Goal: Task Accomplishment & Management: Use online tool/utility

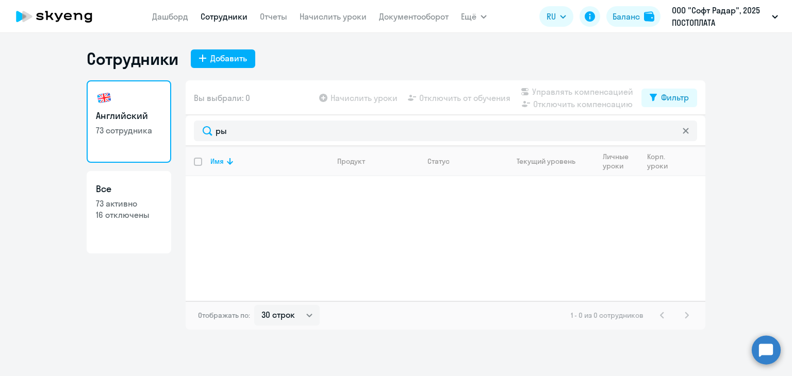
select select "30"
type input "р"
type input "Dauren"
click at [243, 189] on p "Dauren Yelemes" at bounding box center [268, 187] width 116 height 11
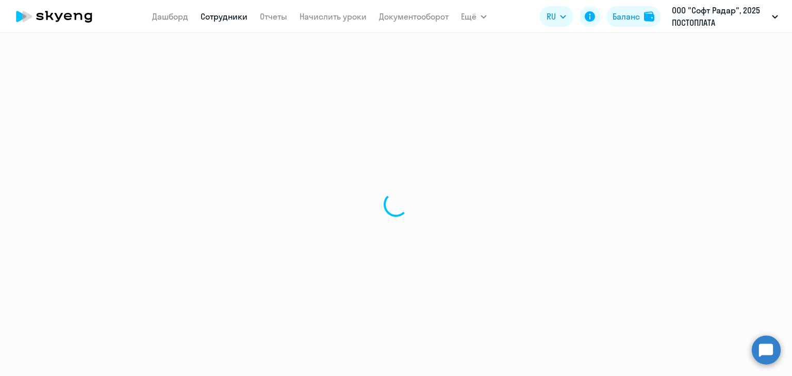
select select "english"
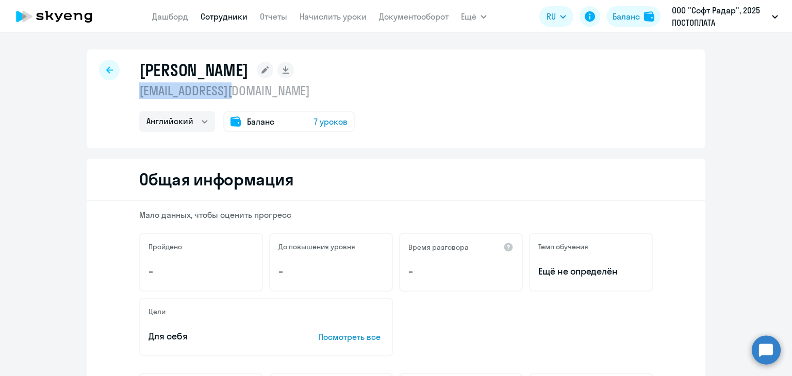
drag, startPoint x: 136, startPoint y: 90, endPoint x: 247, endPoint y: 90, distance: 111.8
click at [247, 90] on p "lms.d@pay.center" at bounding box center [246, 90] width 215 height 16
copy p "lms.d@pay.center"
click at [109, 64] on div at bounding box center [109, 70] width 21 height 21
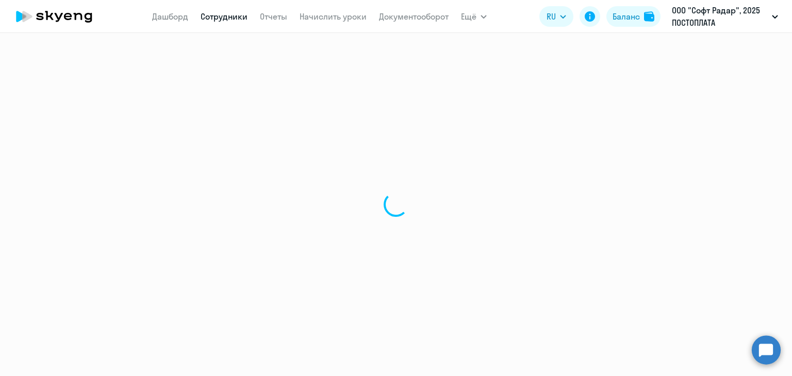
select select "30"
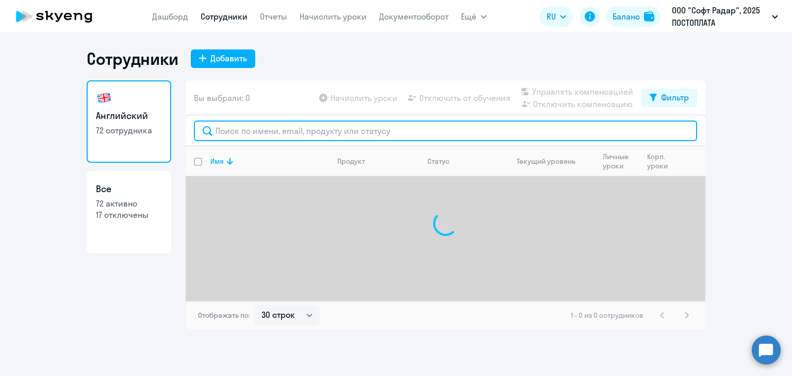
click at [241, 127] on input "text" at bounding box center [445, 131] width 503 height 21
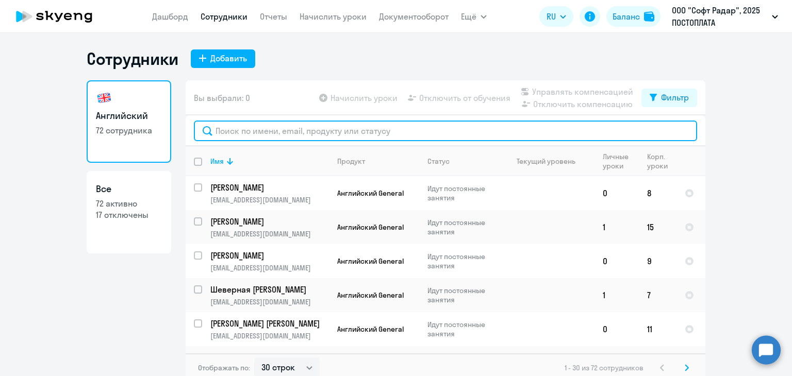
paste input "[PERSON_NAME][MEDICAL_DATA]"
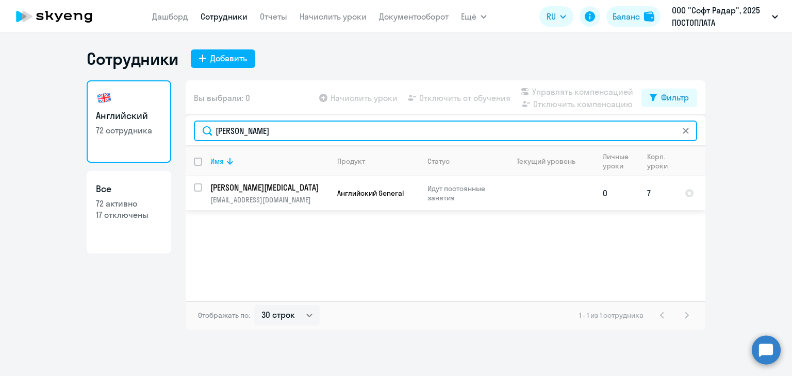
type input "Eliseev"
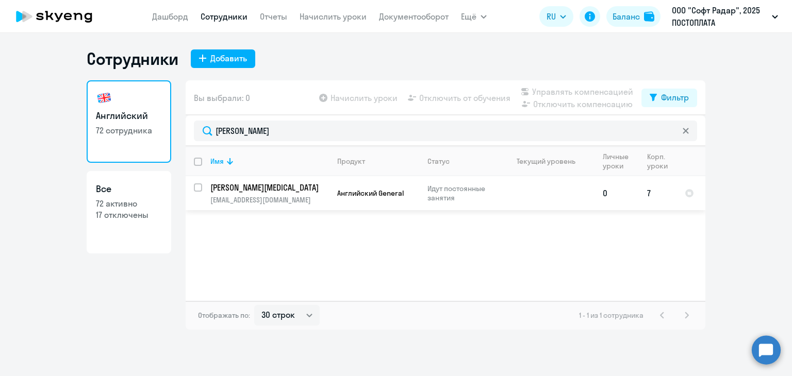
click at [236, 193] on td "Eliseev Nikita n.eliseev@pay.center" at bounding box center [265, 193] width 127 height 34
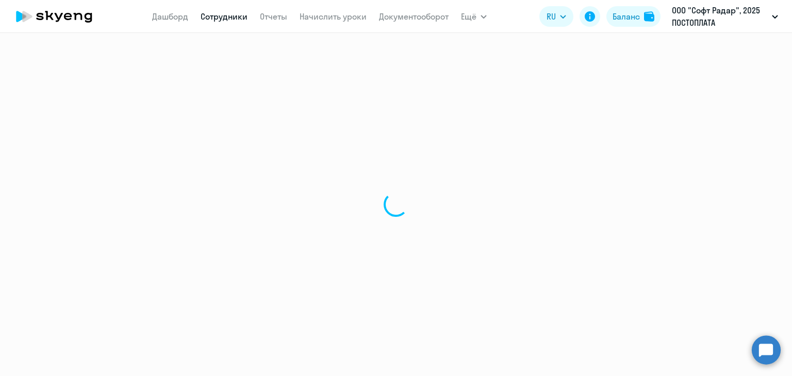
select select "english"
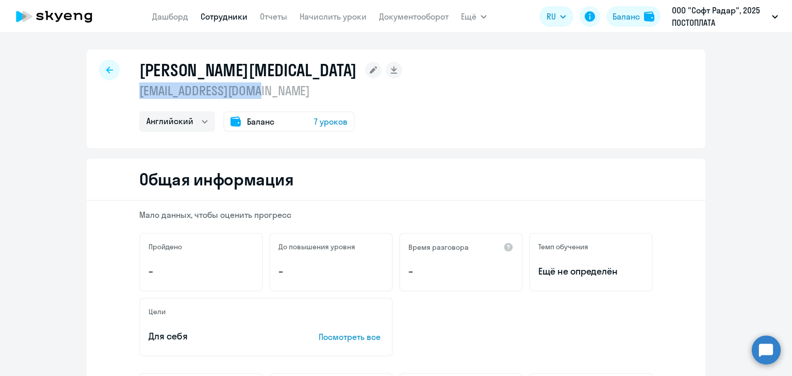
drag, startPoint x: 137, startPoint y: 93, endPoint x: 242, endPoint y: 90, distance: 105.2
click at [264, 93] on p "[EMAIL_ADDRESS][DOMAIN_NAME]" at bounding box center [270, 90] width 263 height 16
copy p "[EMAIL_ADDRESS][DOMAIN_NAME]"
click at [106, 64] on div at bounding box center [109, 70] width 21 height 21
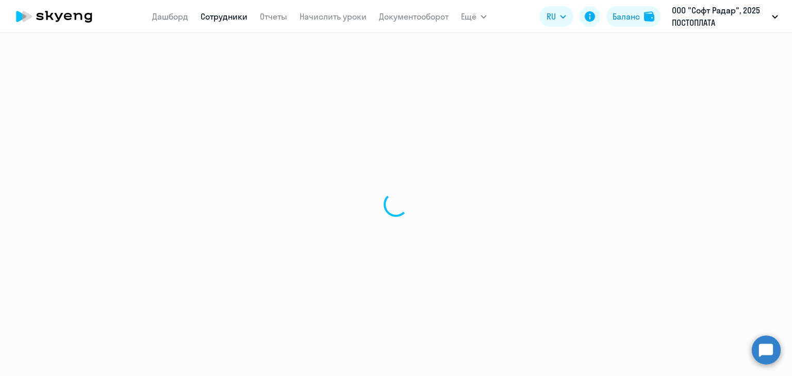
select select "30"
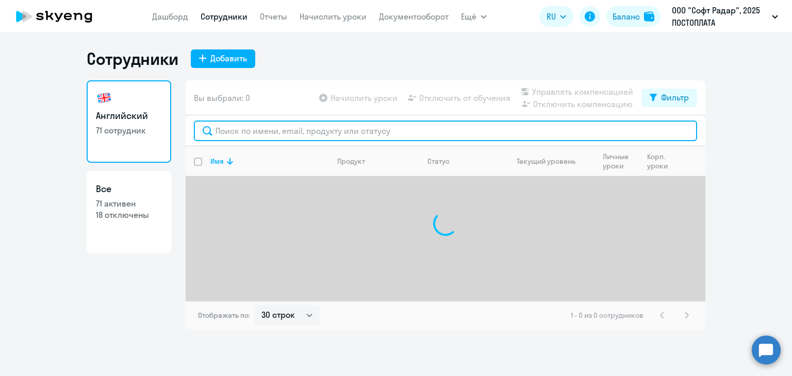
click at [260, 132] on input "text" at bounding box center [445, 131] width 503 height 21
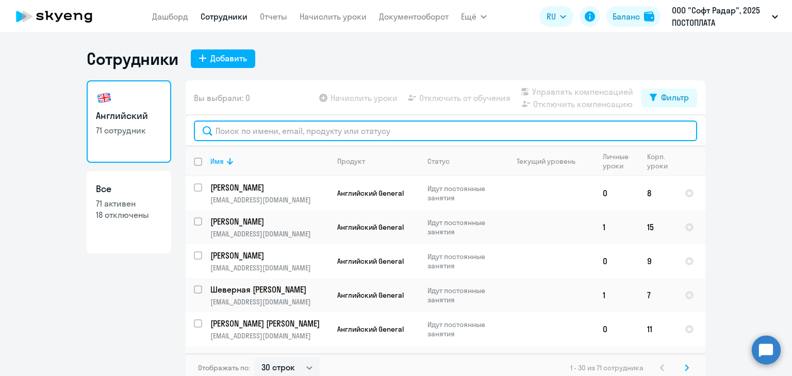
paste input "[PERSON_NAME]"
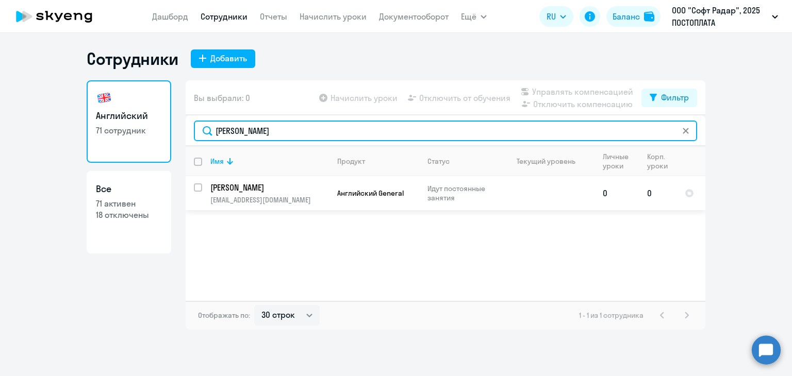
type input "Tkachenko"
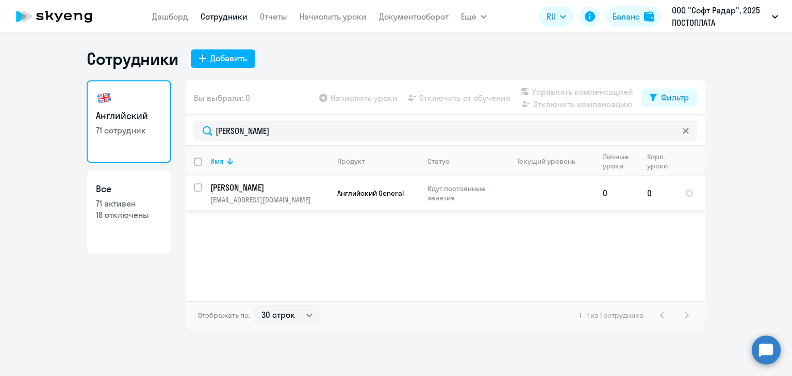
click at [242, 193] on td "Tkachenko Vlada v.tkachenko@pay.center" at bounding box center [265, 193] width 127 height 34
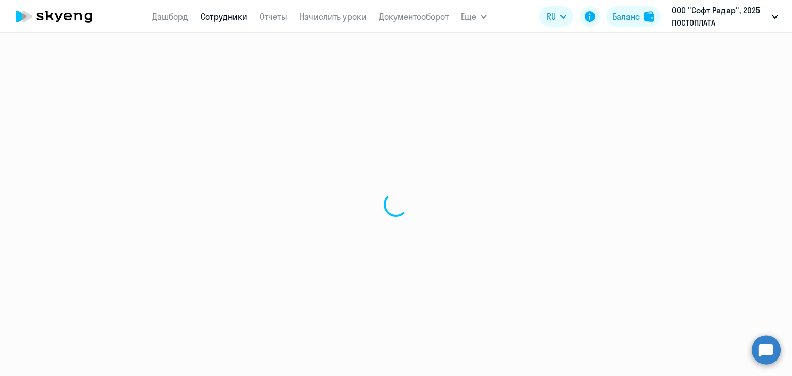
select select "english"
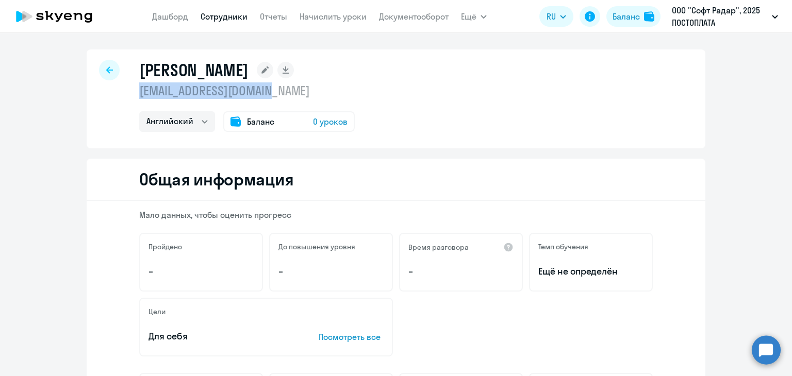
drag, startPoint x: 138, startPoint y: 89, endPoint x: 238, endPoint y: 86, distance: 100.5
click at [289, 89] on p "v.tkachenko@pay.center" at bounding box center [246, 90] width 215 height 16
copy p "v.tkachenko@pay.center"
click at [108, 75] on div at bounding box center [109, 70] width 21 height 21
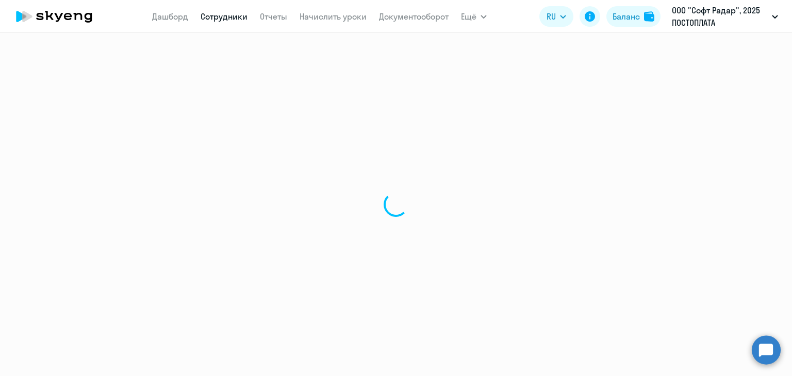
select select "30"
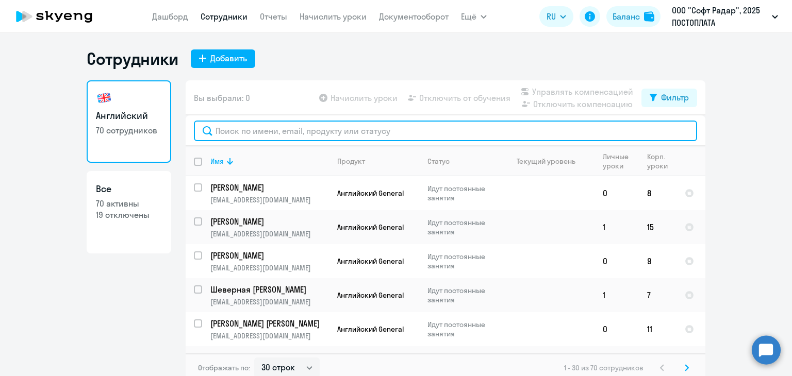
paste input "Алвандян Тигран"
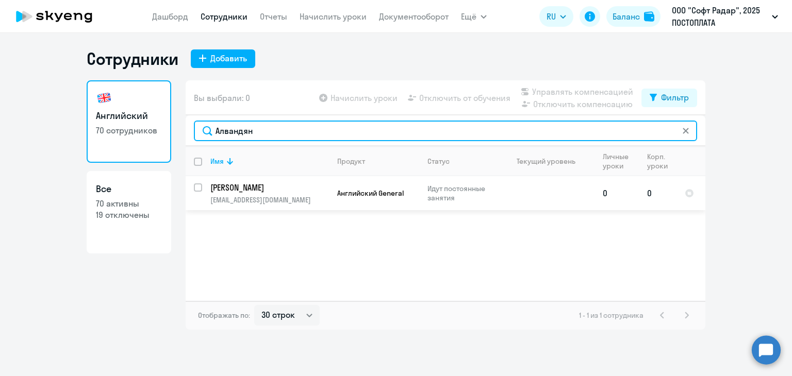
type input "Алвандян"
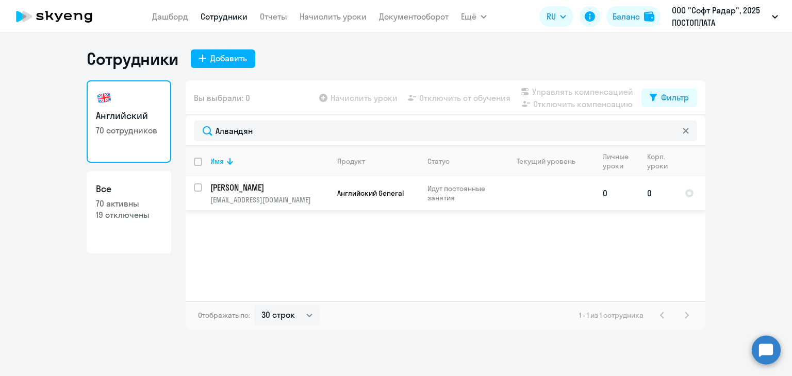
click at [249, 191] on p "[PERSON_NAME]" at bounding box center [268, 187] width 116 height 11
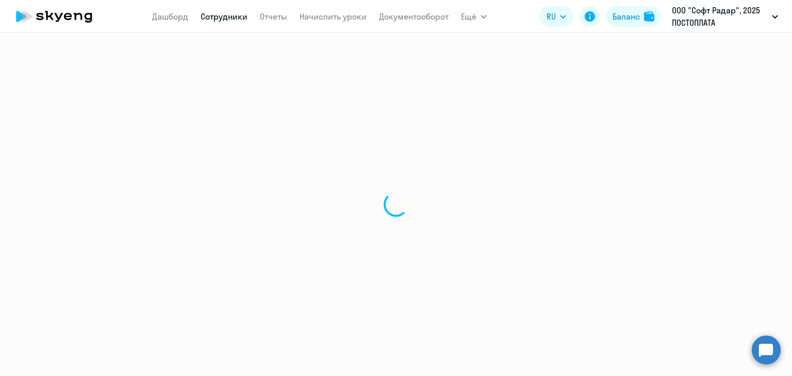
select select "english"
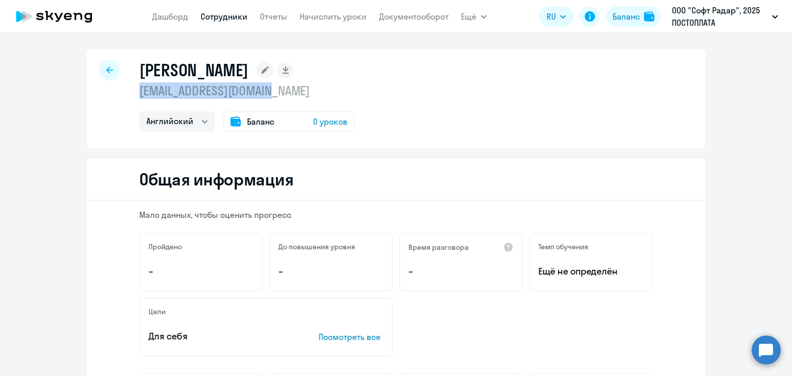
drag, startPoint x: 135, startPoint y: 89, endPoint x: 289, endPoint y: 91, distance: 154.1
click at [289, 91] on p "[EMAIL_ADDRESS][DOMAIN_NAME]" at bounding box center [246, 90] width 215 height 16
copy p "t.alvandyan@pay.center"
click at [110, 65] on div at bounding box center [109, 70] width 21 height 21
select select "30"
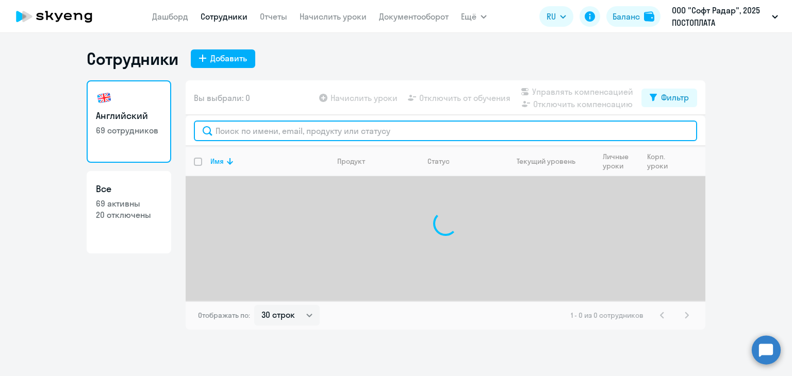
click at [228, 130] on input "text" at bounding box center [445, 131] width 503 height 21
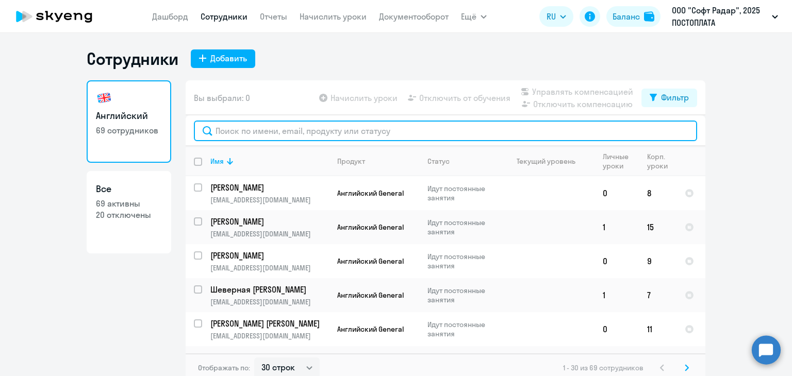
paste input "Анфилатов Максим"
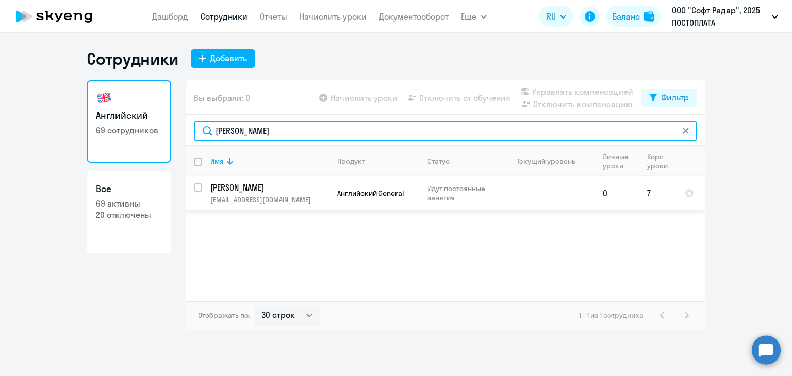
type input "Анфилатов"
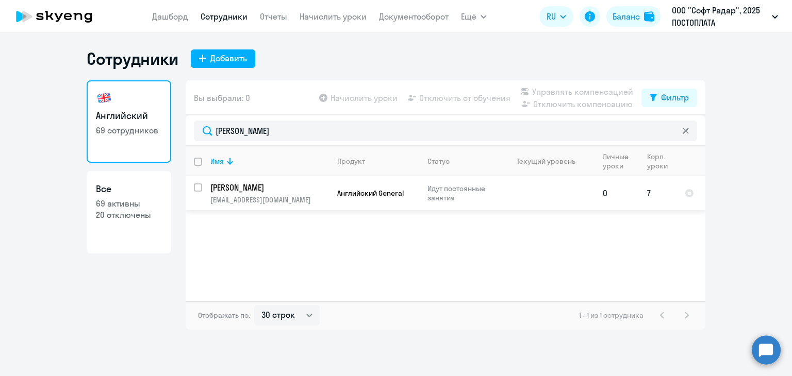
click at [248, 193] on p "Анфилатов Максим" at bounding box center [268, 187] width 116 height 11
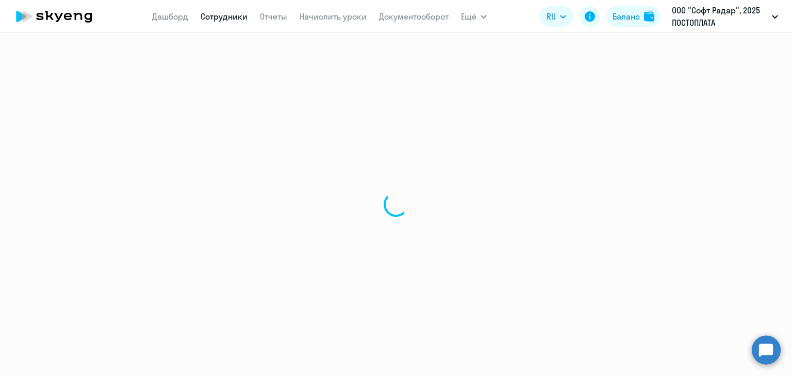
select select "english"
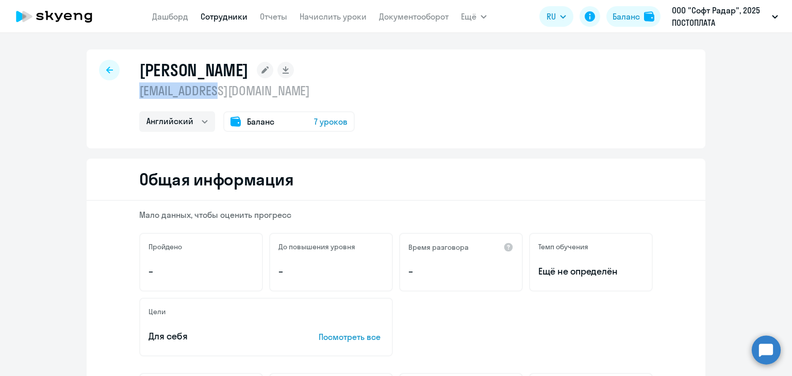
drag, startPoint x: 136, startPoint y: 93, endPoint x: 192, endPoint y: 87, distance: 56.5
click at [229, 91] on p "ma@pay.center" at bounding box center [246, 90] width 215 height 16
copy p "ma@pay.center"
click at [106, 71] on icon at bounding box center [109, 69] width 7 height 7
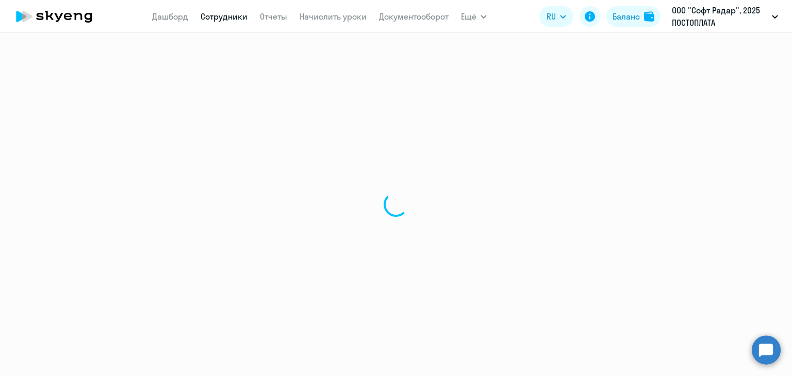
select select "30"
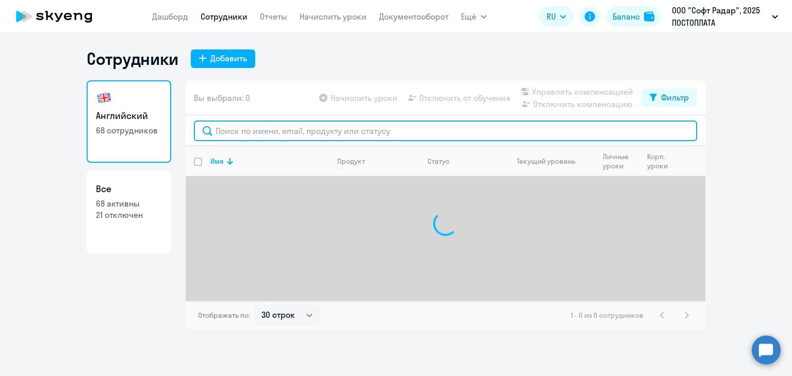
click at [216, 128] on input "text" at bounding box center [445, 131] width 503 height 21
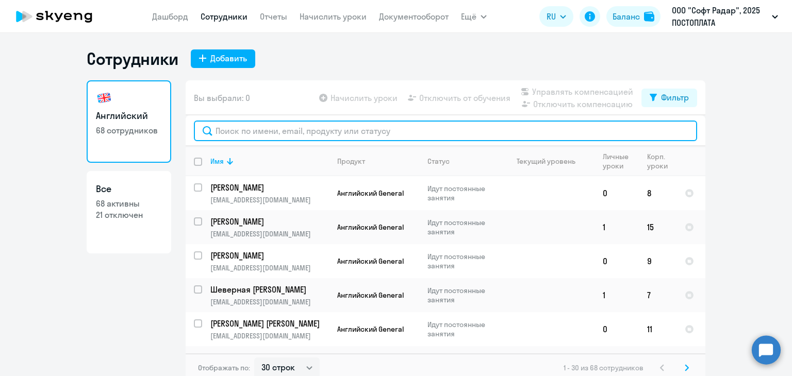
paste input "Верстак Алексей"
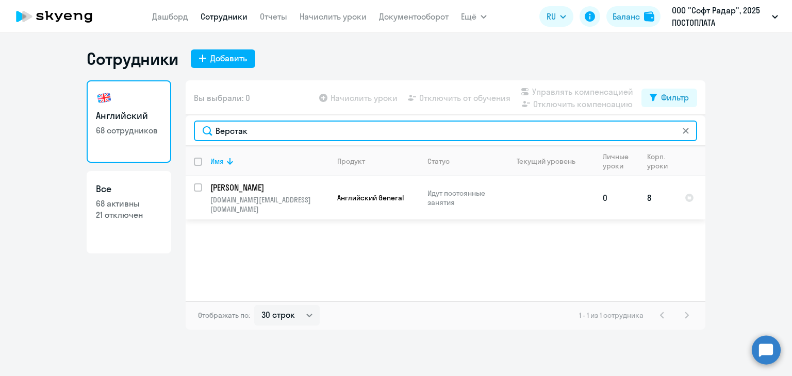
type input "Верстак"
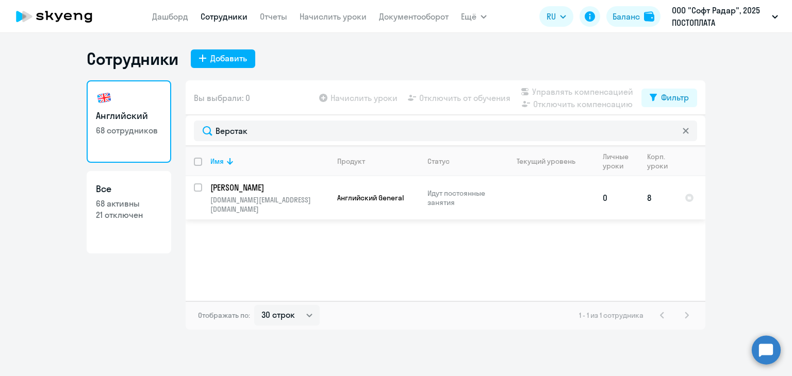
click at [252, 199] on p "alex.design@defexa.io" at bounding box center [269, 204] width 118 height 19
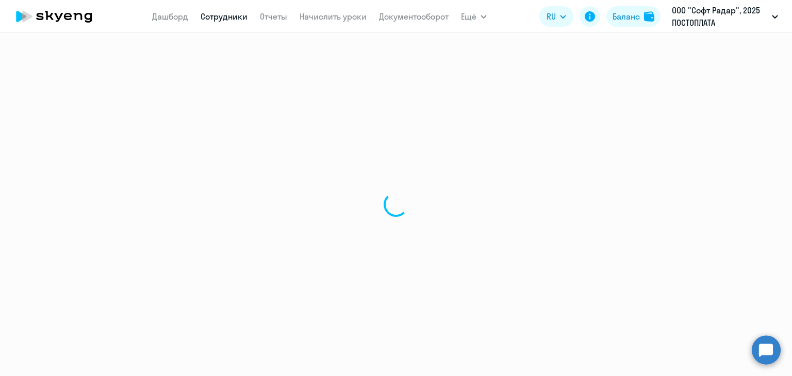
select select "english"
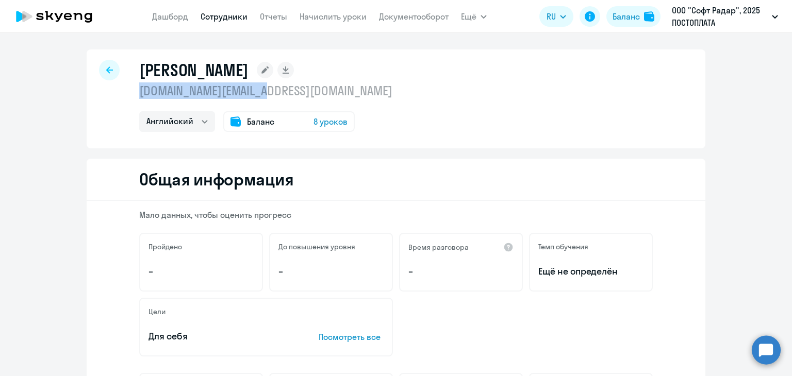
drag, startPoint x: 137, startPoint y: 91, endPoint x: 273, endPoint y: 87, distance: 136.6
click at [273, 87] on p "[DOMAIN_NAME][EMAIL_ADDRESS][DOMAIN_NAME]" at bounding box center [265, 90] width 253 height 16
copy p "[DOMAIN_NAME][EMAIL_ADDRESS][DOMAIN_NAME]"
click at [106, 69] on icon at bounding box center [109, 69] width 7 height 7
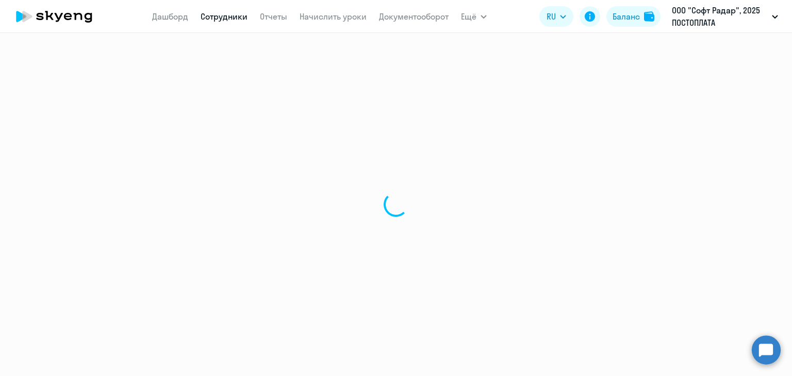
select select "30"
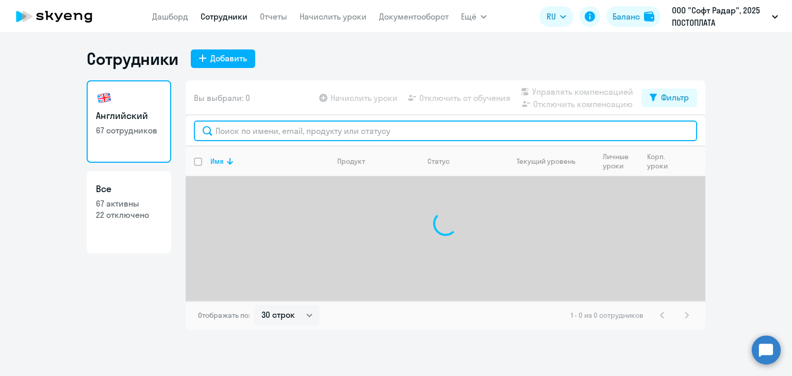
paste input "Гавриков Дмитрий"
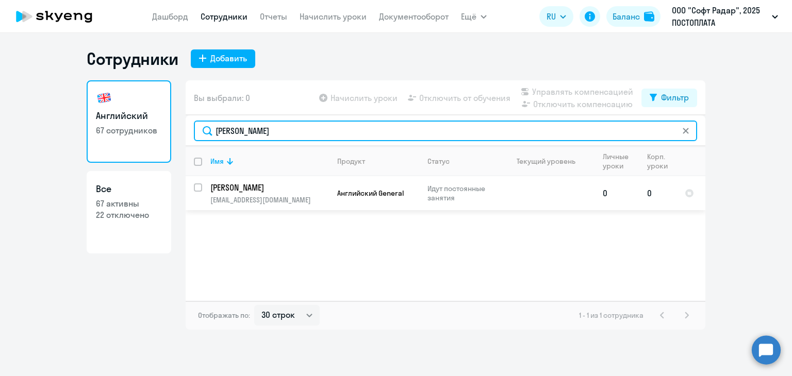
type input "Гавриков"
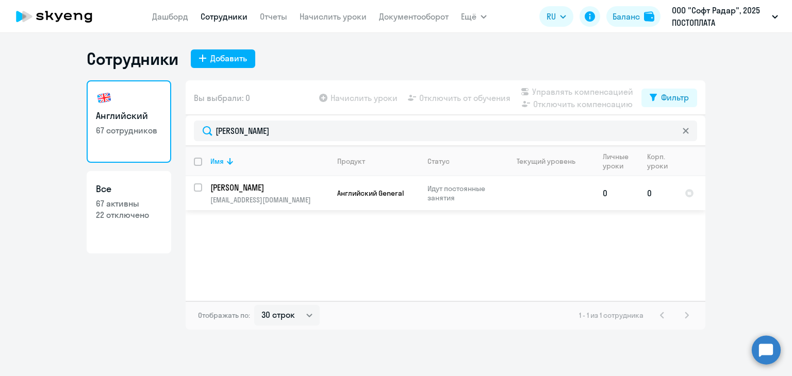
click at [251, 192] on p "[PERSON_NAME]" at bounding box center [268, 187] width 116 height 11
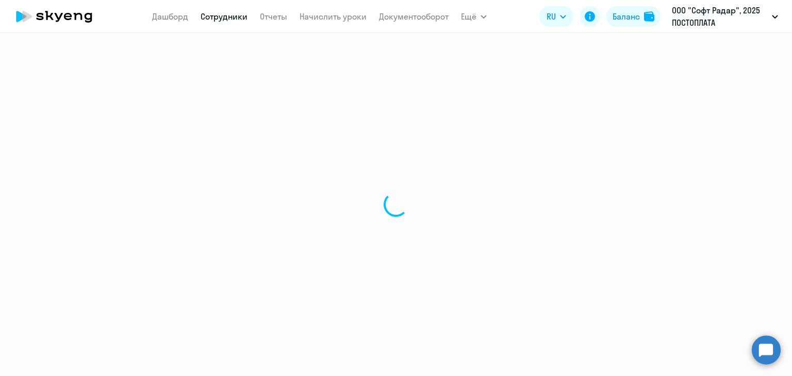
select select "english"
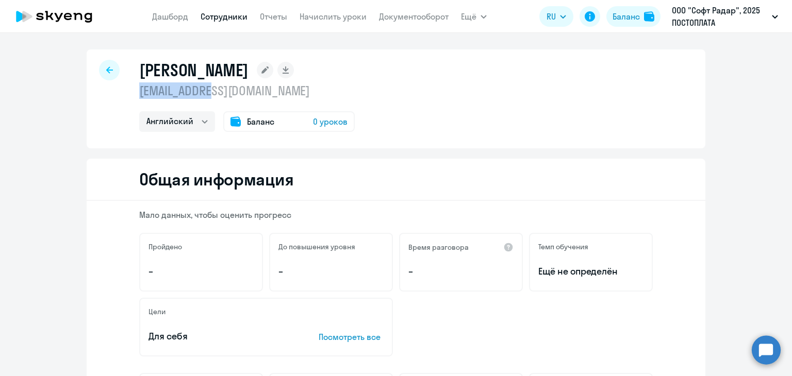
drag, startPoint x: 137, startPoint y: 91, endPoint x: 225, endPoint y: 85, distance: 88.3
click at [243, 83] on p "[EMAIL_ADDRESS][DOMAIN_NAME]" at bounding box center [246, 90] width 215 height 16
copy p "[EMAIL_ADDRESS][DOMAIN_NAME]"
click at [99, 75] on div at bounding box center [109, 70] width 21 height 21
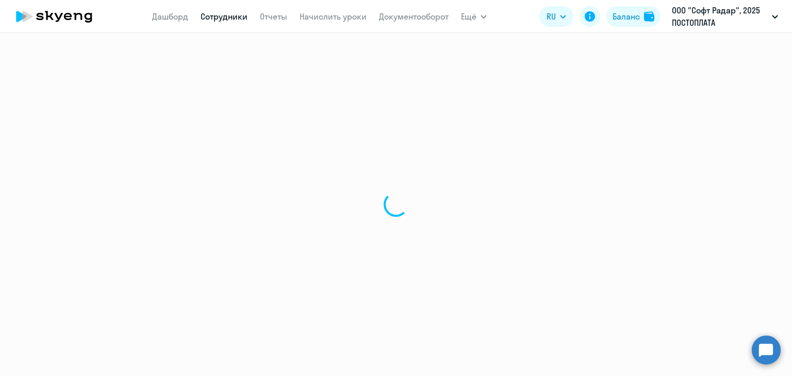
select select "30"
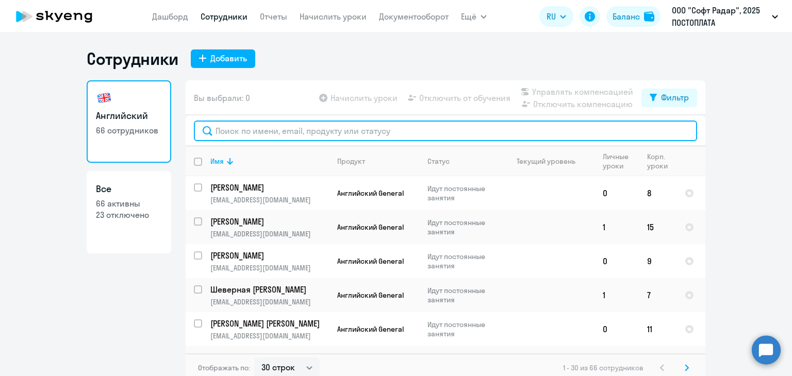
paste input "Григорчук Артем"
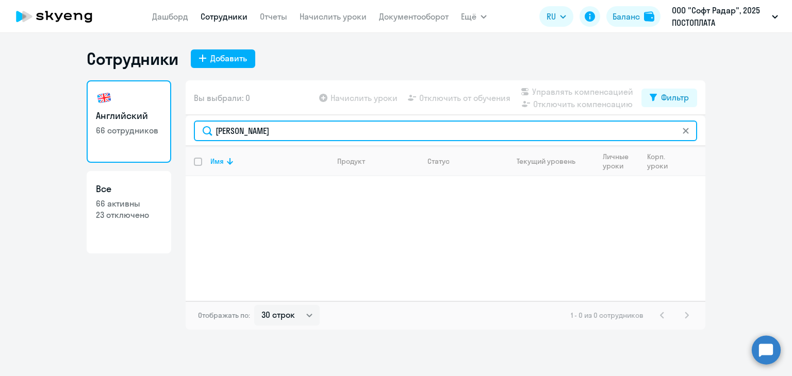
drag, startPoint x: 251, startPoint y: 130, endPoint x: 313, endPoint y: 130, distance: 61.8
click at [313, 130] on input "Григорчук Артем" at bounding box center [445, 131] width 503 height 21
type input "Григорчук"
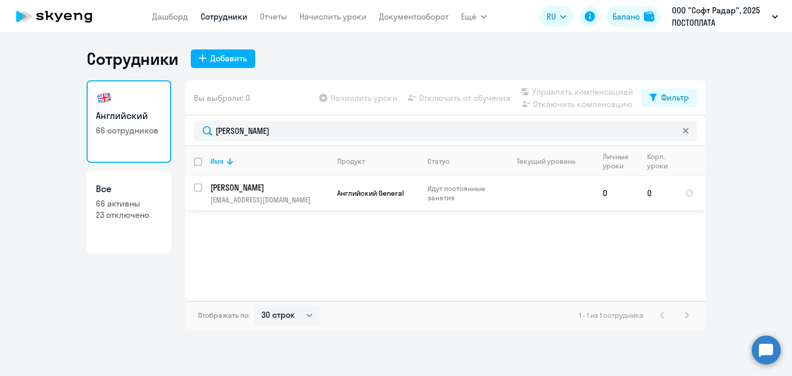
click at [232, 188] on p "[PERSON_NAME]" at bounding box center [268, 187] width 116 height 11
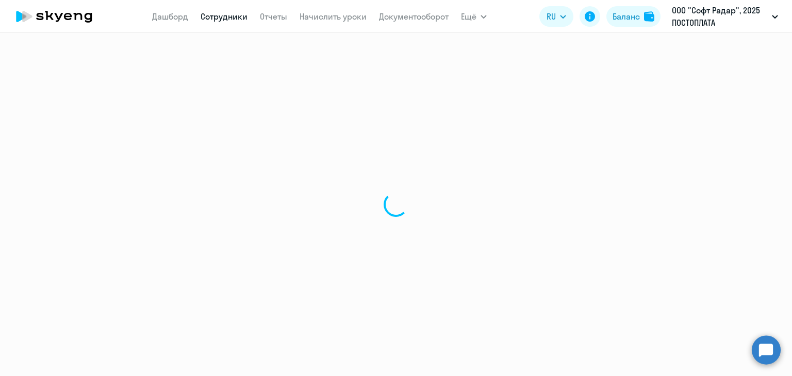
select select "english"
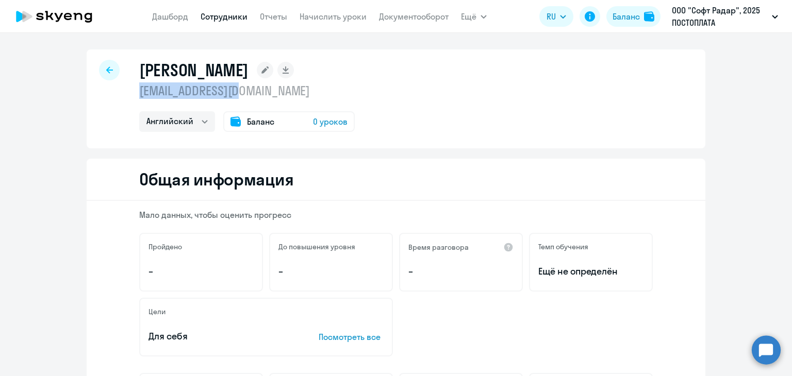
drag, startPoint x: 142, startPoint y: 92, endPoint x: 262, endPoint y: 92, distance: 119.6
click at [262, 92] on p "[EMAIL_ADDRESS][DOMAIN_NAME]" at bounding box center [246, 90] width 215 height 16
copy p "[EMAIL_ADDRESS][DOMAIN_NAME]"
click at [101, 68] on div at bounding box center [109, 70] width 21 height 21
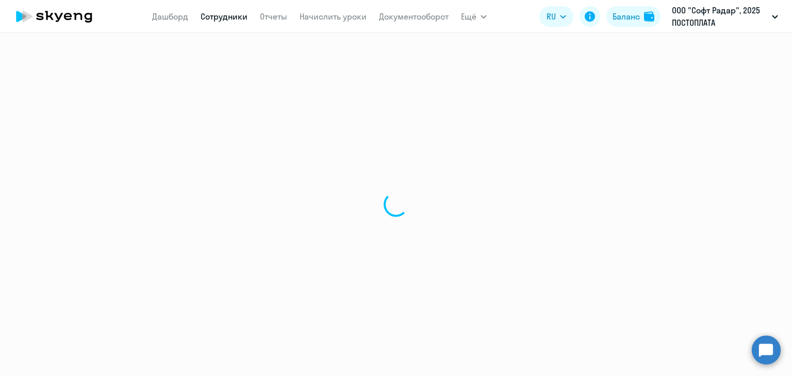
select select "30"
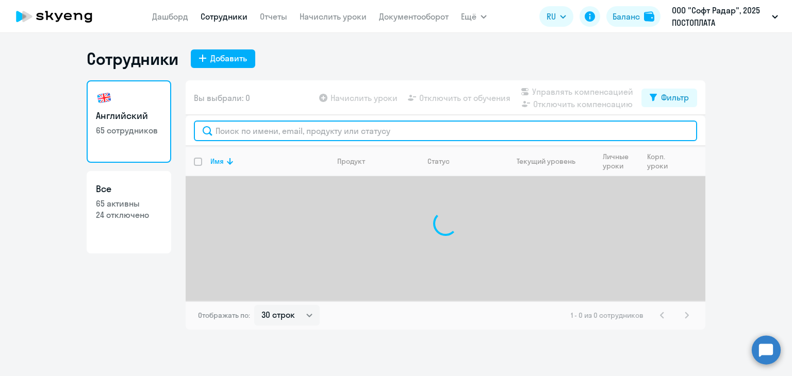
click at [236, 128] on input "text" at bounding box center [445, 131] width 503 height 21
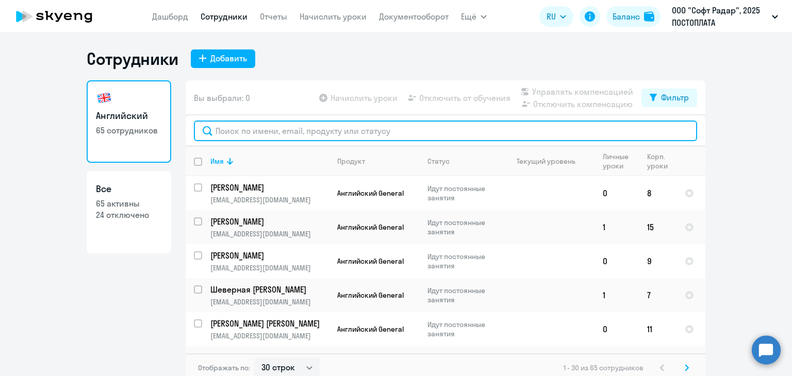
paste input "Давыдов Дмитрий"
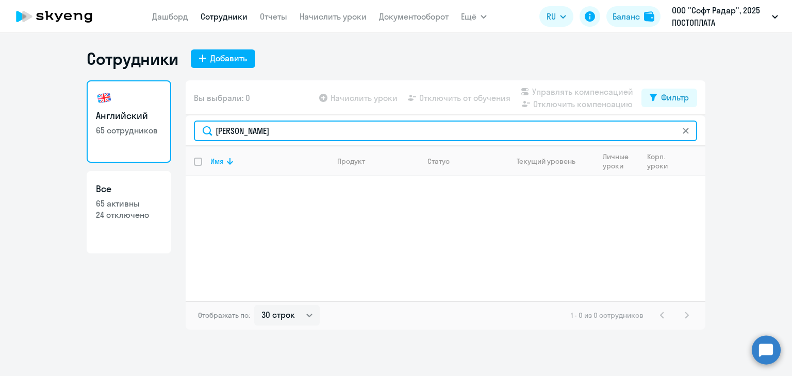
drag, startPoint x: 246, startPoint y: 133, endPoint x: 313, endPoint y: 125, distance: 68.0
click at [313, 125] on input "Давыдов Дмитрий" at bounding box center [445, 131] width 503 height 21
type input "Давыдов"
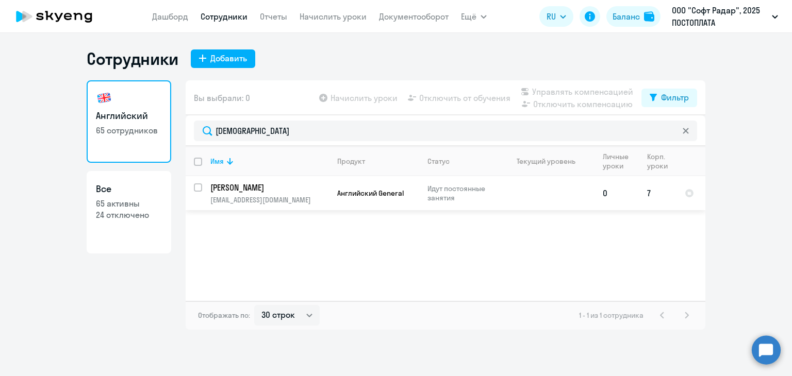
click at [247, 187] on p "[PERSON_NAME]" at bounding box center [268, 187] width 116 height 11
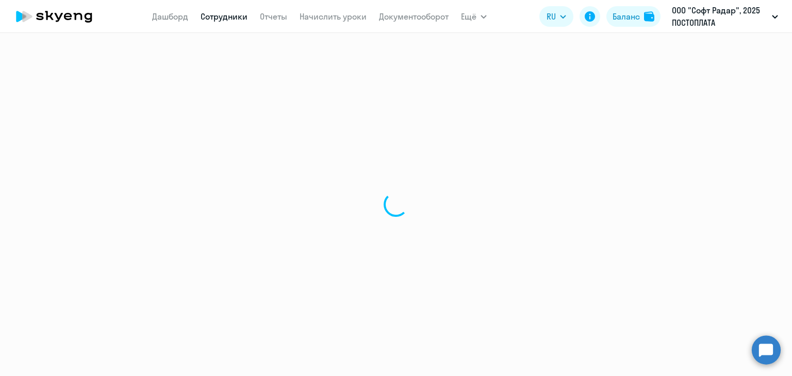
select select "english"
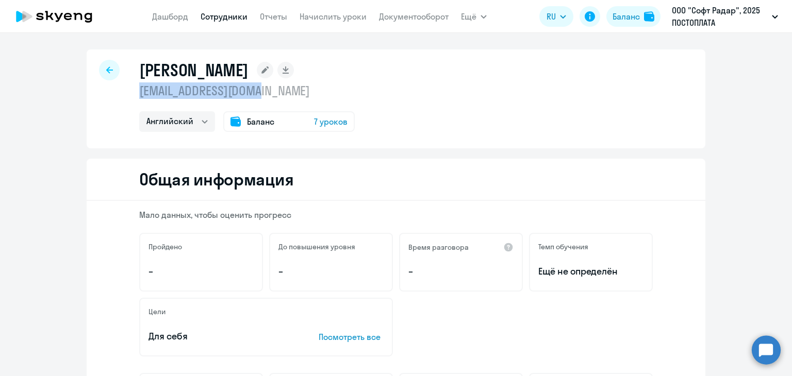
drag, startPoint x: 138, startPoint y: 93, endPoint x: 293, endPoint y: 91, distance: 155.1
click at [293, 91] on p "[EMAIL_ADDRESS][DOMAIN_NAME]" at bounding box center [246, 90] width 215 height 16
copy p "[EMAIL_ADDRESS][DOMAIN_NAME]"
click at [106, 71] on icon at bounding box center [109, 69] width 7 height 7
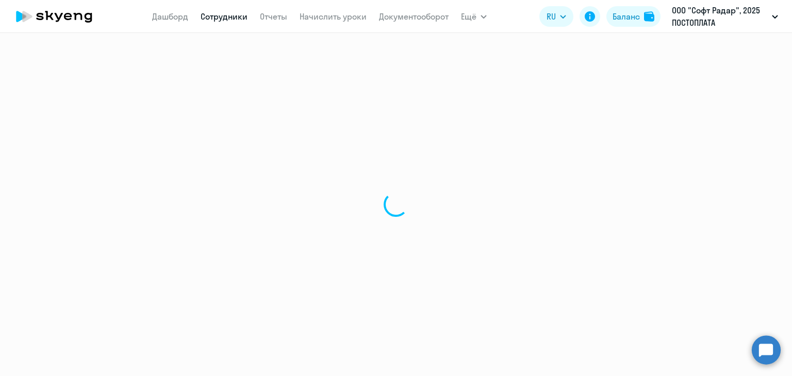
select select "30"
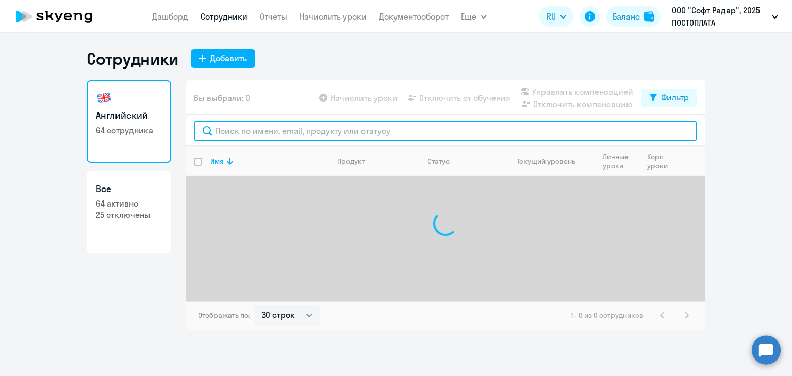
click at [231, 129] on input "text" at bounding box center [445, 131] width 503 height 21
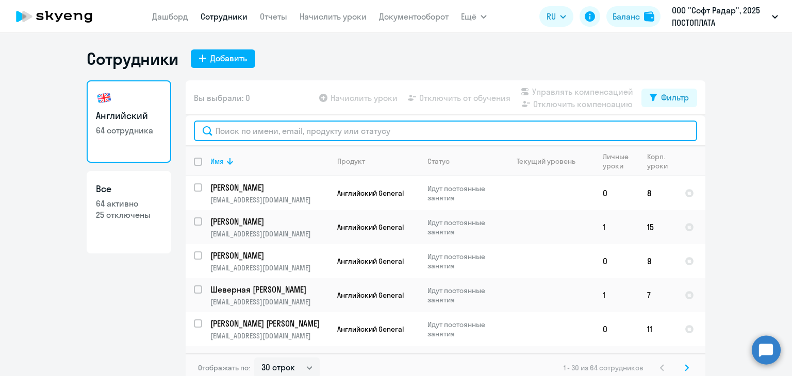
paste input "Дарбинян Геворг"
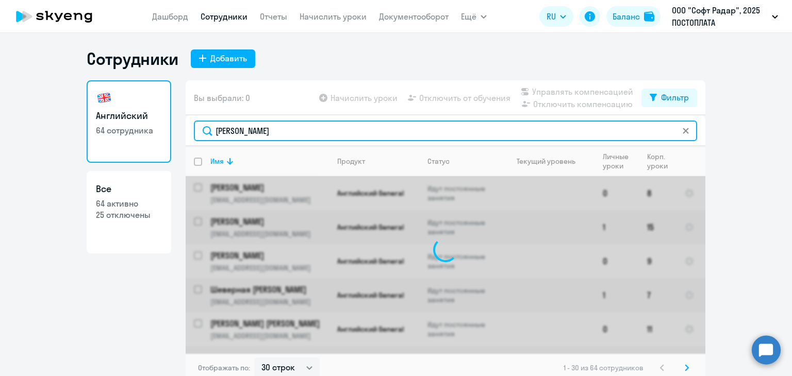
drag, startPoint x: 250, startPoint y: 129, endPoint x: 295, endPoint y: 130, distance: 45.4
click at [295, 130] on input "Дарбинян Геворг" at bounding box center [445, 131] width 503 height 21
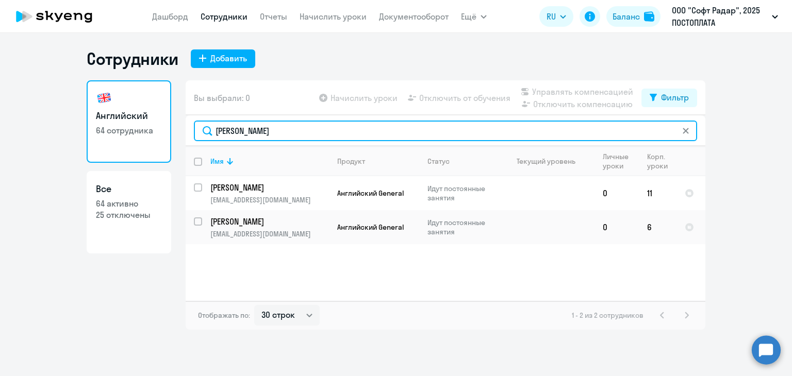
type input "Дарбинян"
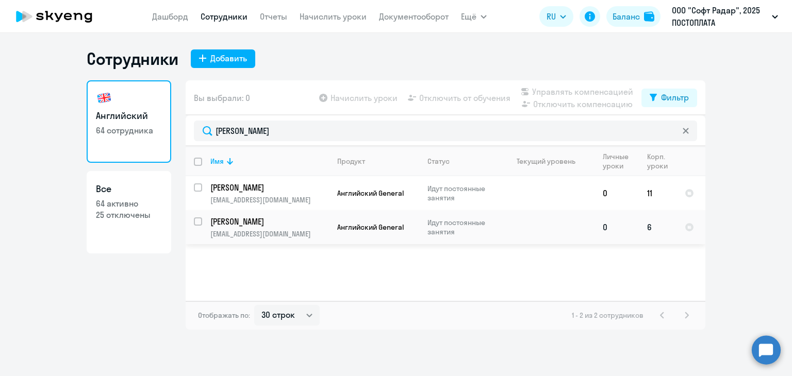
click at [264, 226] on p "[PERSON_NAME]" at bounding box center [268, 221] width 116 height 11
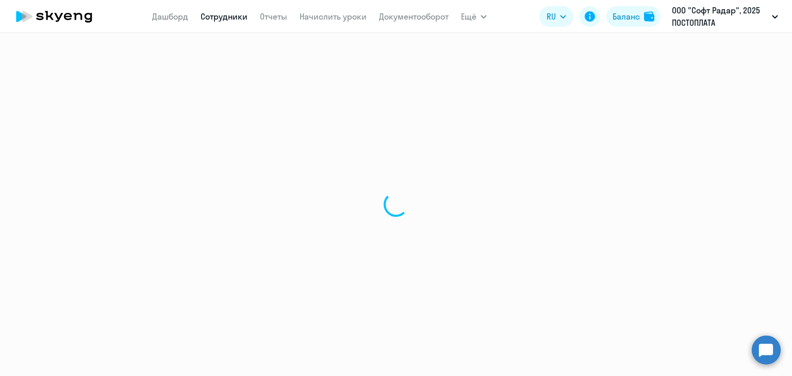
select select "english"
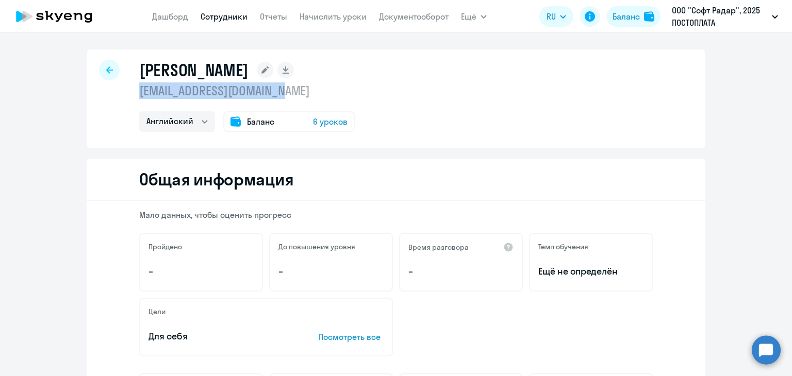
drag, startPoint x: 137, startPoint y: 90, endPoint x: 289, endPoint y: 88, distance: 152.0
click at [289, 88] on p "[EMAIL_ADDRESS][DOMAIN_NAME]" at bounding box center [246, 90] width 215 height 16
copy p "[EMAIL_ADDRESS][DOMAIN_NAME]"
click at [107, 66] on icon at bounding box center [109, 69] width 7 height 7
select select "30"
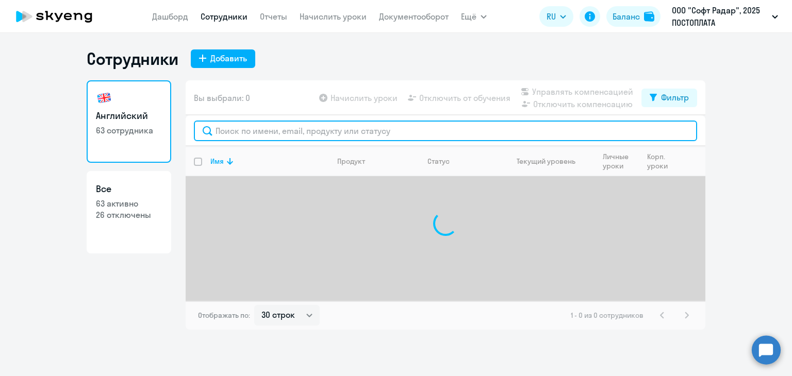
click at [251, 130] on input "text" at bounding box center [445, 131] width 503 height 21
paste input "Доманова Инна"
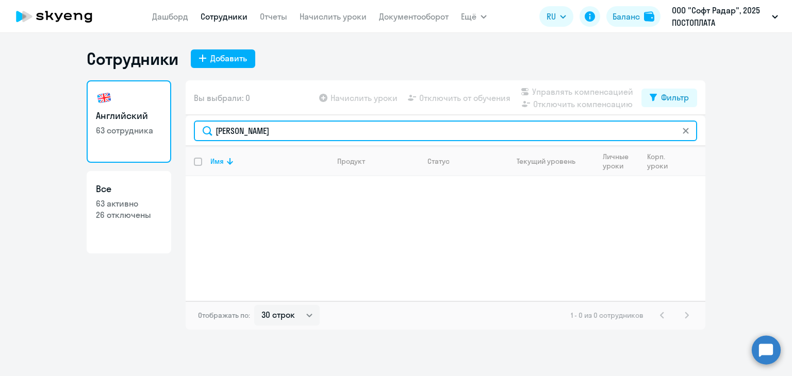
drag, startPoint x: 251, startPoint y: 130, endPoint x: 314, endPoint y: 130, distance: 63.4
click at [314, 130] on input "Доманова Инна" at bounding box center [445, 131] width 503 height 21
type input "Доманова"
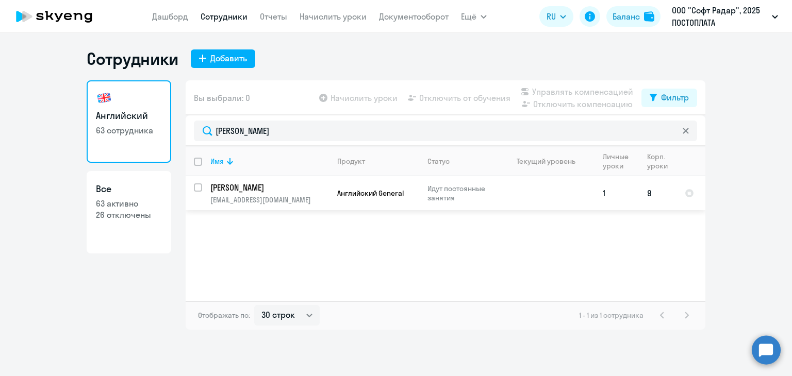
click at [234, 190] on p "[PERSON_NAME]" at bounding box center [268, 187] width 116 height 11
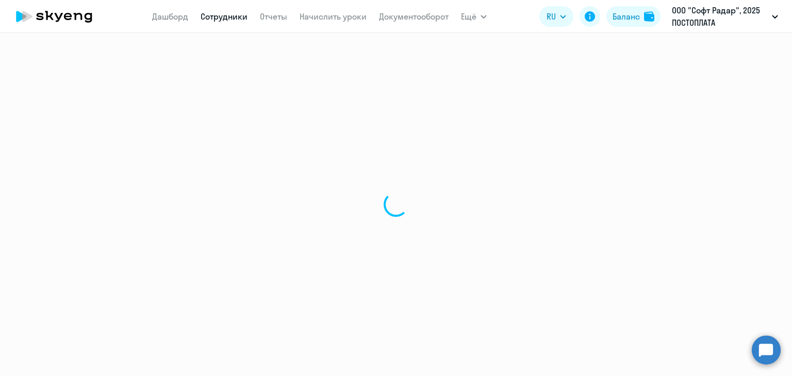
select select "english"
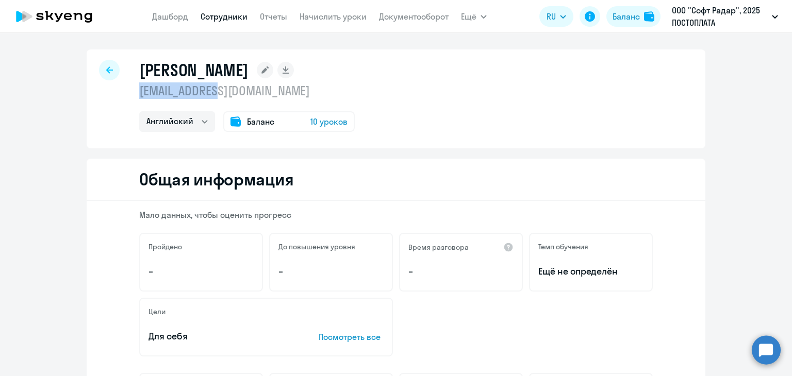
drag, startPoint x: 135, startPoint y: 93, endPoint x: 196, endPoint y: 94, distance: 61.3
click at [233, 93] on div "Доманова Инна Георгиевна id@pay.center Английский Баланс 10 уроков" at bounding box center [396, 98] width 618 height 99
click at [107, 75] on div at bounding box center [109, 70] width 21 height 21
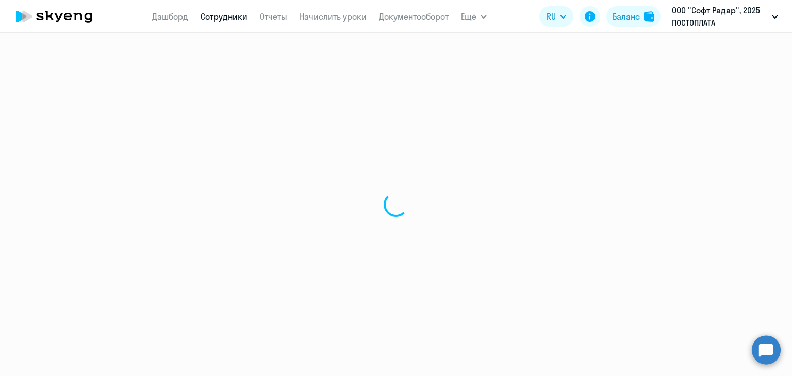
select select "30"
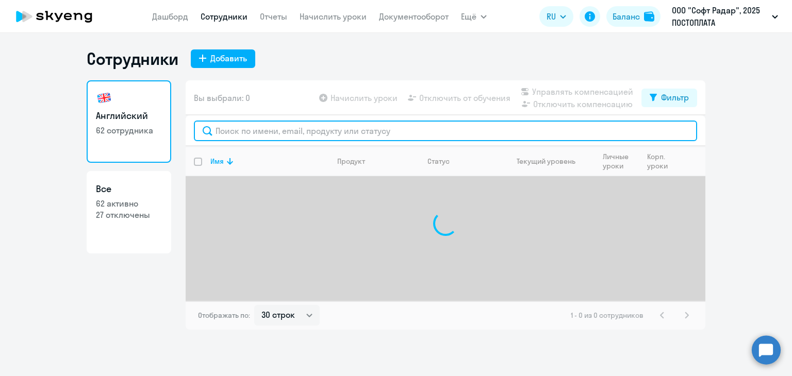
click at [224, 121] on input "text" at bounding box center [445, 131] width 503 height 21
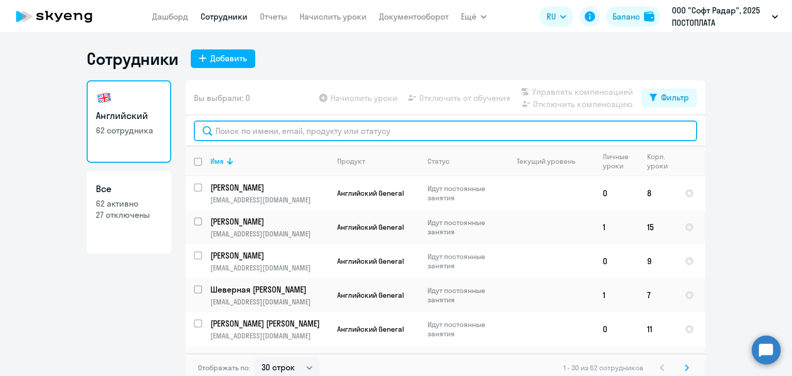
paste input "Егиазарян Кристине"
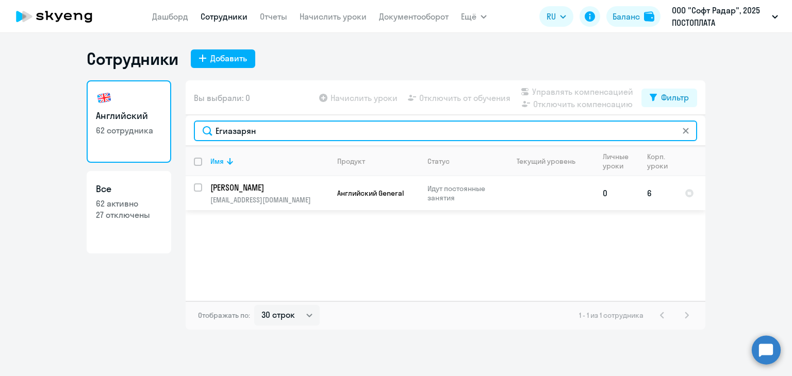
type input "Егиазарян"
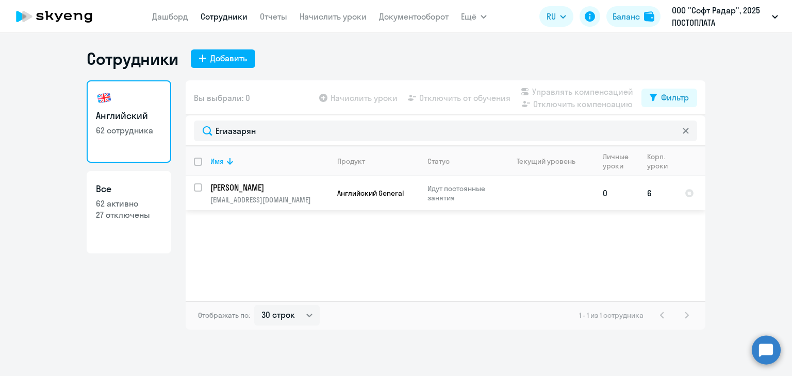
click at [247, 192] on p "[PERSON_NAME]" at bounding box center [268, 187] width 116 height 11
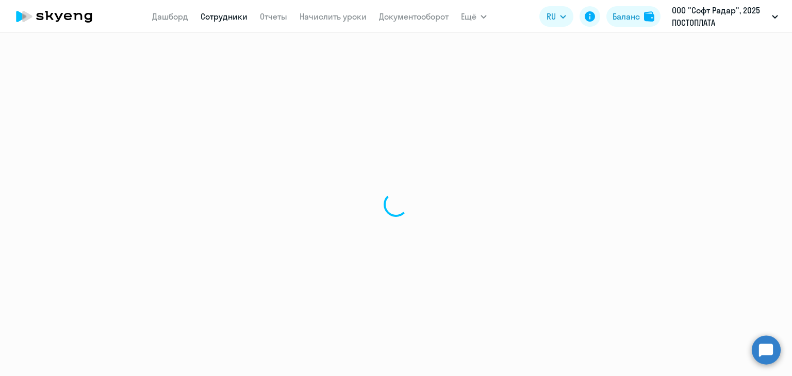
select select "english"
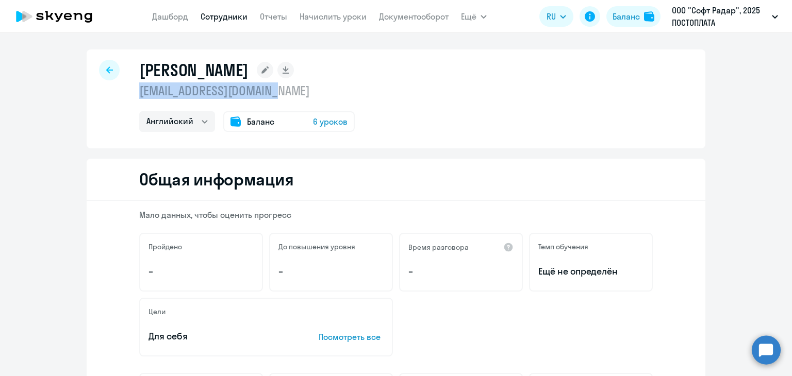
drag, startPoint x: 136, startPoint y: 90, endPoint x: 295, endPoint y: 89, distance: 159.2
click at [318, 89] on p "[EMAIL_ADDRESS][DOMAIN_NAME]" at bounding box center [246, 90] width 215 height 16
click at [107, 73] on icon at bounding box center [109, 69] width 7 height 7
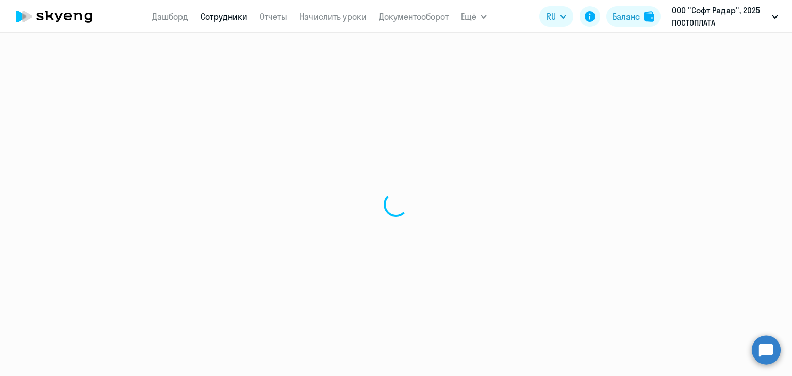
select select "30"
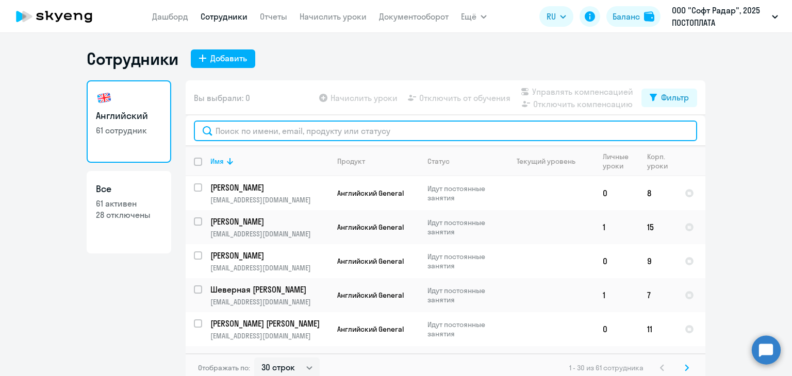
paste input "[PERSON_NAME]"
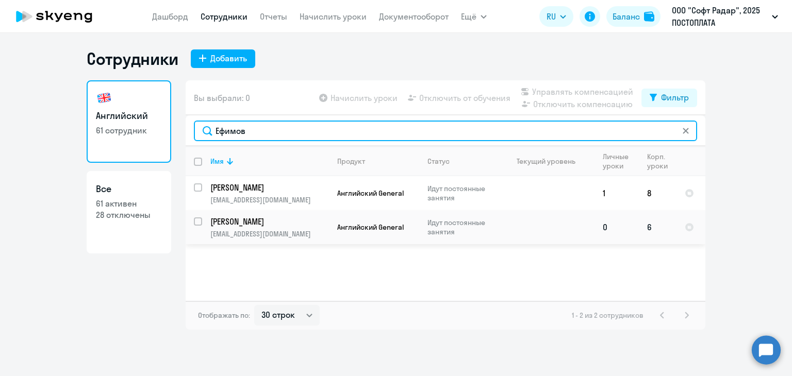
type input "Ефимов"
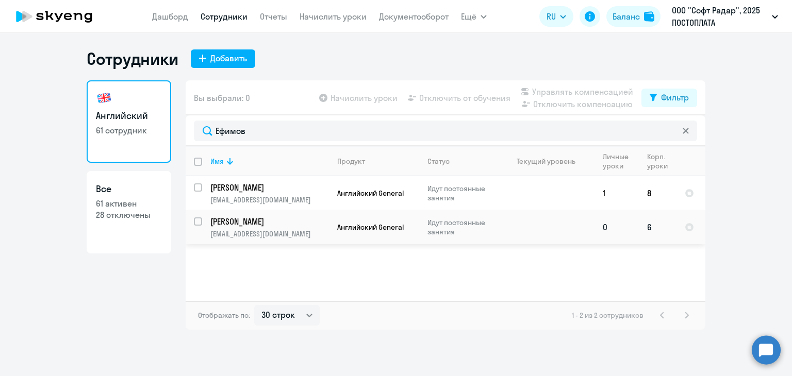
click at [247, 224] on p "[PERSON_NAME]" at bounding box center [268, 221] width 116 height 11
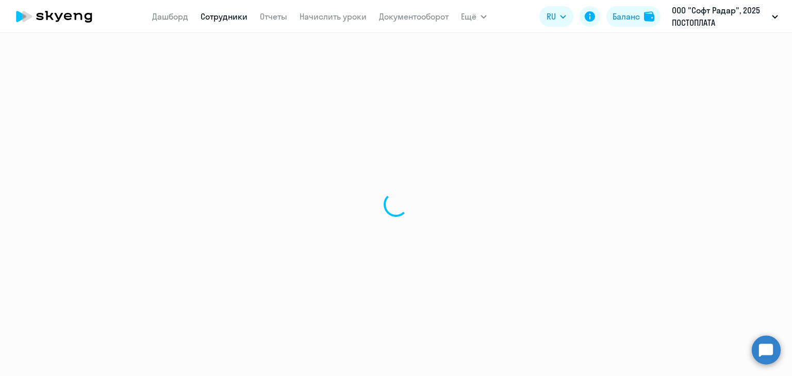
select select "english"
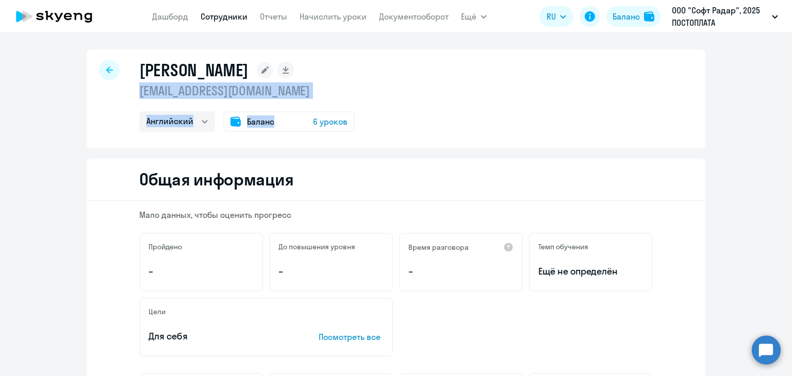
drag, startPoint x: 138, startPoint y: 91, endPoint x: 266, endPoint y: 96, distance: 127.9
click at [287, 103] on div "Ефимов Руслан ruslyandel@gmail.com Английский Баланс 6 уроков" at bounding box center [396, 98] width 618 height 99
click at [243, 93] on p "[EMAIL_ADDRESS][DOMAIN_NAME]" at bounding box center [246, 90] width 215 height 16
drag, startPoint x: 135, startPoint y: 89, endPoint x: 265, endPoint y: 86, distance: 130.4
click at [265, 86] on p "[EMAIL_ADDRESS][DOMAIN_NAME]" at bounding box center [246, 90] width 215 height 16
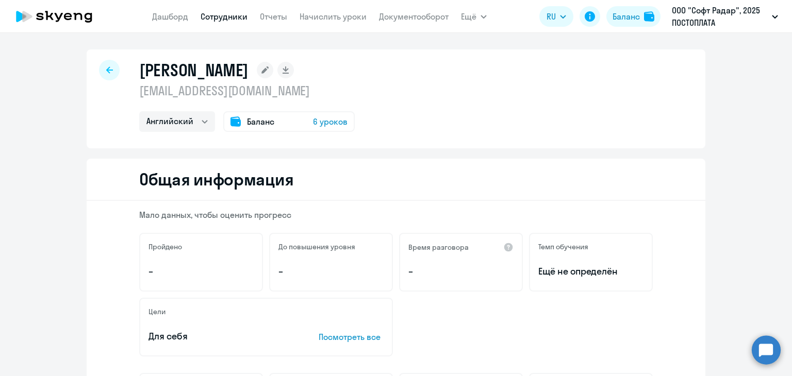
click at [115, 71] on div "Ефимов Руслан ruslyandel@gmail.com Английский Баланс 6 уроков" at bounding box center [396, 98] width 618 height 99
click at [107, 70] on icon at bounding box center [109, 69] width 7 height 7
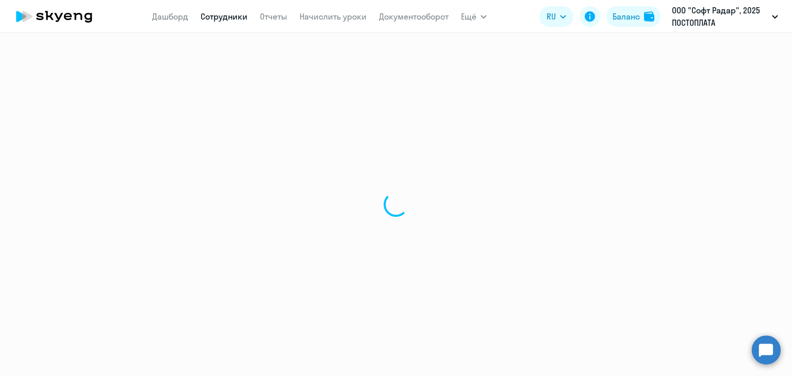
select select "30"
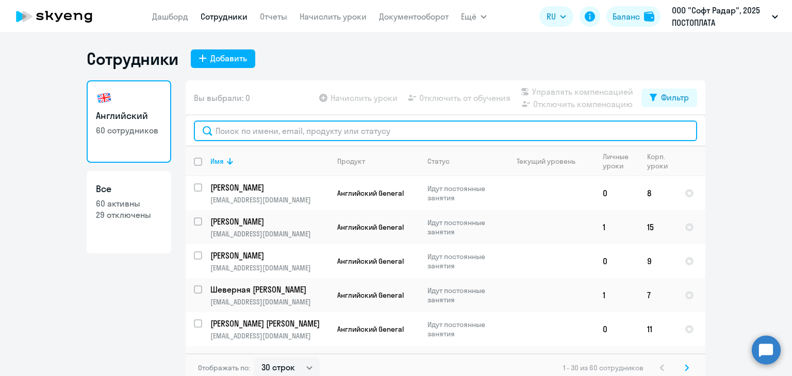
paste input "[PERSON_NAME]"
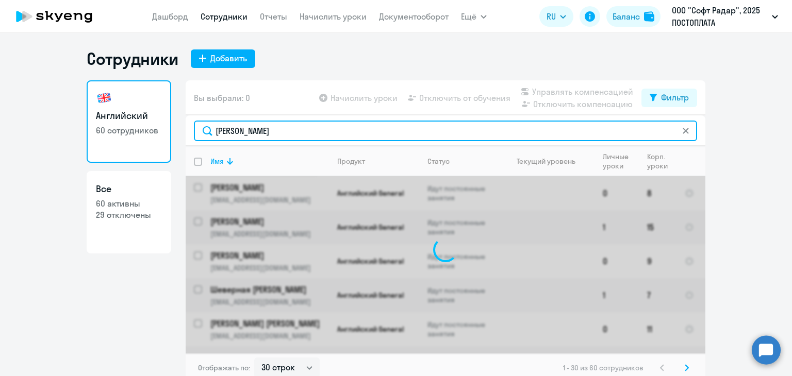
drag, startPoint x: 246, startPoint y: 131, endPoint x: 313, endPoint y: 136, distance: 67.7
click at [313, 136] on input "[PERSON_NAME]" at bounding box center [445, 131] width 503 height 21
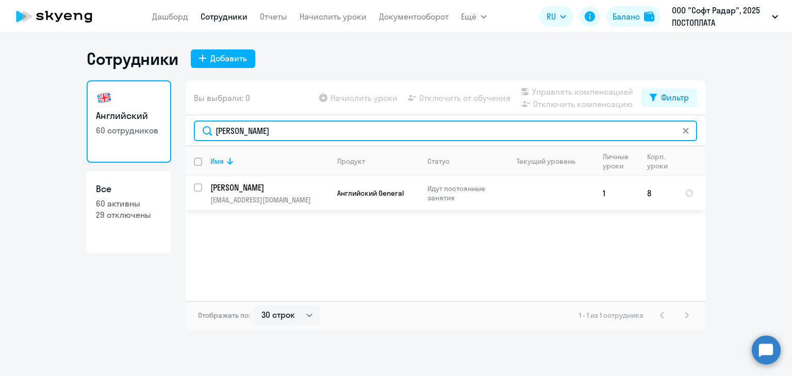
type input "Ефимова"
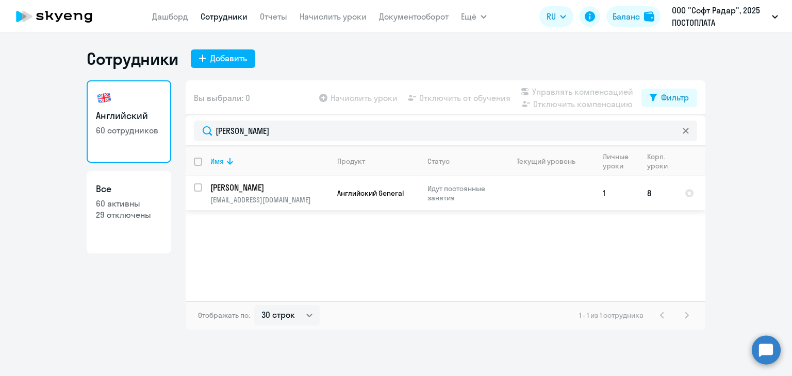
click at [248, 190] on p "[PERSON_NAME]" at bounding box center [268, 187] width 116 height 11
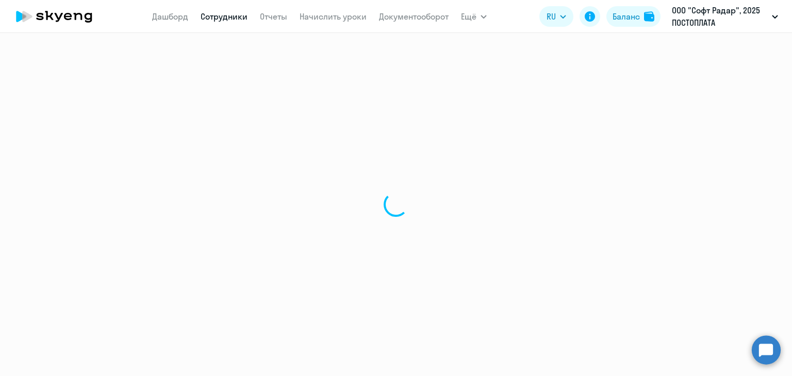
select select "english"
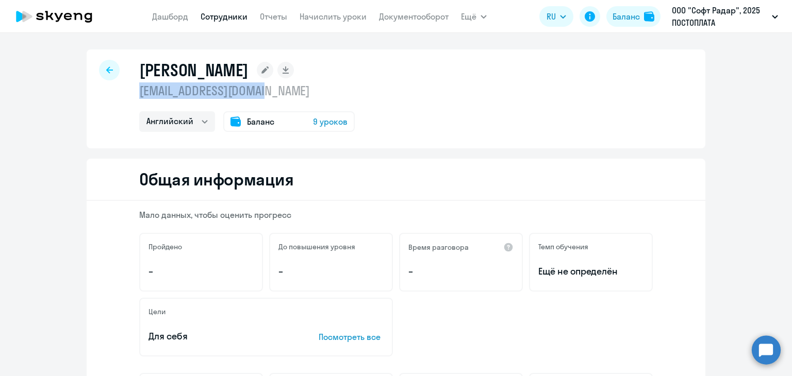
drag, startPoint x: 136, startPoint y: 91, endPoint x: 264, endPoint y: 91, distance: 128.8
click at [279, 91] on p "[EMAIL_ADDRESS][DOMAIN_NAME]" at bounding box center [246, 90] width 215 height 16
click at [107, 66] on icon at bounding box center [109, 69] width 7 height 7
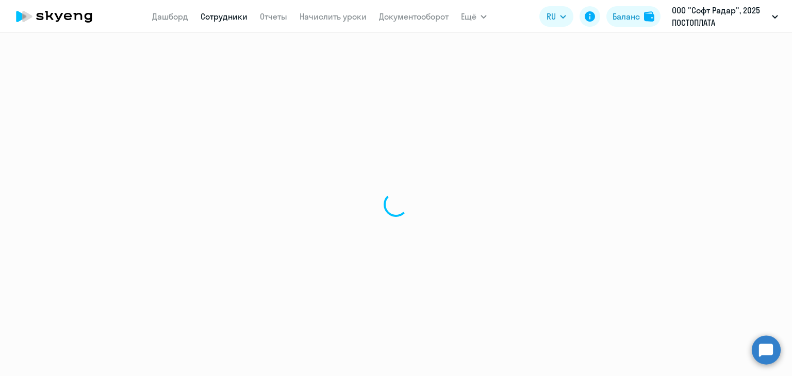
select select "30"
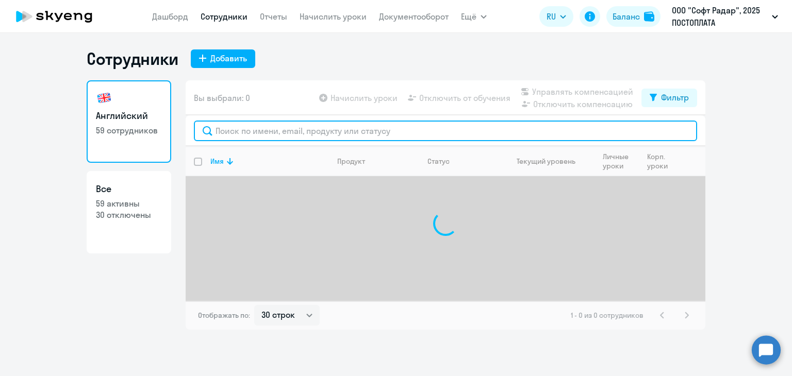
paste input "Касумова Марьям"
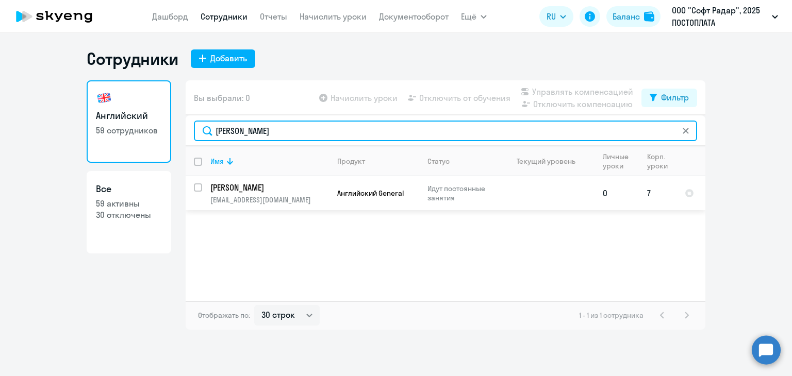
type input "Касумова"
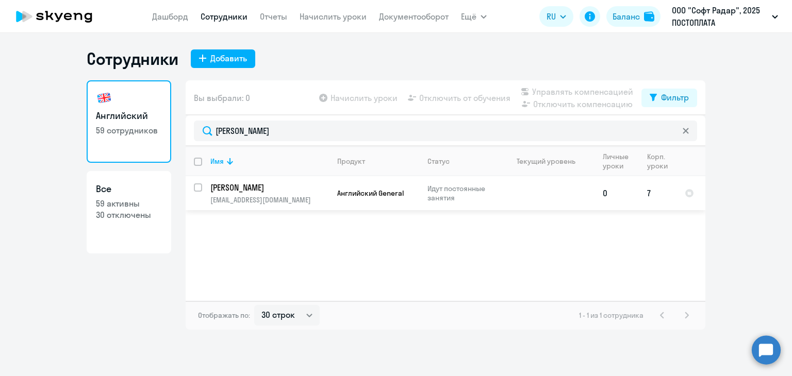
click at [235, 194] on td "Касумова Марьям Рашидовна m.kasumova@pay.center" at bounding box center [265, 193] width 127 height 34
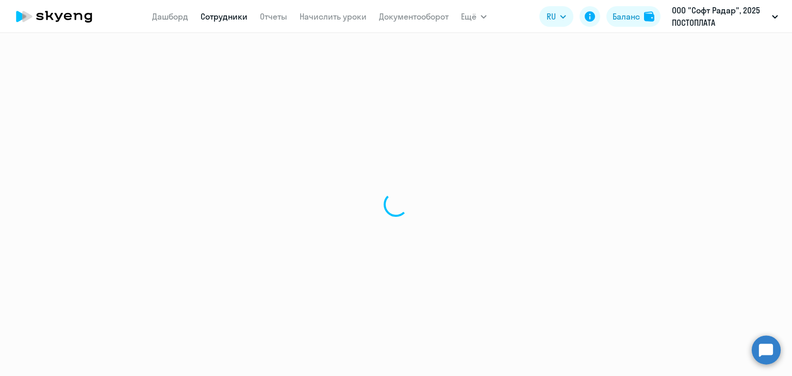
select select "english"
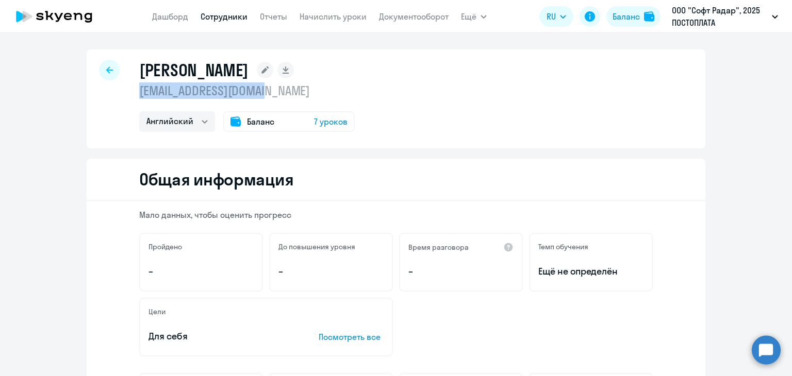
drag, startPoint x: 136, startPoint y: 91, endPoint x: 295, endPoint y: 90, distance: 158.7
click at [295, 90] on p "[EMAIL_ADDRESS][DOMAIN_NAME]" at bounding box center [246, 90] width 215 height 16
click at [109, 65] on div at bounding box center [109, 70] width 21 height 21
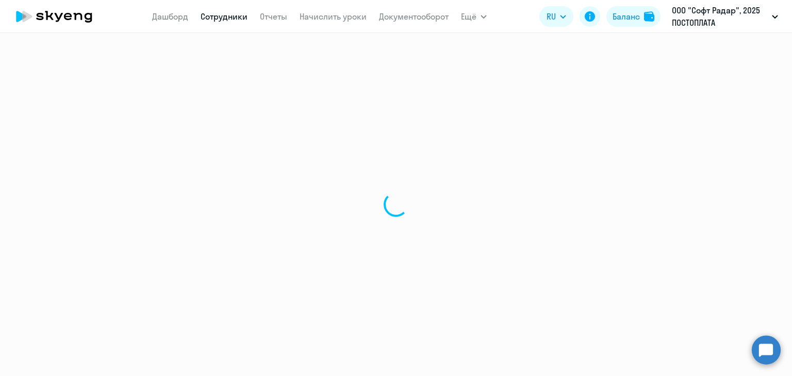
select select "30"
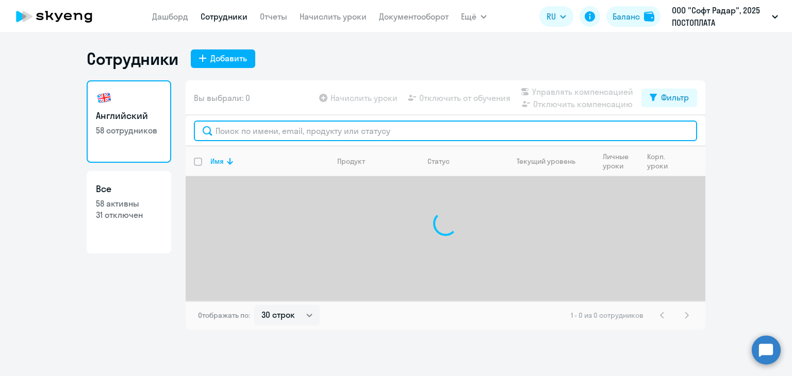
click at [237, 131] on input "text" at bounding box center [445, 131] width 503 height 21
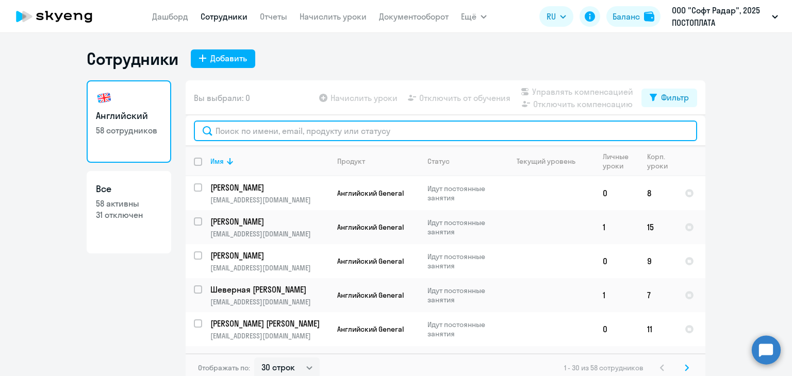
paste input "[PERSON_NAME]"
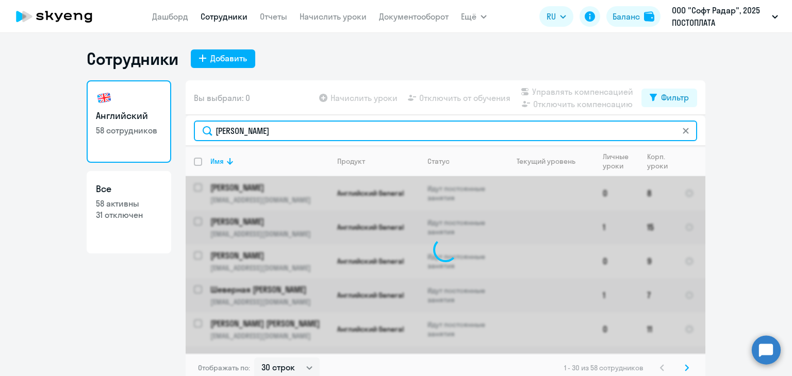
drag, startPoint x: 254, startPoint y: 131, endPoint x: 311, endPoint y: 132, distance: 56.7
click at [311, 132] on input "[PERSON_NAME]" at bounding box center [445, 131] width 503 height 21
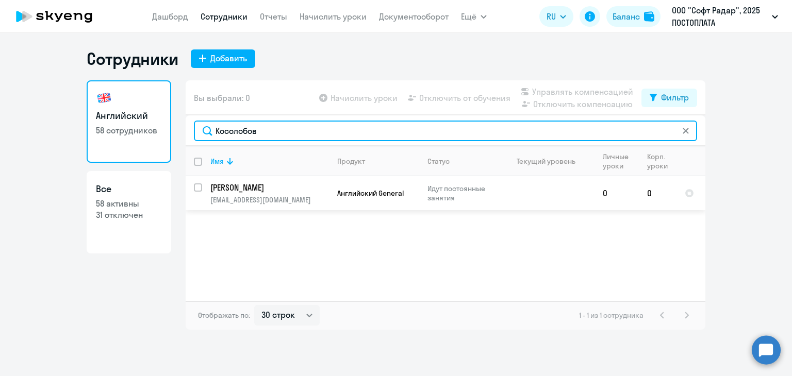
type input "Косолобов"
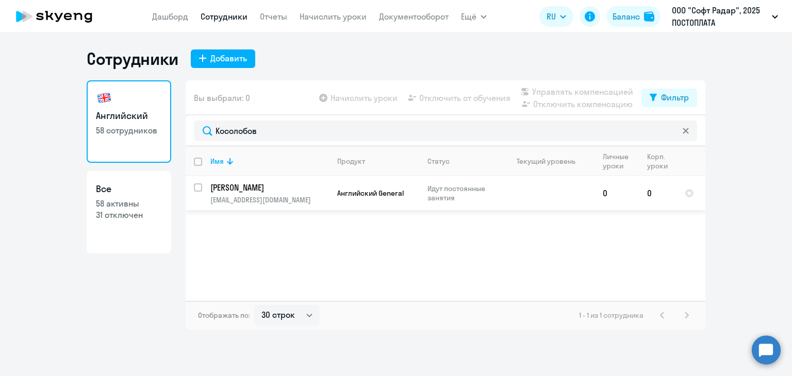
click at [246, 190] on p "[PERSON_NAME]" at bounding box center [268, 187] width 116 height 11
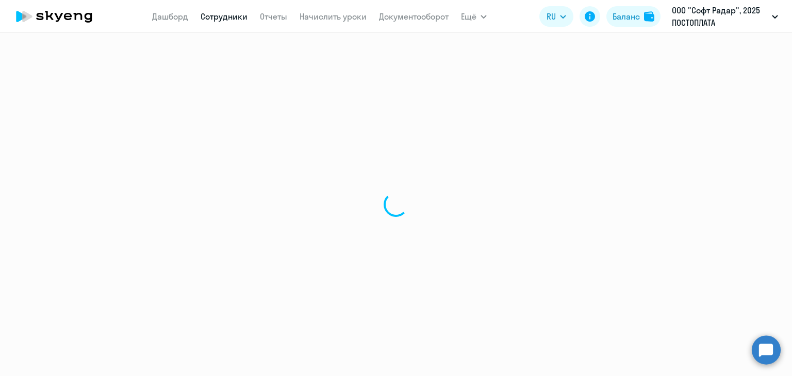
select select "english"
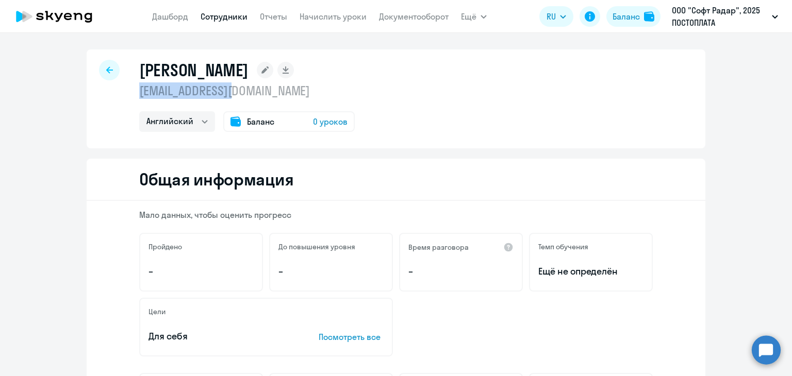
drag, startPoint x: 138, startPoint y: 89, endPoint x: 251, endPoint y: 86, distance: 113.9
click at [266, 83] on p "[EMAIL_ADDRESS][DOMAIN_NAME]" at bounding box center [246, 90] width 215 height 16
click at [106, 73] on div at bounding box center [109, 70] width 21 height 21
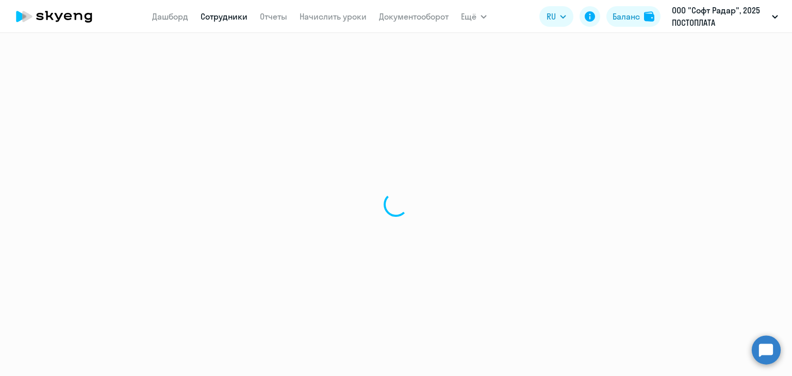
select select "30"
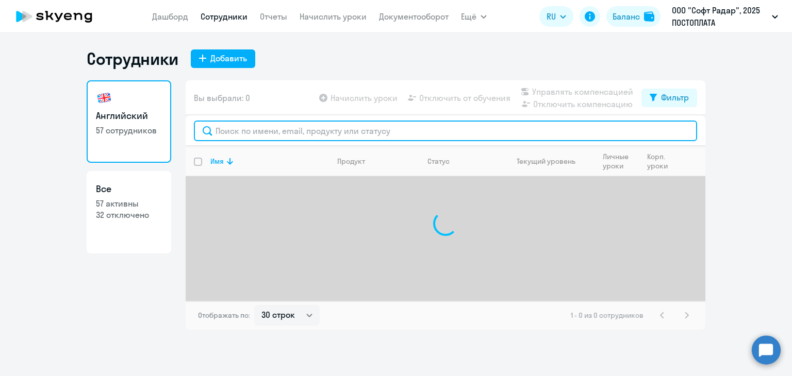
click at [235, 126] on input "text" at bounding box center [445, 131] width 503 height 21
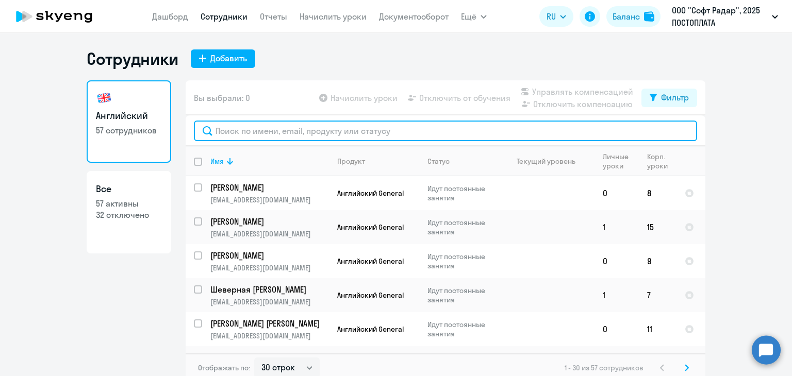
paste input "Мегаворян Давид"
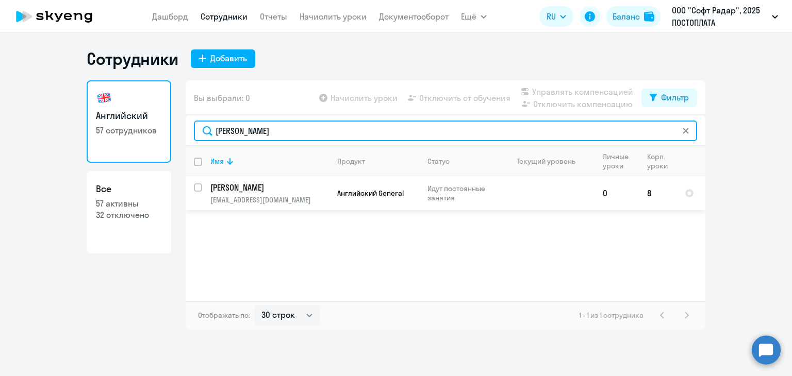
type input "Мегаворян"
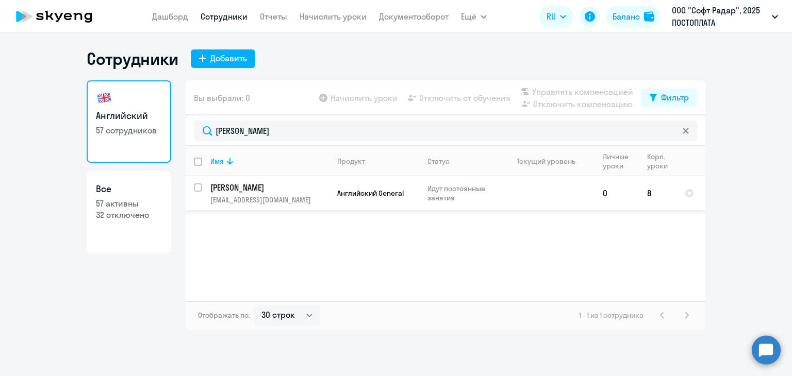
click at [245, 192] on p "[PERSON_NAME]" at bounding box center [268, 187] width 116 height 11
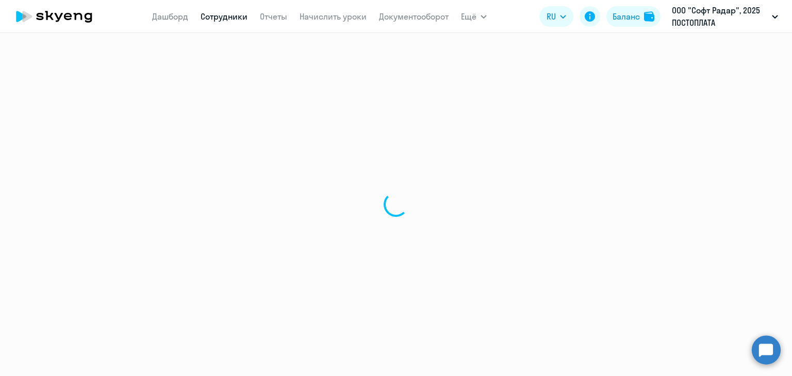
select select "english"
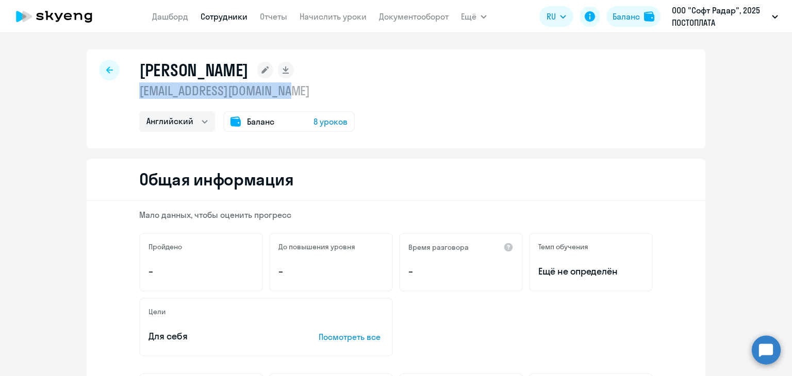
drag, startPoint x: 137, startPoint y: 89, endPoint x: 333, endPoint y: 90, distance: 196.9
click at [333, 90] on p "[EMAIL_ADDRESS][DOMAIN_NAME]" at bounding box center [246, 90] width 215 height 16
click at [99, 71] on div at bounding box center [109, 70] width 21 height 21
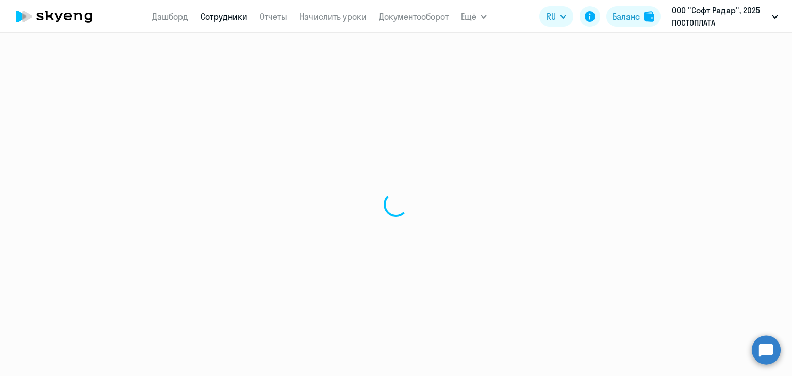
select select "30"
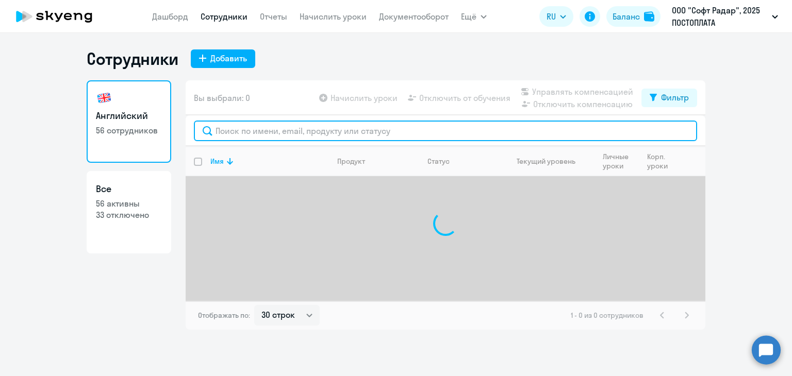
click at [303, 128] on input "text" at bounding box center [445, 131] width 503 height 21
paste input "Мин Дмитрий"
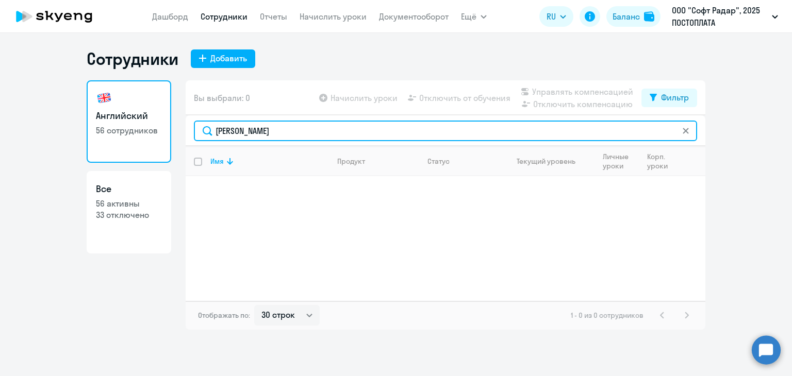
click at [272, 133] on input "Мин Дм" at bounding box center [445, 131] width 503 height 21
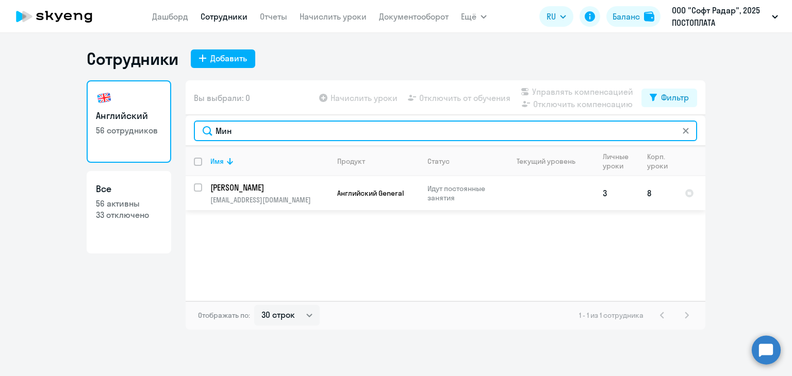
type input "Мин"
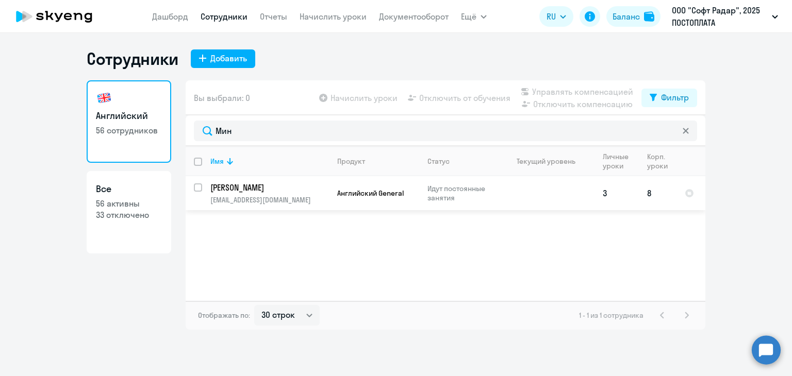
click at [245, 188] on p "[PERSON_NAME]" at bounding box center [268, 187] width 116 height 11
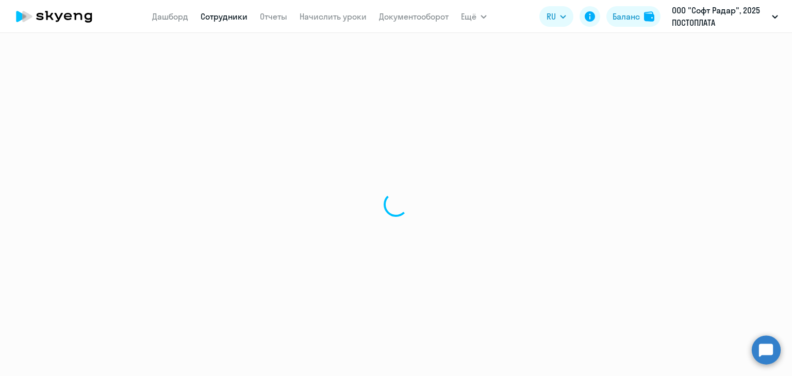
select select "english"
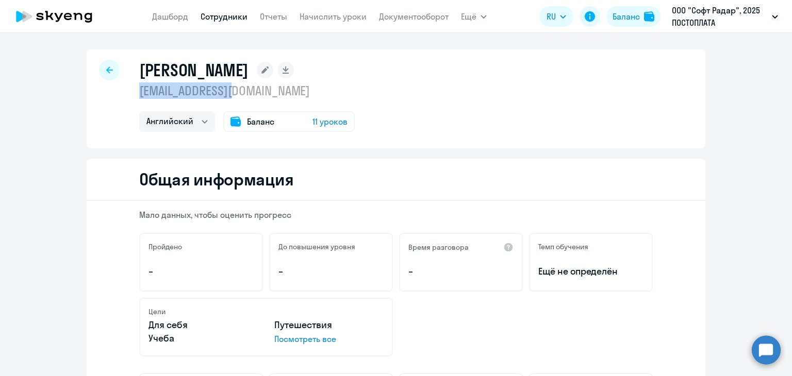
drag, startPoint x: 138, startPoint y: 88, endPoint x: 243, endPoint y: 88, distance: 104.6
click at [243, 88] on p "[EMAIL_ADDRESS][DOMAIN_NAME]" at bounding box center [246, 90] width 215 height 16
click at [106, 69] on icon at bounding box center [109, 69] width 7 height 7
select select "30"
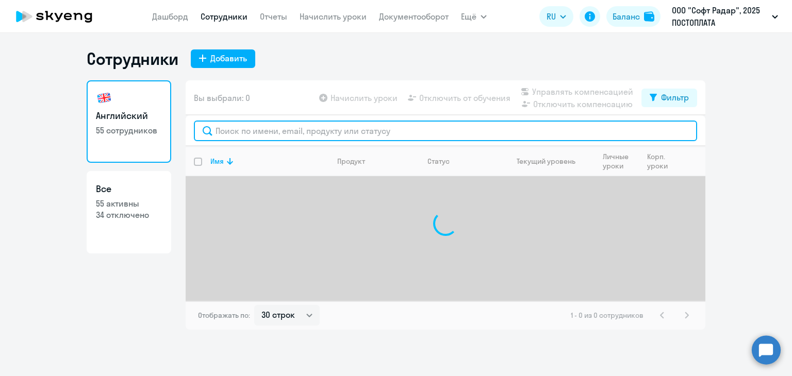
click at [239, 122] on input "text" at bounding box center [445, 131] width 503 height 21
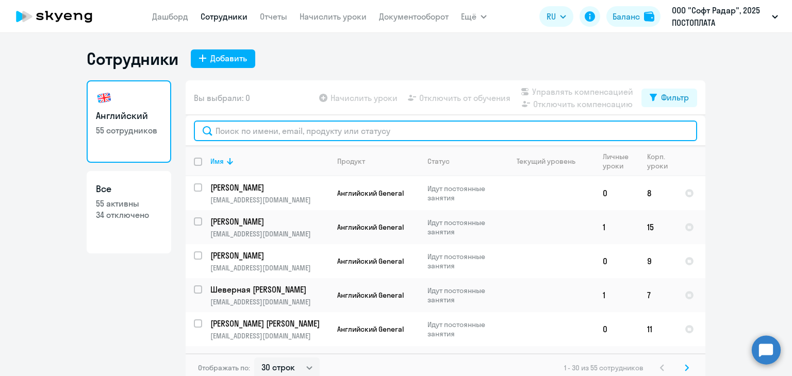
paste input "Митрофанова Анастасия"
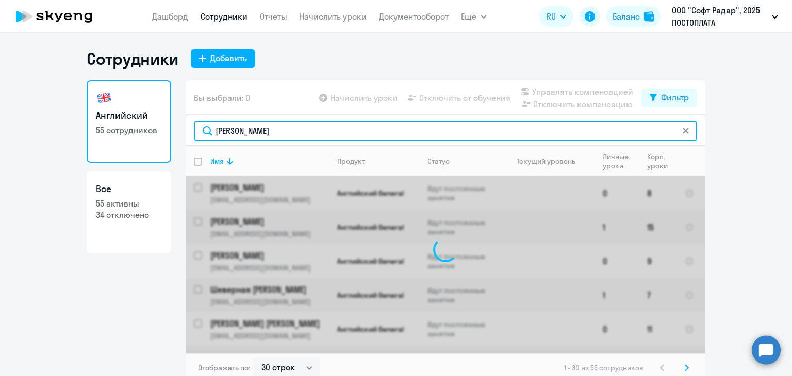
drag, startPoint x: 265, startPoint y: 129, endPoint x: 365, endPoint y: 128, distance: 100.0
click at [365, 128] on input "Митрофанова Анастасия" at bounding box center [445, 131] width 503 height 21
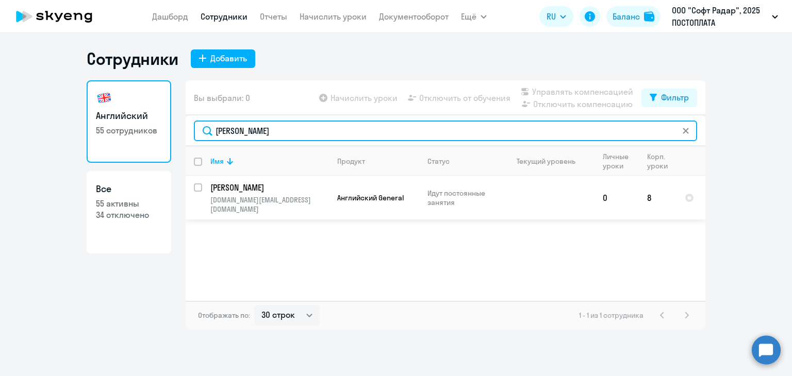
type input "Митрофанова"
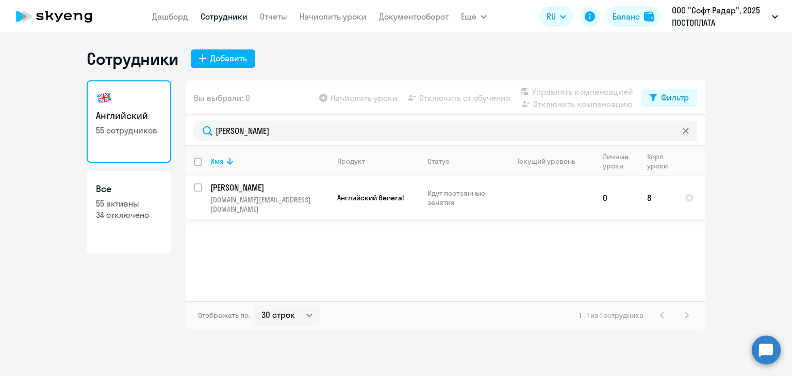
click at [237, 192] on p "[PERSON_NAME]" at bounding box center [268, 187] width 116 height 11
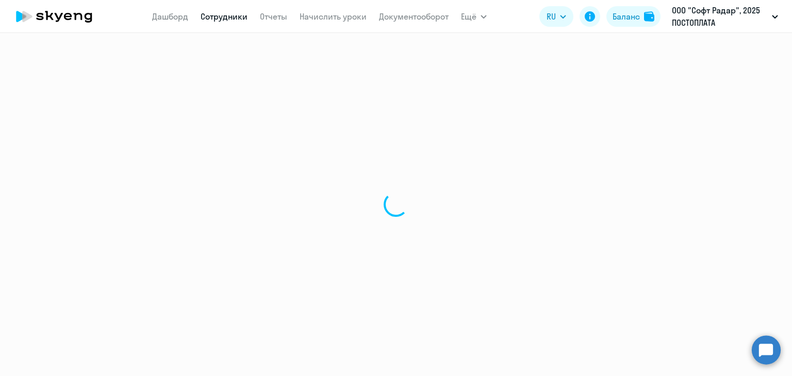
select select "english"
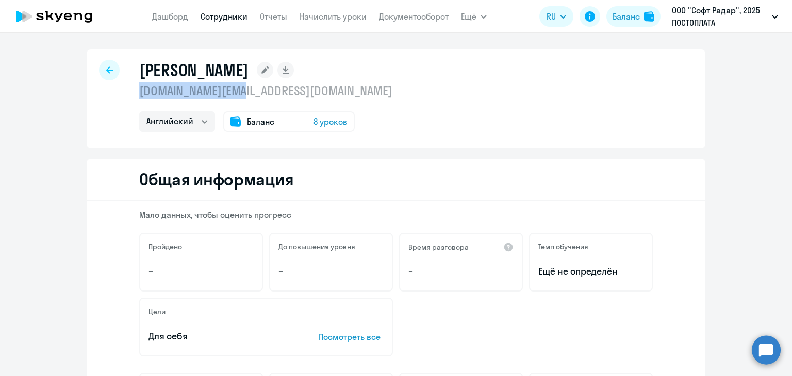
drag, startPoint x: 136, startPoint y: 91, endPoint x: 254, endPoint y: 89, distance: 117.5
click at [256, 89] on p "[DOMAIN_NAME][EMAIL_ADDRESS][DOMAIN_NAME]" at bounding box center [265, 90] width 253 height 16
click at [106, 69] on icon at bounding box center [109, 69] width 7 height 7
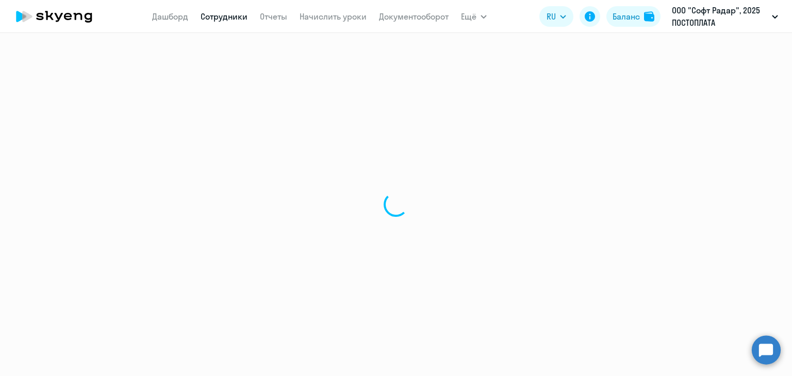
select select "30"
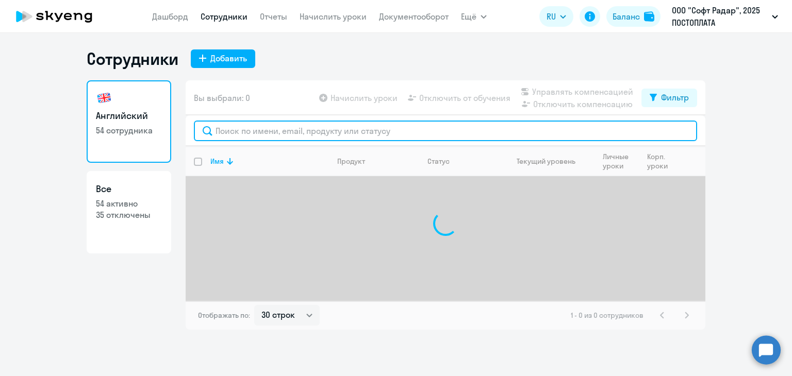
click at [239, 136] on input "text" at bounding box center [445, 131] width 503 height 21
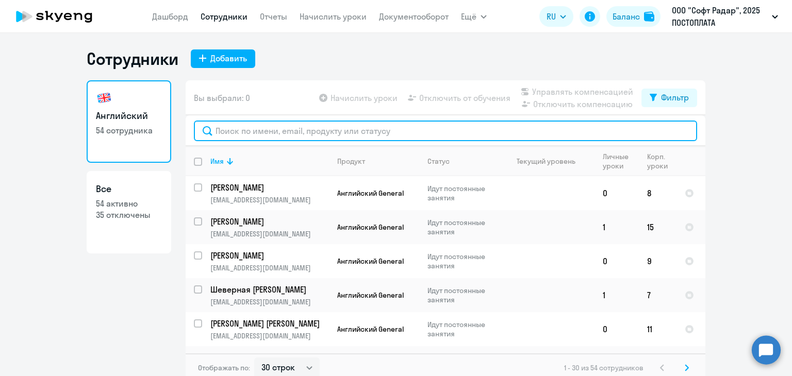
paste input "Моисеева Елизавета"
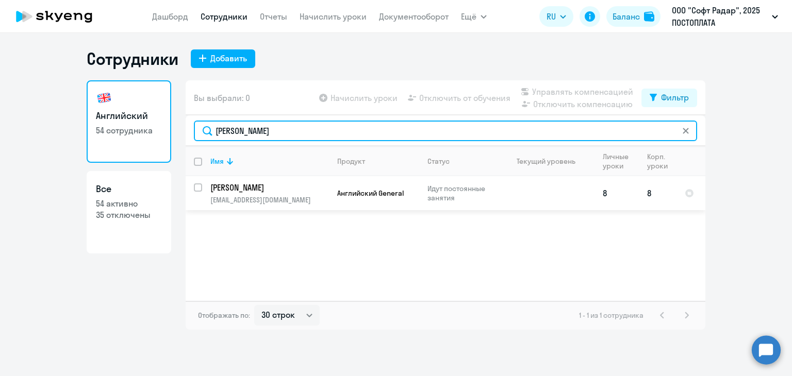
type input "Моисеева"
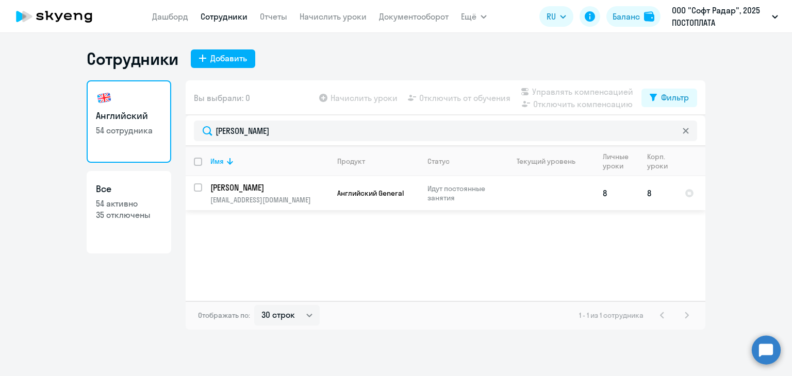
click at [260, 190] on p "[PERSON_NAME]" at bounding box center [268, 187] width 116 height 11
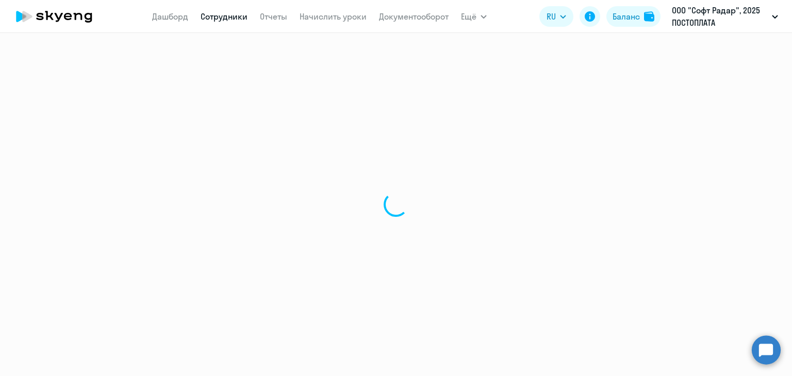
select select "english"
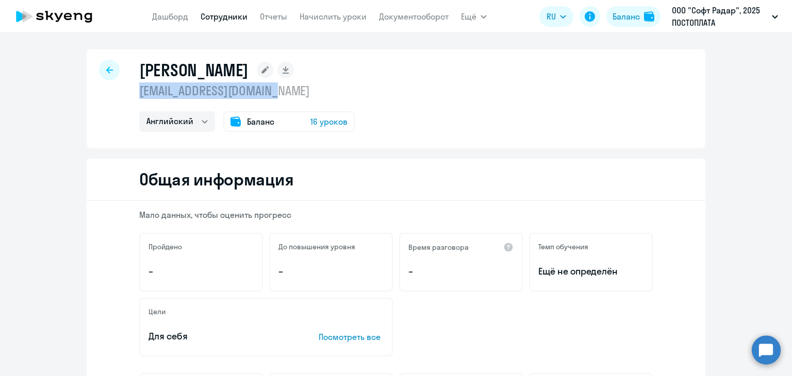
drag, startPoint x: 134, startPoint y: 91, endPoint x: 299, endPoint y: 98, distance: 165.6
click at [299, 98] on div "Моисеева Елизавета Сергеевна e.moiseeva@gate.express Английский Баланс 16 уроков" at bounding box center [396, 98] width 618 height 99
click at [106, 67] on icon at bounding box center [109, 69] width 7 height 7
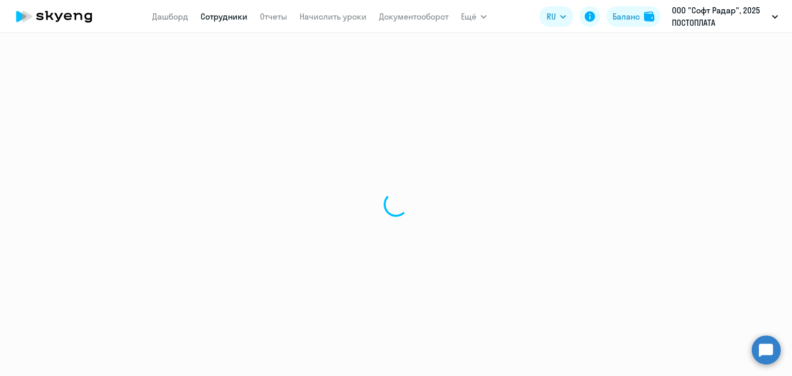
select select "30"
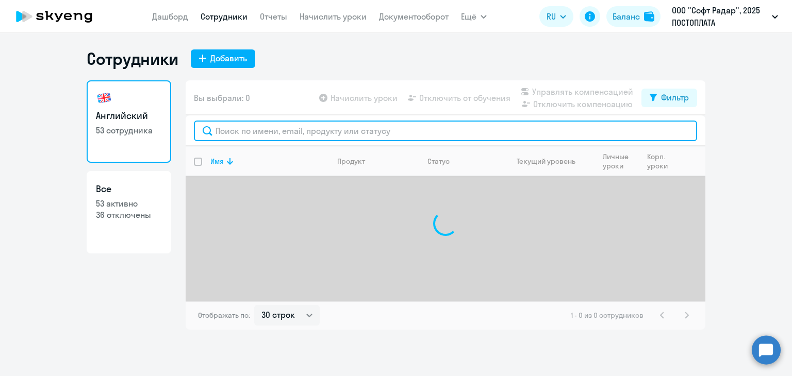
click at [241, 127] on input "text" at bounding box center [445, 131] width 503 height 21
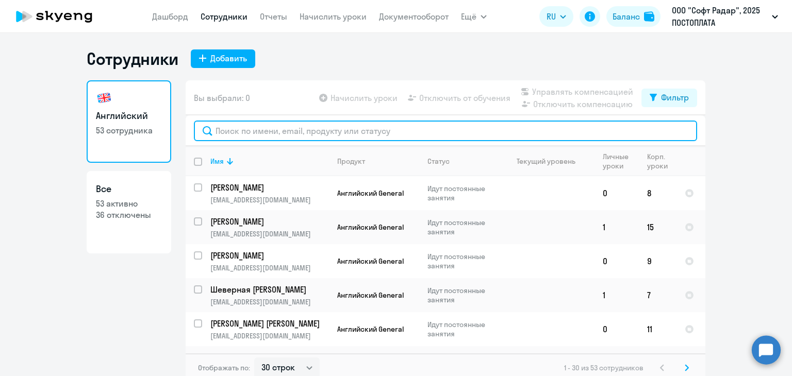
paste input "Натифов Антон"
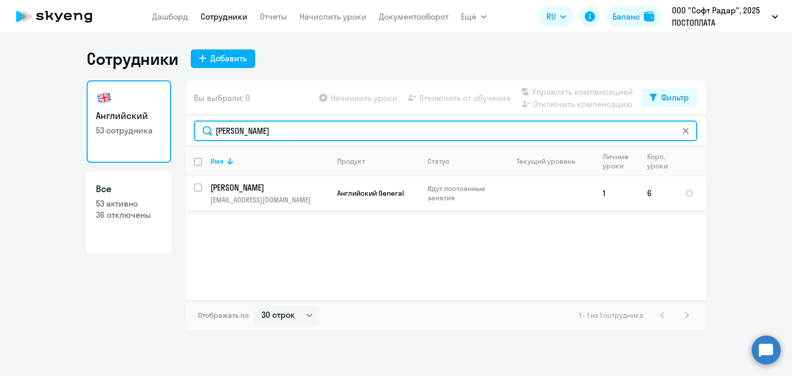
type input "Натифов"
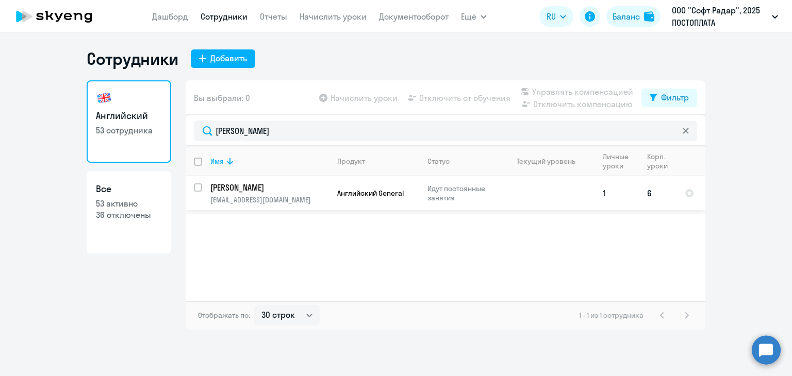
click at [249, 192] on p "[PERSON_NAME]" at bounding box center [268, 187] width 116 height 11
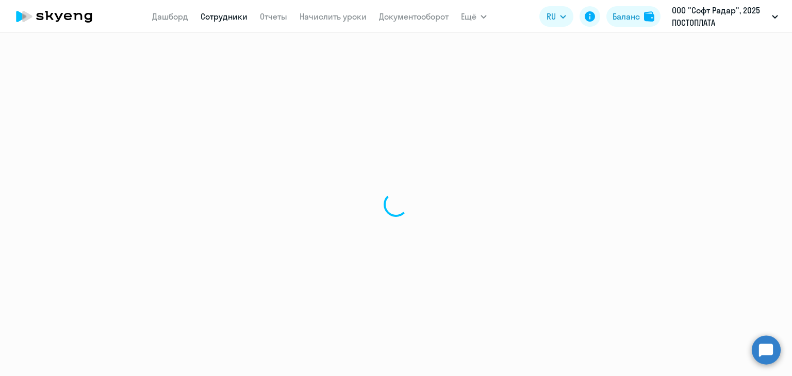
select select "english"
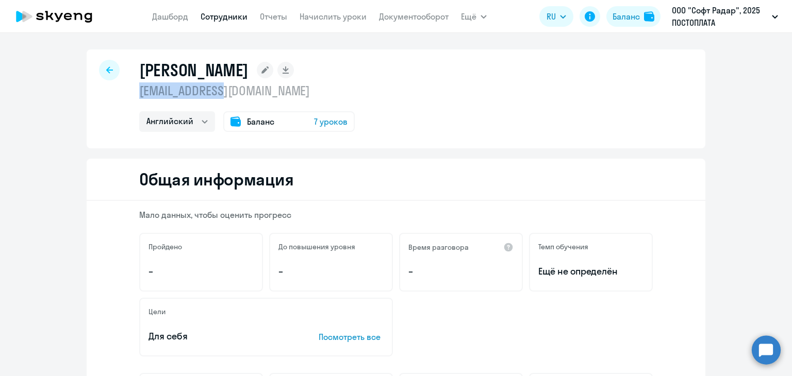
drag, startPoint x: 136, startPoint y: 92, endPoint x: 206, endPoint y: 94, distance: 70.1
click at [251, 94] on p "[EMAIL_ADDRESS][DOMAIN_NAME]" at bounding box center [246, 90] width 215 height 16
click at [110, 62] on div "Натифов Антон Александрович a.n@pay.center Английский Баланс 7 уроков" at bounding box center [396, 98] width 618 height 99
click at [110, 71] on div at bounding box center [109, 70] width 21 height 21
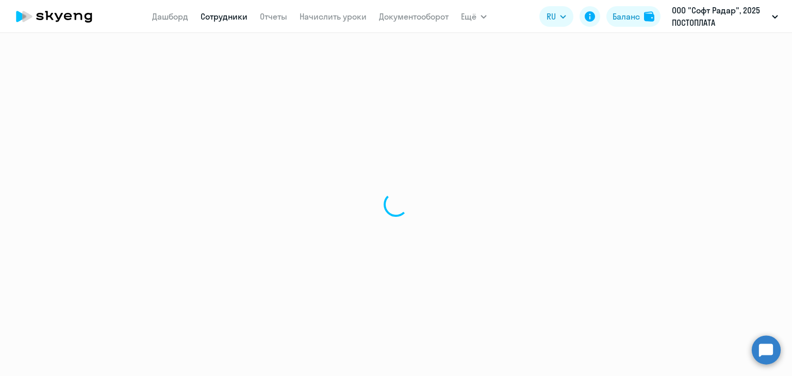
select select "30"
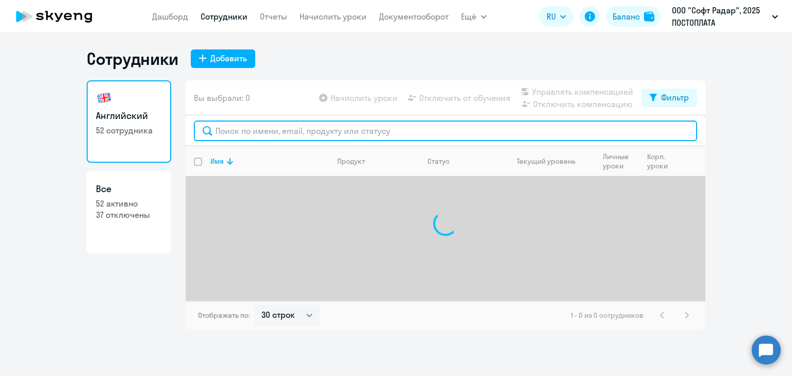
click at [225, 131] on input "text" at bounding box center [445, 131] width 503 height 21
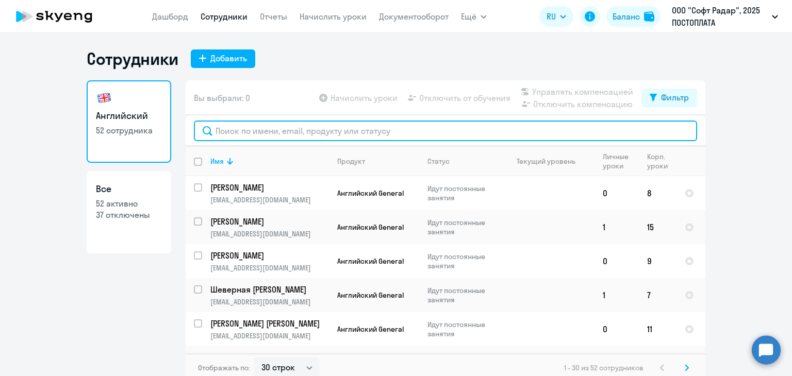
paste input "Неретин Иван"
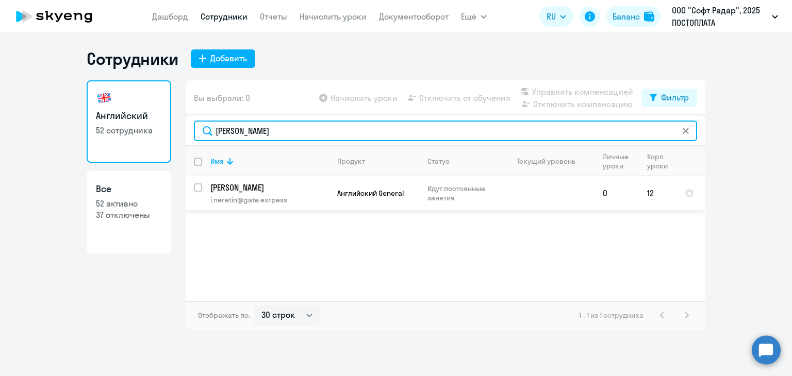
type input "Неретин"
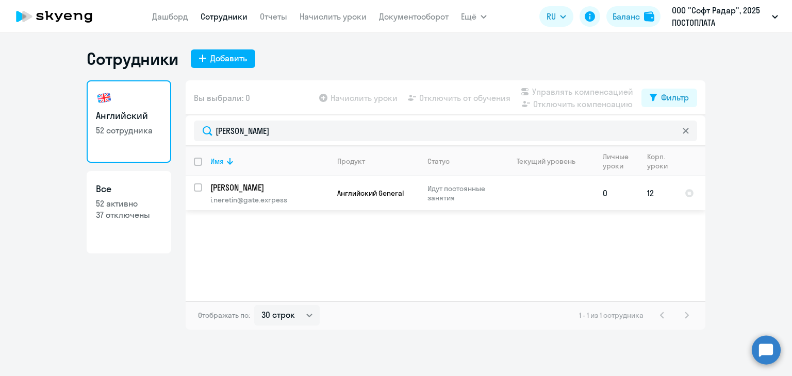
click at [239, 192] on p "[PERSON_NAME]" at bounding box center [268, 187] width 116 height 11
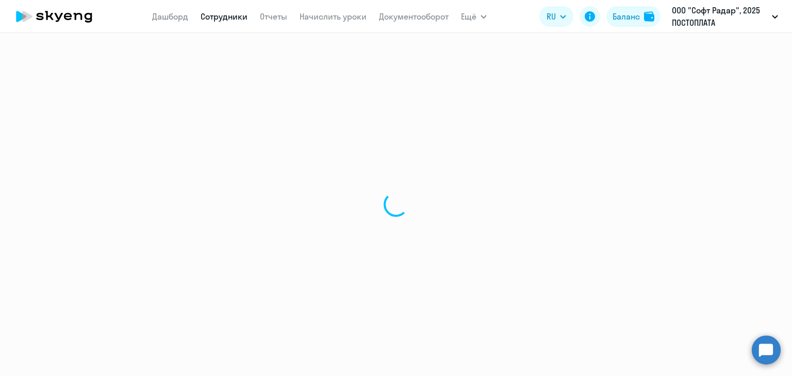
select select "english"
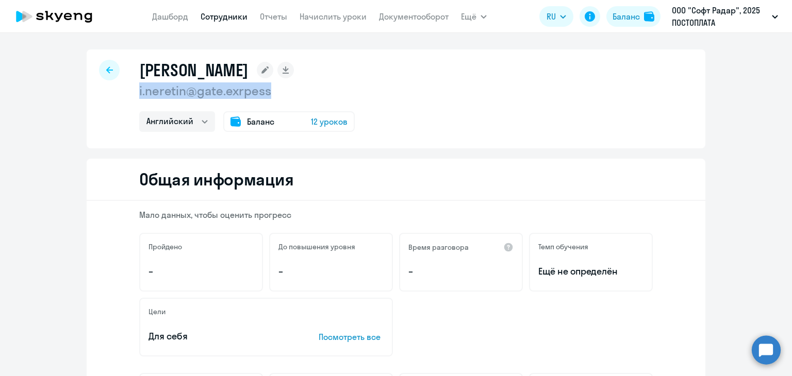
drag, startPoint x: 138, startPoint y: 90, endPoint x: 299, endPoint y: 92, distance: 161.3
click at [299, 92] on div "Неретин Иван Сергеевич i.neretin@gate.exrpess Английский Баланс 12 уроков" at bounding box center [396, 98] width 618 height 99
click at [99, 61] on div at bounding box center [109, 70] width 21 height 21
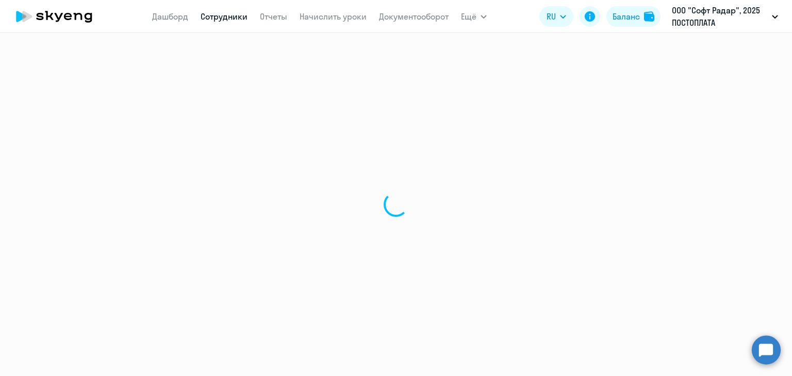
select select "30"
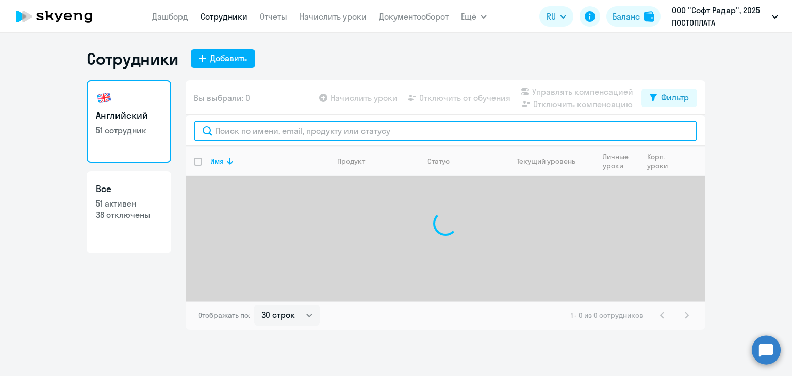
click at [245, 133] on input "text" at bounding box center [445, 131] width 503 height 21
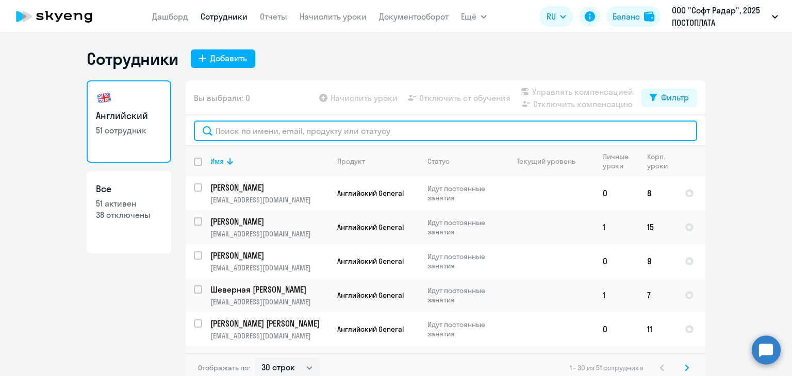
paste input "Ошеров Александр"
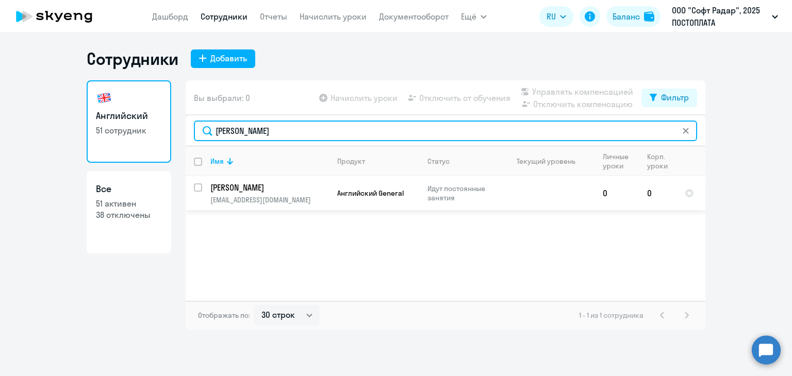
type input "Ошеров"
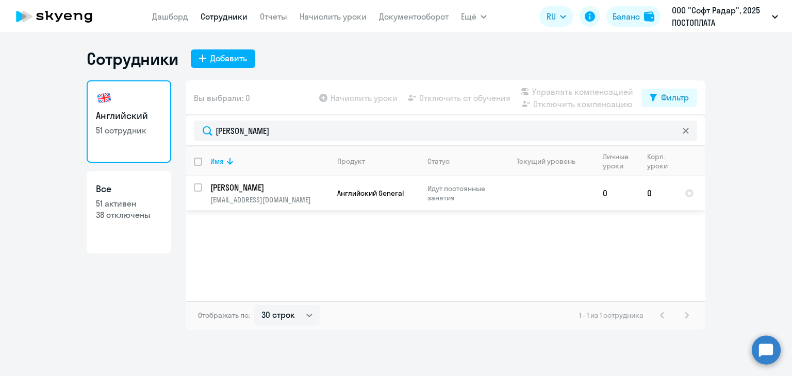
click at [195, 188] on input "select row 42194096" at bounding box center [204, 193] width 21 height 21
checkbox input "true"
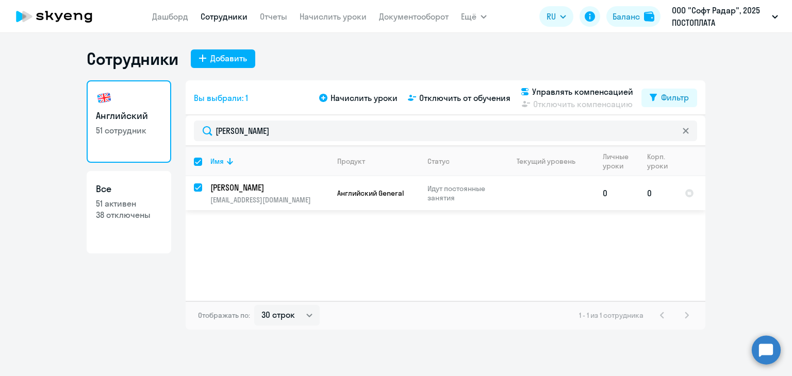
click at [236, 189] on p "[PERSON_NAME]" at bounding box center [268, 187] width 116 height 11
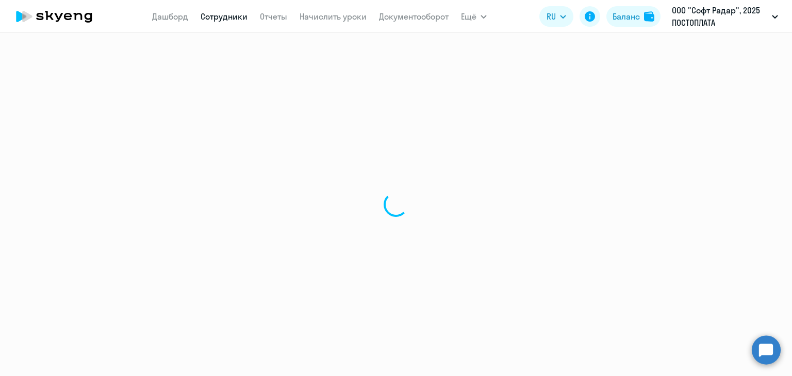
select select "english"
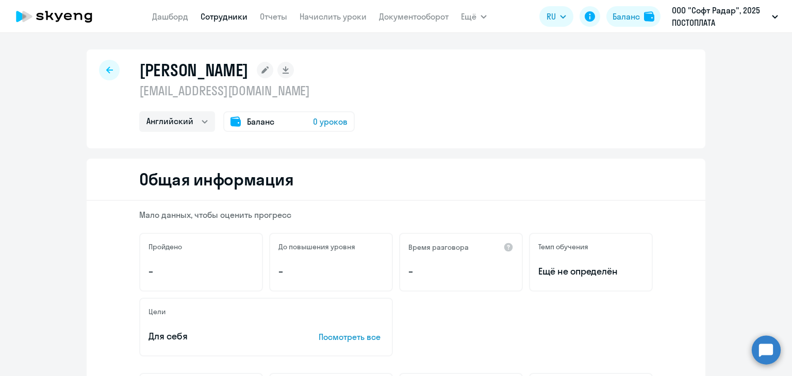
drag, startPoint x: 137, startPoint y: 91, endPoint x: 282, endPoint y: 90, distance: 145.3
click at [282, 90] on p "[EMAIL_ADDRESS][DOMAIN_NAME]" at bounding box center [246, 90] width 215 height 16
click at [113, 65] on div at bounding box center [109, 70] width 21 height 21
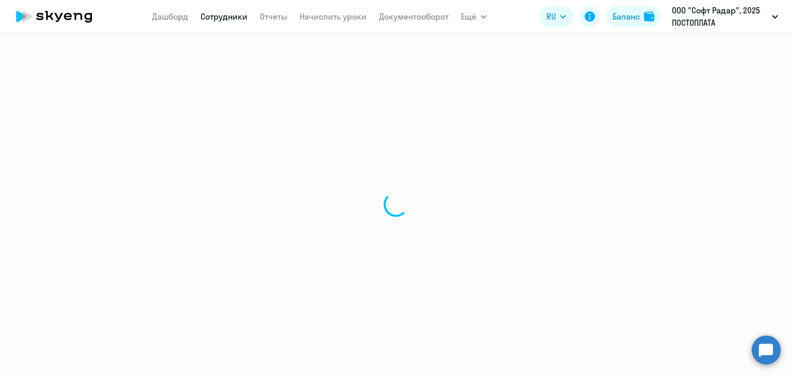
select select "30"
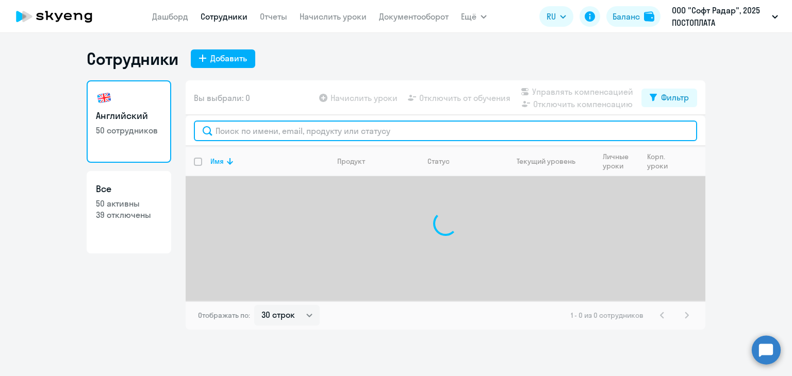
click at [272, 127] on input "text" at bounding box center [445, 131] width 503 height 21
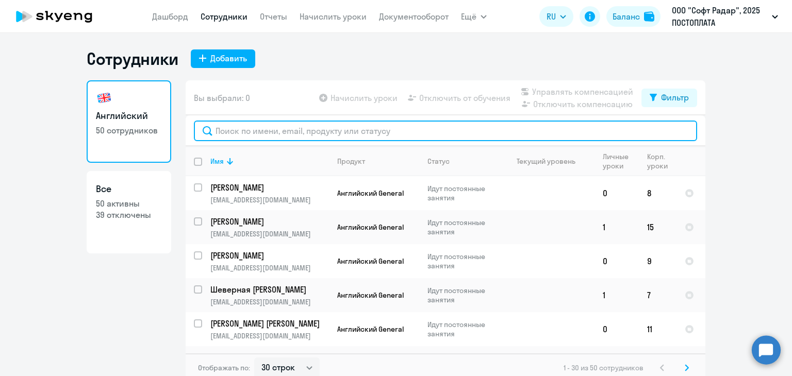
paste input "Платонов Олег"
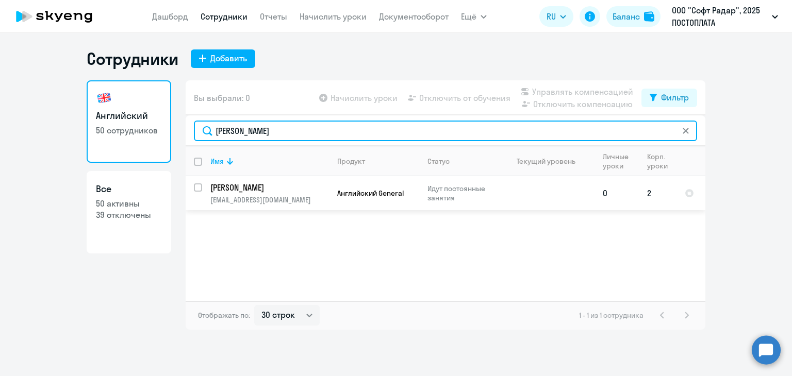
type input "Платонов"
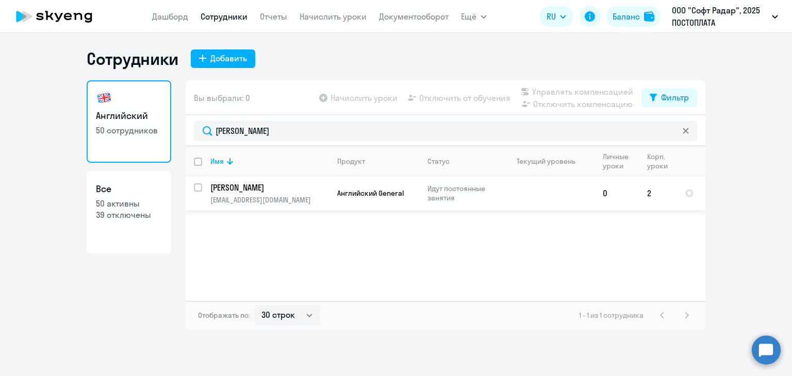
click at [245, 189] on p "[PERSON_NAME]" at bounding box center [268, 187] width 116 height 11
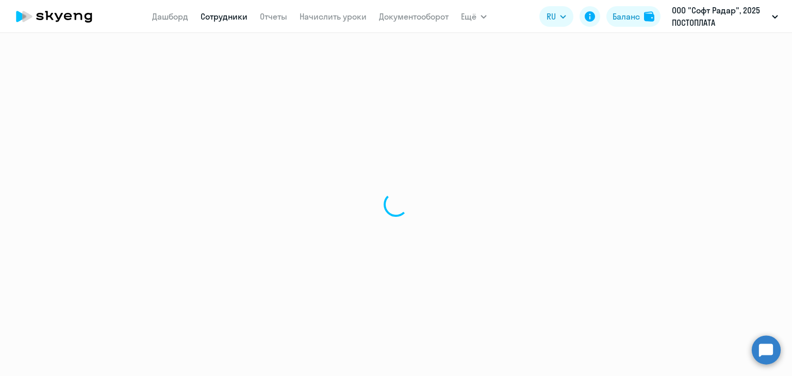
select select "english"
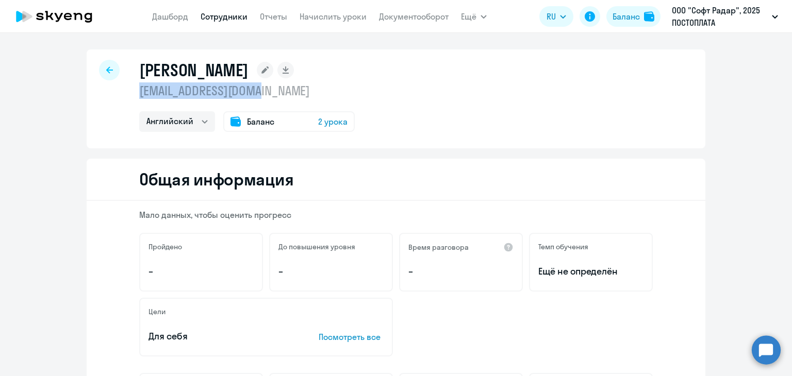
drag, startPoint x: 136, startPoint y: 92, endPoint x: 277, endPoint y: 95, distance: 140.7
click at [277, 95] on p "[EMAIL_ADDRESS][DOMAIN_NAME]" at bounding box center [246, 90] width 215 height 16
click at [106, 68] on icon at bounding box center [109, 69] width 7 height 7
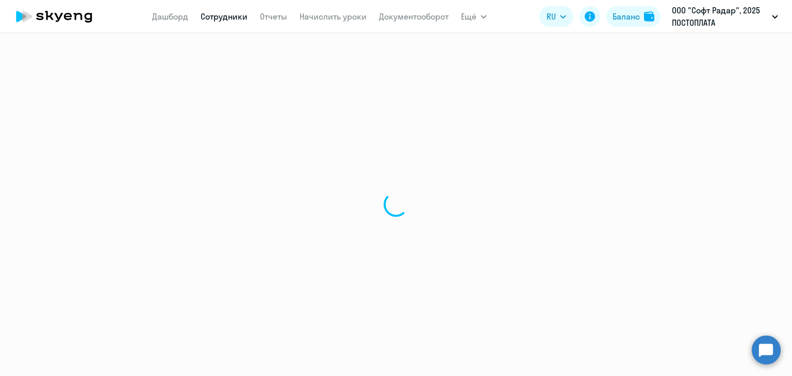
select select "30"
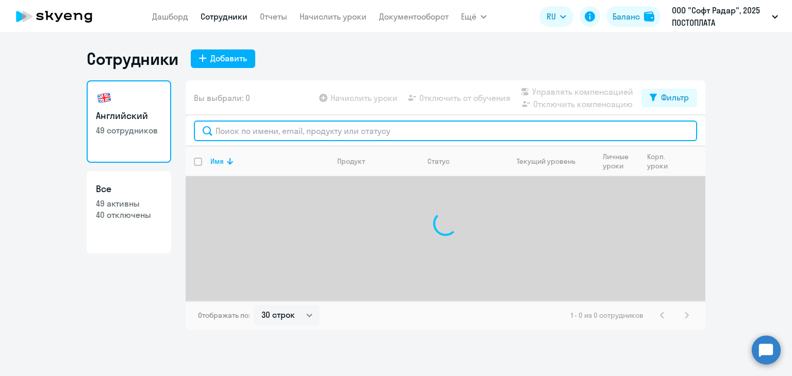
click at [296, 128] on input "text" at bounding box center [445, 131] width 503 height 21
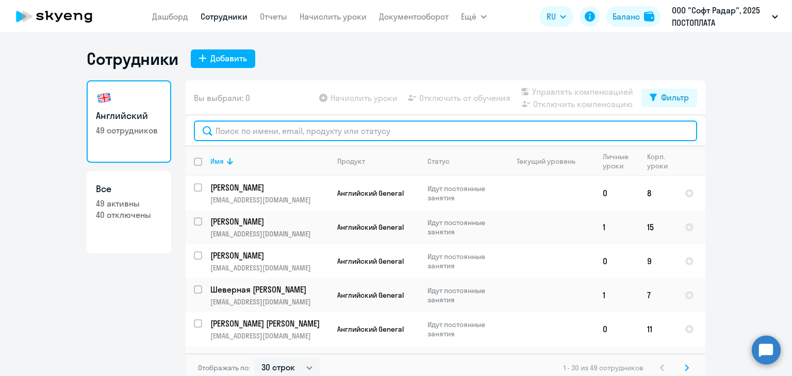
paste input "Романчук Екатерина"
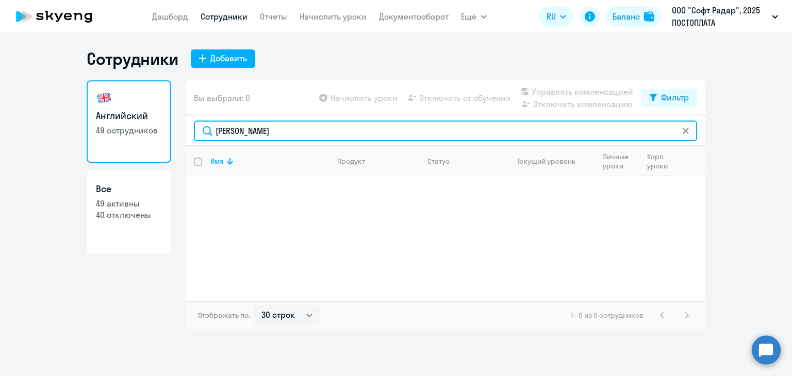
drag, startPoint x: 266, startPoint y: 132, endPoint x: 210, endPoint y: 133, distance: 56.2
click at [210, 133] on input "Романчук" at bounding box center [445, 131] width 503 height 21
paste input "куратович Никита"
type input "Скуратович"
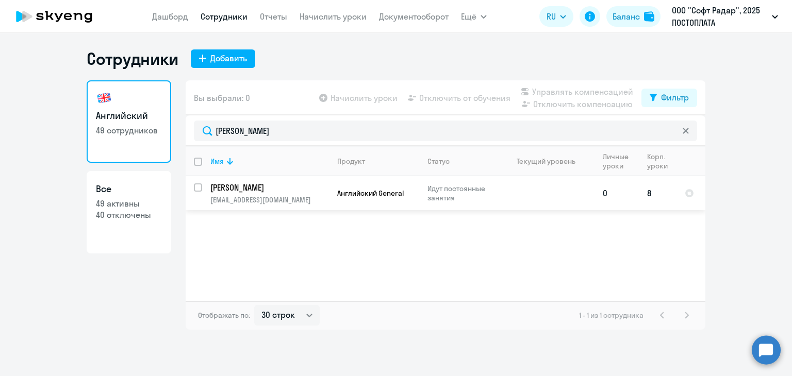
click at [239, 190] on p "Скуратович Никита Владимирович" at bounding box center [268, 187] width 116 height 11
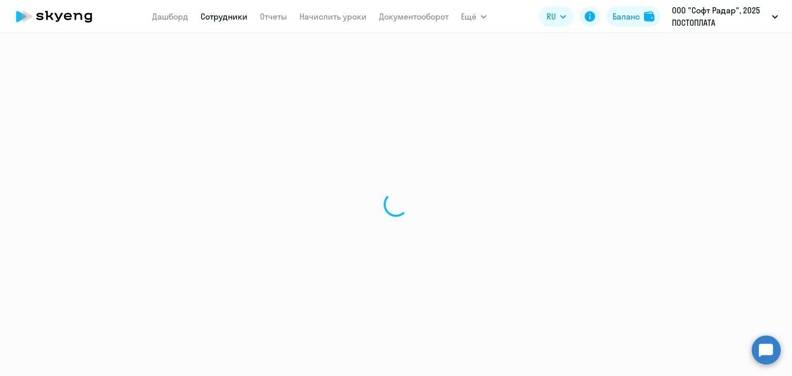
select select "english"
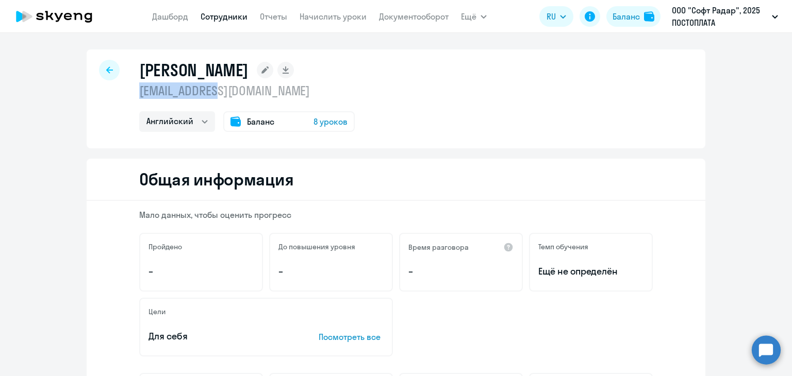
drag, startPoint x: 136, startPoint y: 91, endPoint x: 198, endPoint y: 89, distance: 61.9
click at [250, 86] on p "ns@pay.center" at bounding box center [246, 90] width 215 height 16
click at [111, 77] on div at bounding box center [109, 70] width 21 height 21
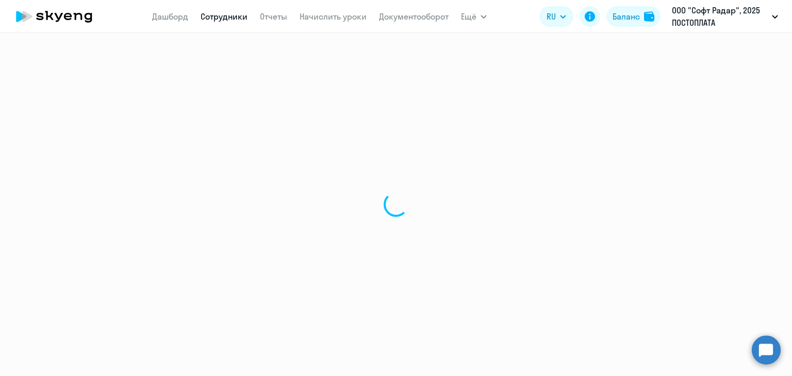
select select "30"
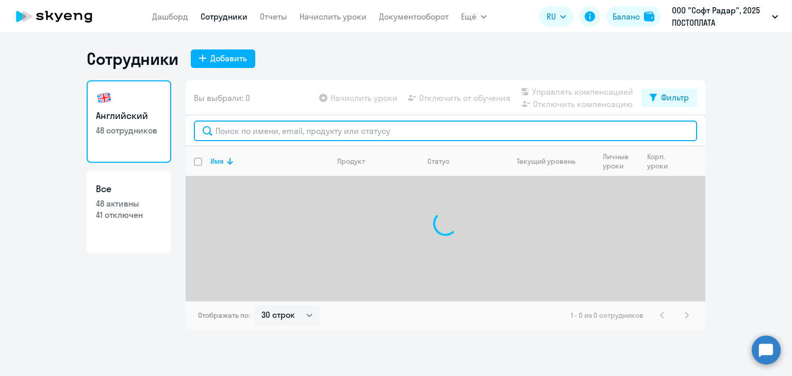
click at [278, 127] on input "text" at bounding box center [445, 131] width 503 height 21
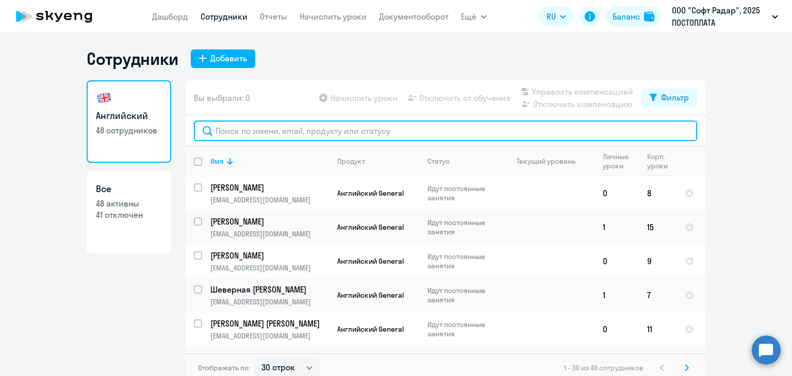
paste input "Тужилина Алина"
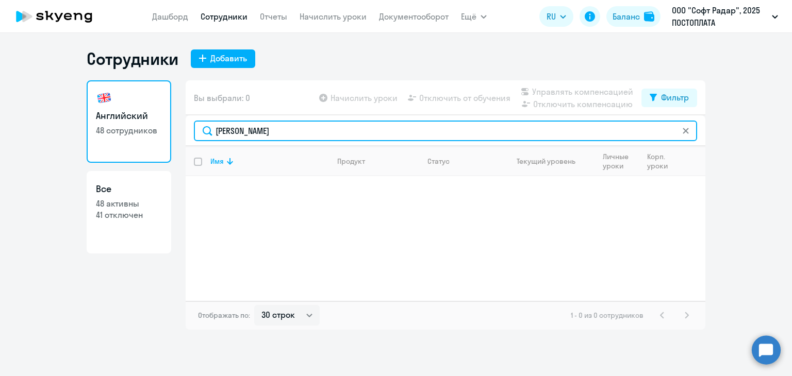
drag, startPoint x: 260, startPoint y: 128, endPoint x: 192, endPoint y: 128, distance: 67.5
click at [192, 128] on div "Тужилина" at bounding box center [445, 130] width 519 height 31
paste input "еверная Дарья"
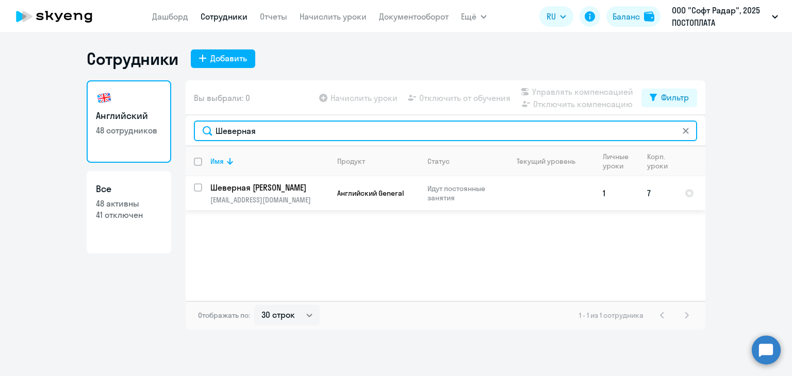
type input "Шеверная"
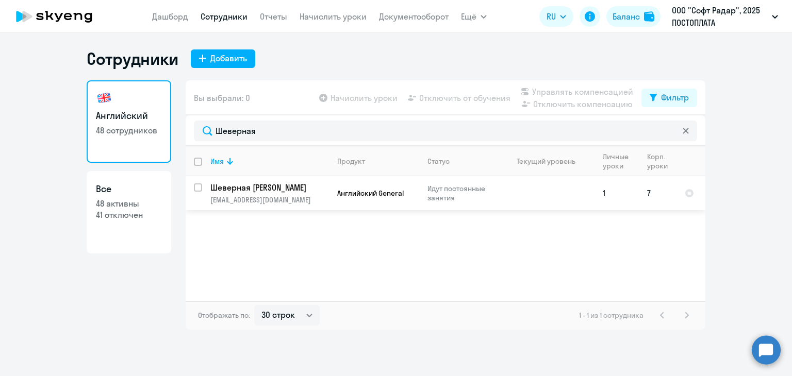
click at [233, 193] on p "Шеверная Дарья Владимировна" at bounding box center [268, 187] width 116 height 11
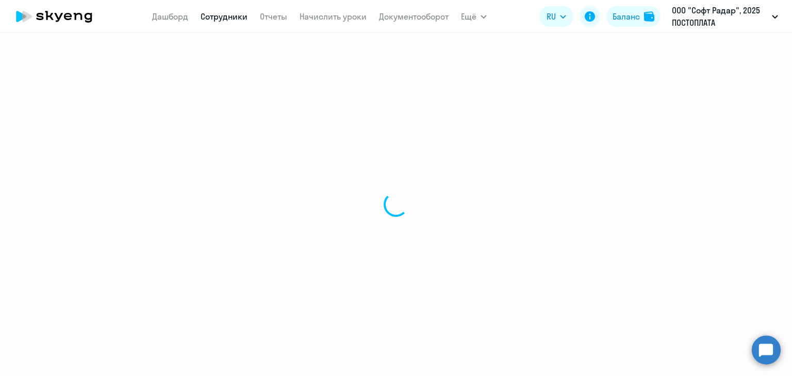
select select "english"
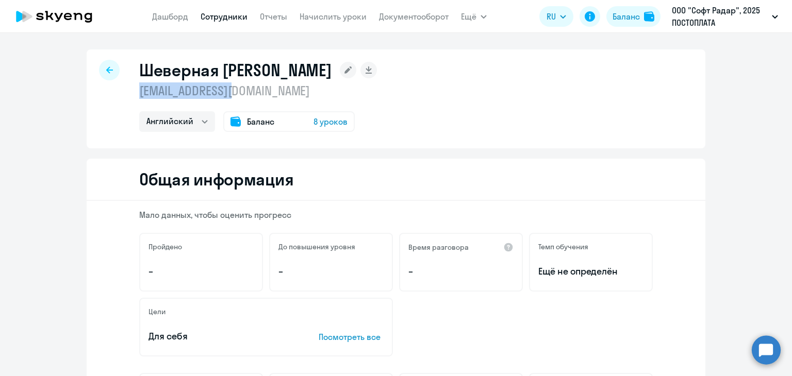
drag, startPoint x: 137, startPoint y: 91, endPoint x: 198, endPoint y: 88, distance: 60.9
click at [242, 93] on p "d.shev@defexa.io" at bounding box center [258, 90] width 238 height 16
click at [107, 64] on div at bounding box center [109, 70] width 21 height 21
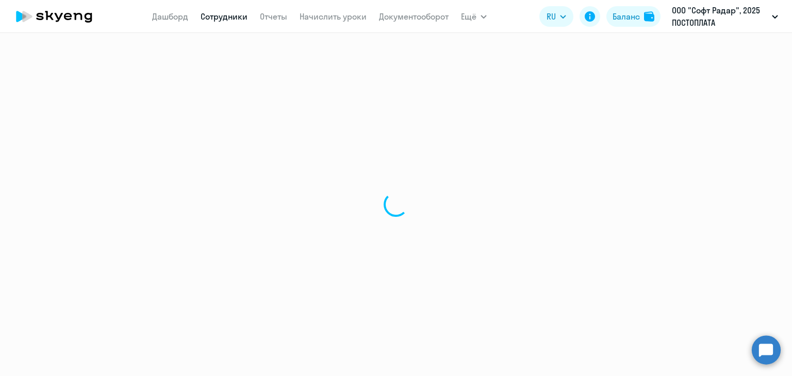
select select "30"
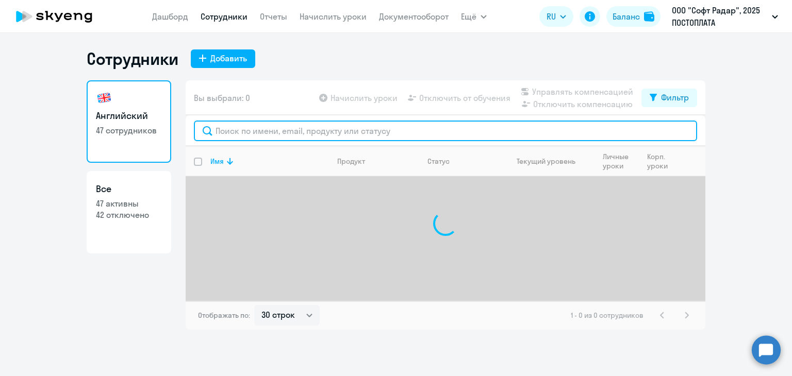
paste input "Элбакян Лилит"
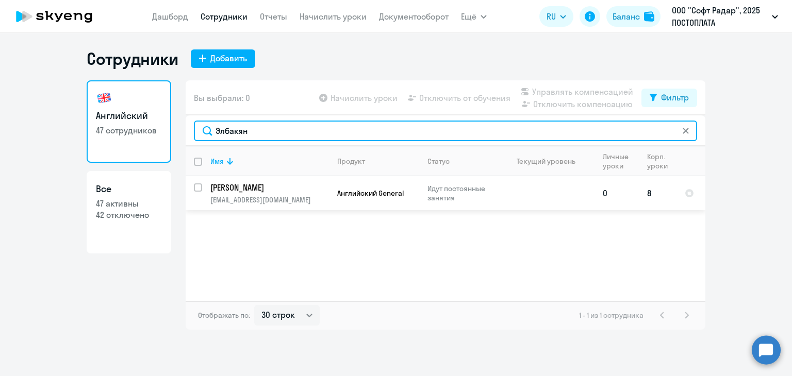
type input "Элбакян"
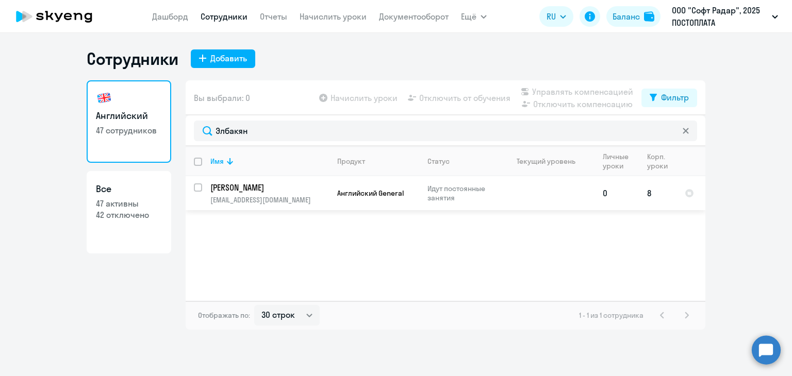
click at [198, 188] on input "select row 42194181" at bounding box center [204, 193] width 21 height 21
checkbox input "true"
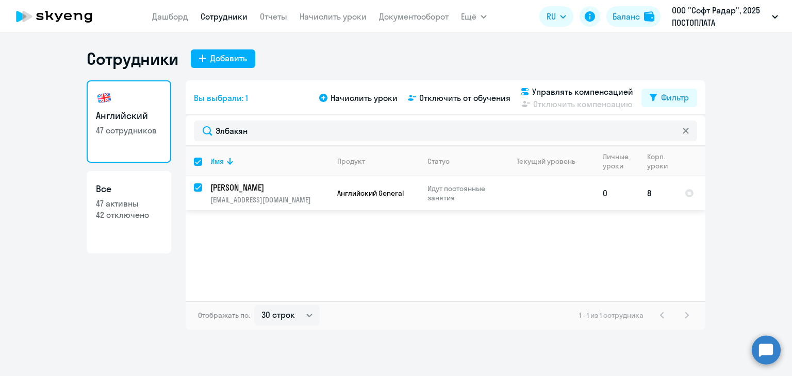
click at [198, 188] on input "deselect row 42194181" at bounding box center [204, 193] width 21 height 21
checkbox input "false"
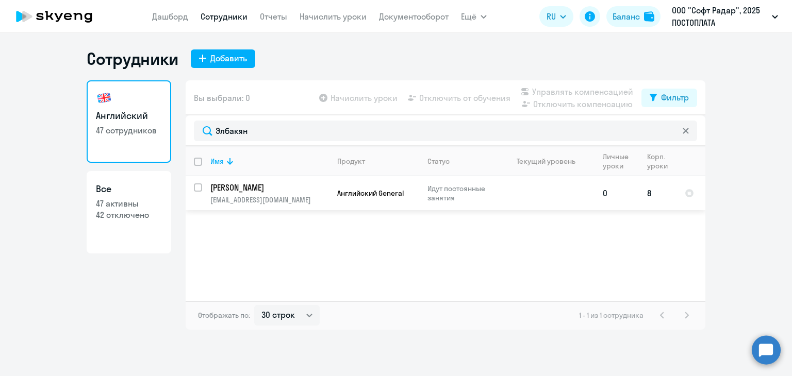
click at [233, 190] on p "Элбакян Лилит Эмильевна" at bounding box center [268, 187] width 116 height 11
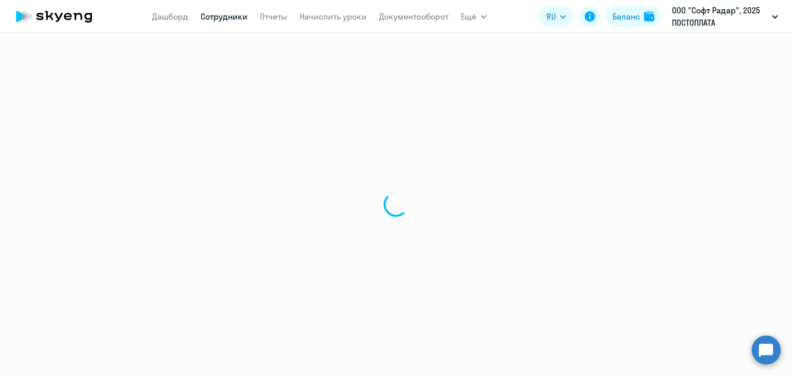
select select "english"
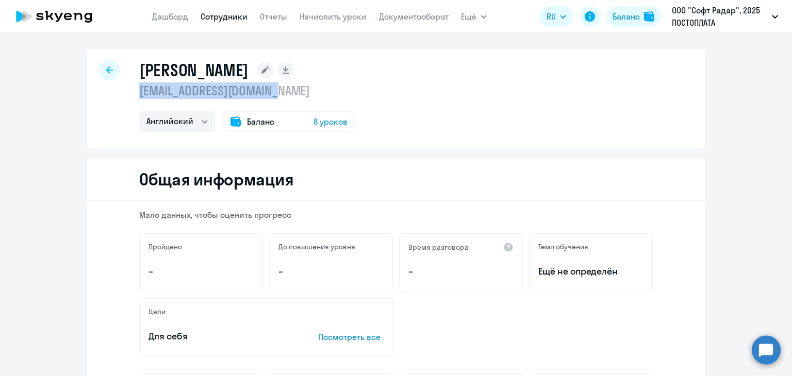
drag, startPoint x: 135, startPoint y: 88, endPoint x: 295, endPoint y: 87, distance: 160.3
click at [295, 87] on div "Элбакян Лилит Эмильевна l.elbakyan@gate.express Английский Баланс 8 уроков" at bounding box center [396, 98] width 618 height 99
click at [108, 71] on icon at bounding box center [109, 69] width 7 height 7
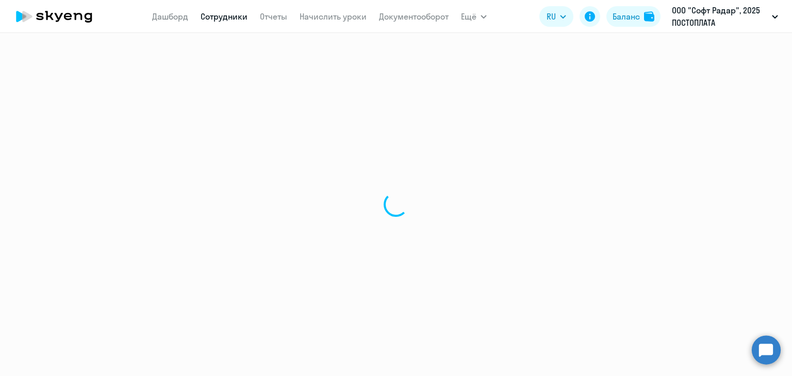
select select "30"
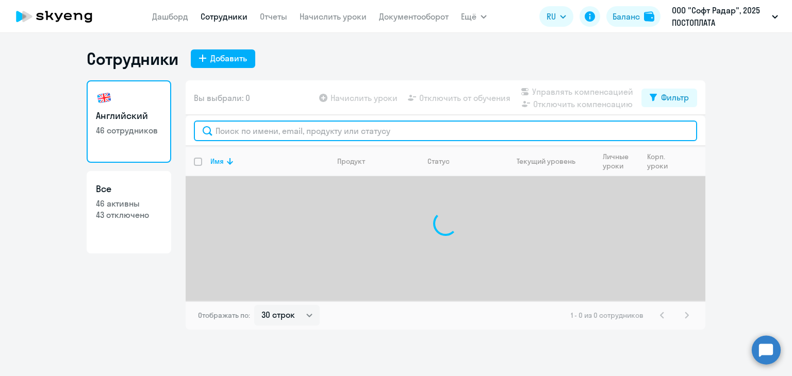
click at [241, 130] on input "text" at bounding box center [445, 131] width 503 height 21
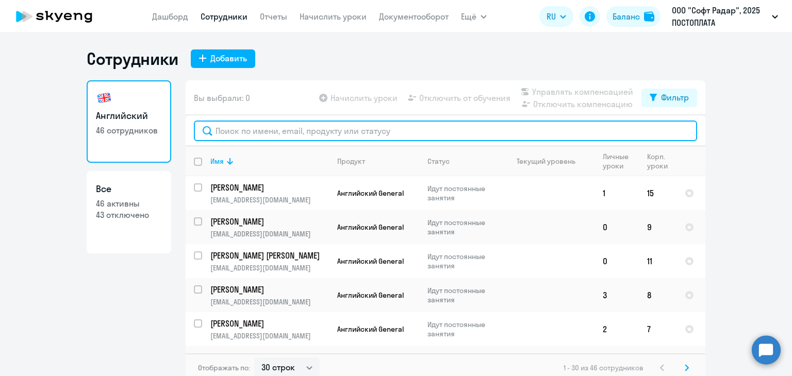
paste input "Алич Лилия"
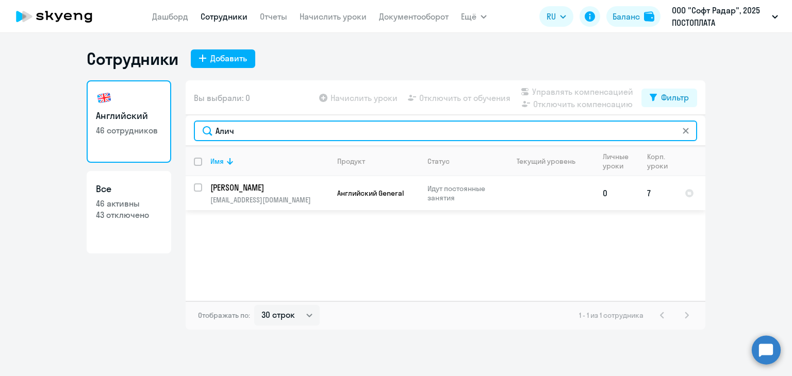
type input "Алич"
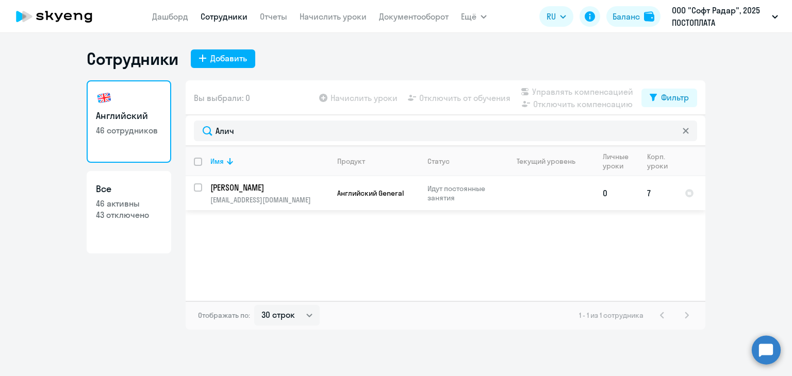
click at [257, 189] on p "Алич Лилия" at bounding box center [268, 187] width 116 height 11
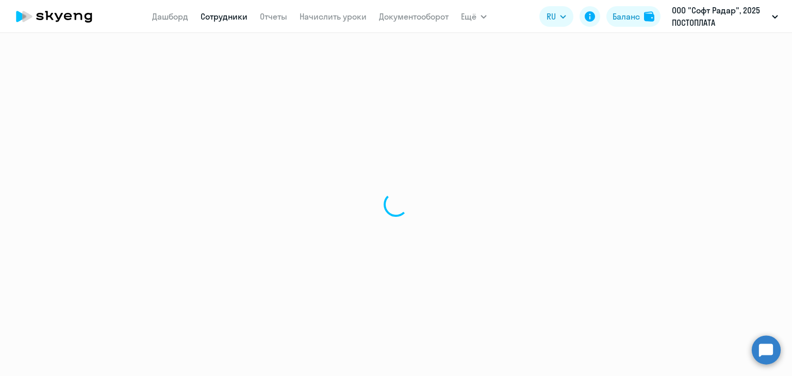
select select "english"
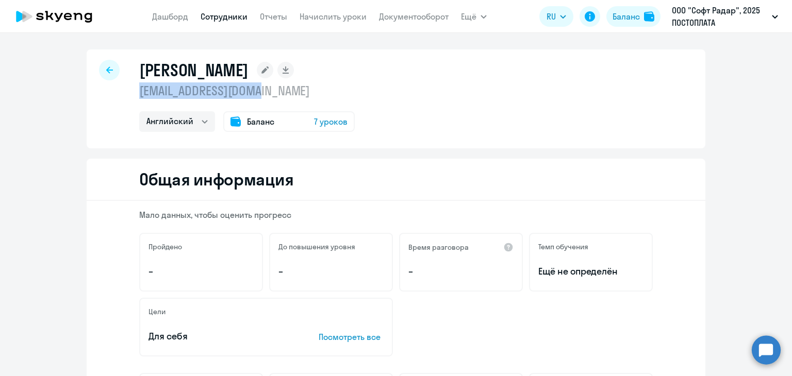
drag, startPoint x: 134, startPoint y: 89, endPoint x: 273, endPoint y: 91, distance: 138.6
click at [273, 91] on div "Алич Лилия liliya.a@teamjet.com Английский Баланс 7 уроков" at bounding box center [396, 98] width 618 height 99
click at [114, 68] on div at bounding box center [109, 70] width 21 height 21
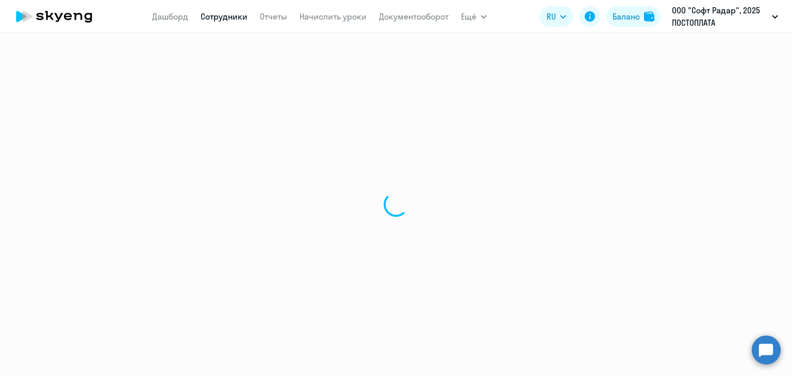
select select "30"
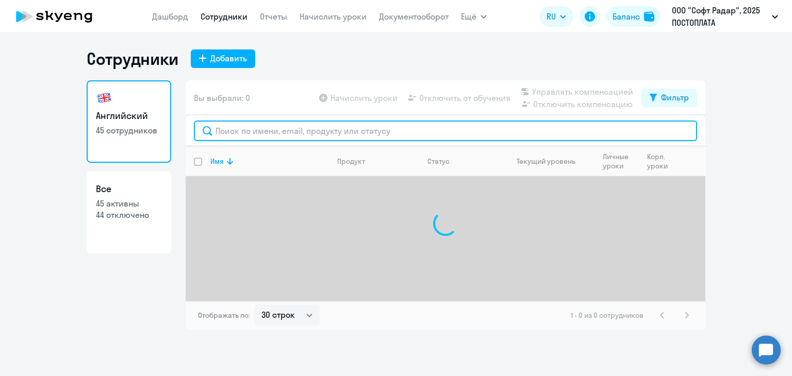
click at [228, 129] on input "text" at bounding box center [445, 131] width 503 height 21
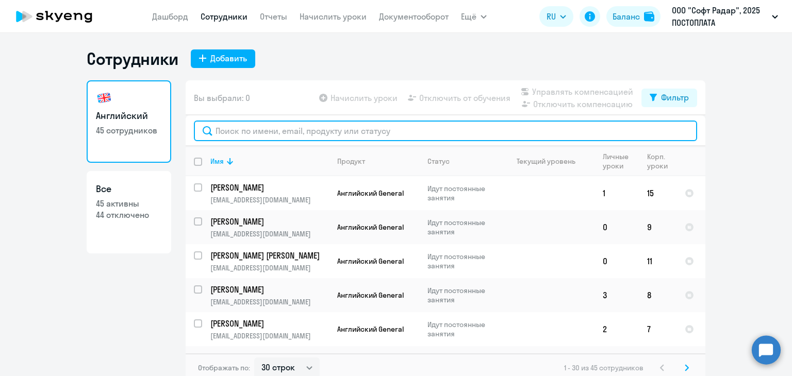
paste input "Сирош Полина"
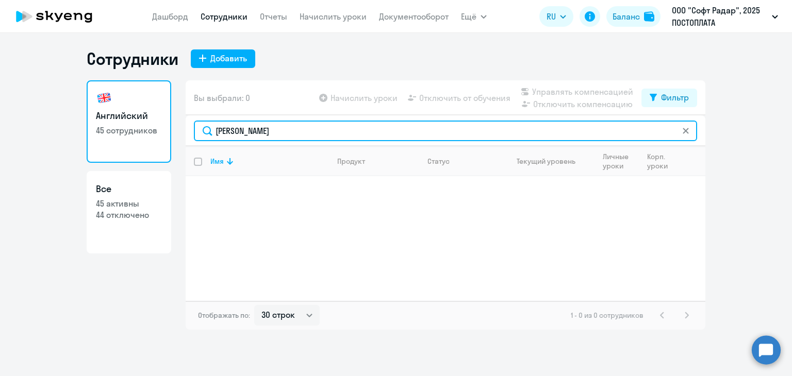
drag, startPoint x: 241, startPoint y: 128, endPoint x: 205, endPoint y: 133, distance: 37.0
click at [205, 133] on input "Сирош" at bounding box center [445, 131] width 503 height 21
paste input "болева Елизавета"
type input "Соболева"
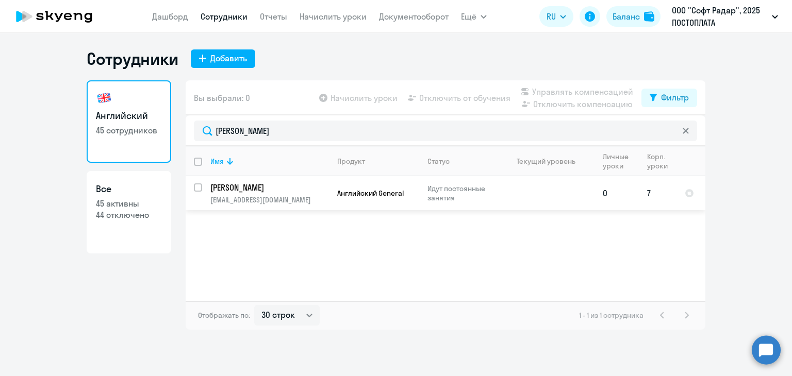
click at [249, 194] on td "Соболева Елизавета e.soboleva@teamjet.com" at bounding box center [265, 193] width 127 height 34
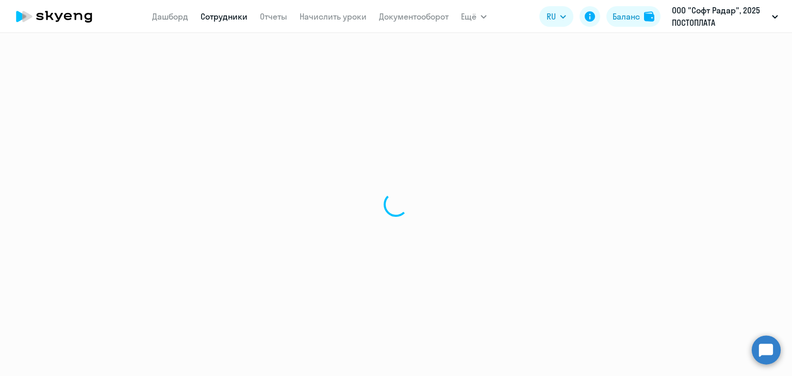
select select "english"
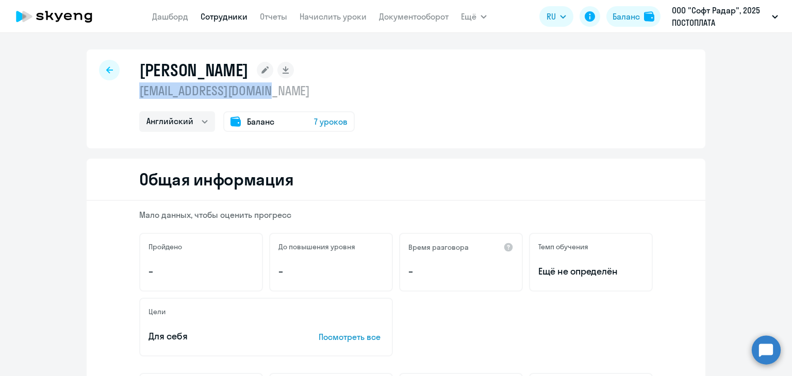
drag, startPoint x: 136, startPoint y: 91, endPoint x: 245, endPoint y: 95, distance: 109.3
click at [307, 87] on p "e.soboleva@teamjet.com" at bounding box center [246, 90] width 215 height 16
click at [106, 70] on icon at bounding box center [109, 69] width 7 height 7
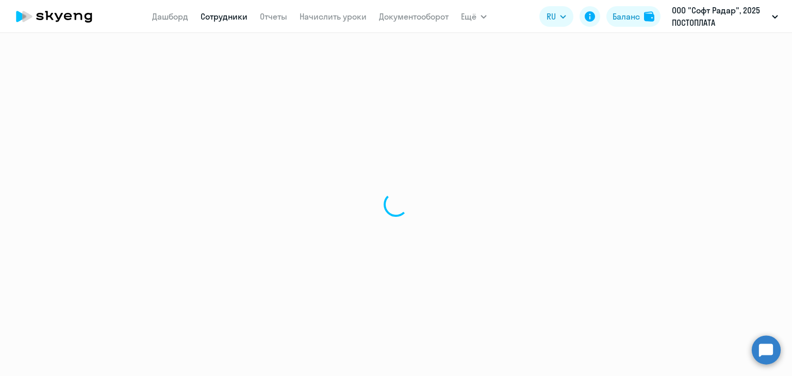
select select "30"
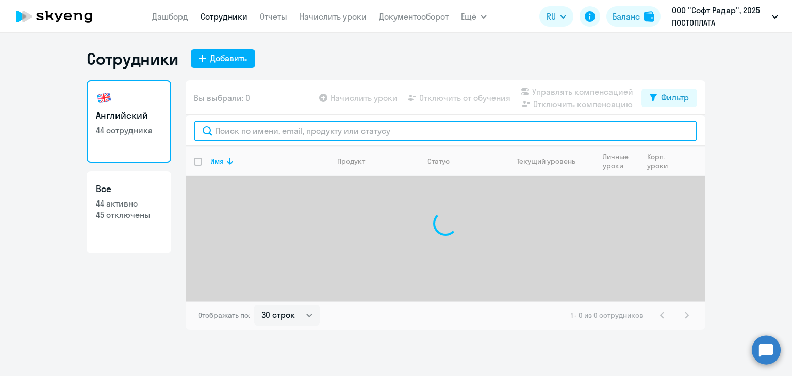
click at [298, 132] on input "text" at bounding box center [445, 131] width 503 height 21
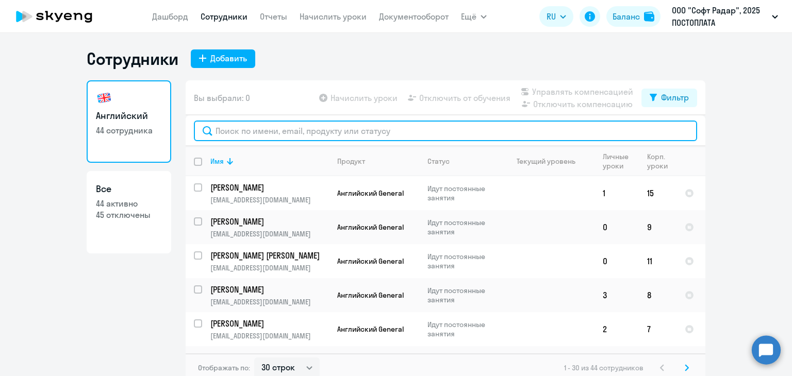
paste input "Третьякова Ксения"
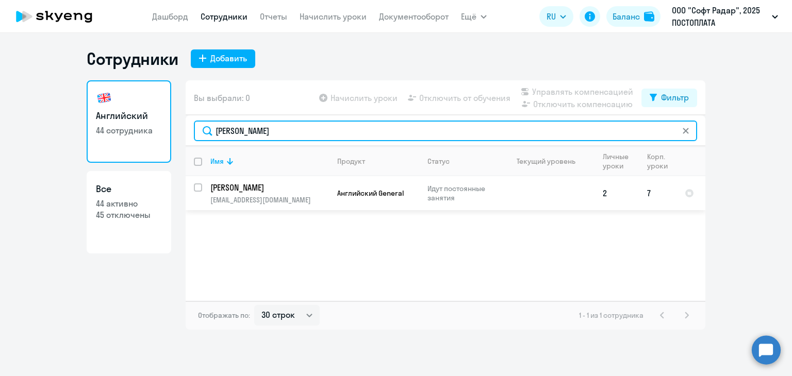
type input "Третьякова"
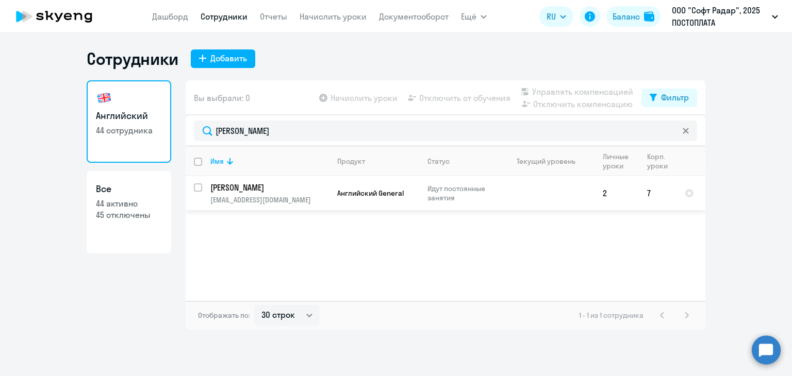
click at [249, 193] on p "Третьякова Ксения" at bounding box center [268, 187] width 116 height 11
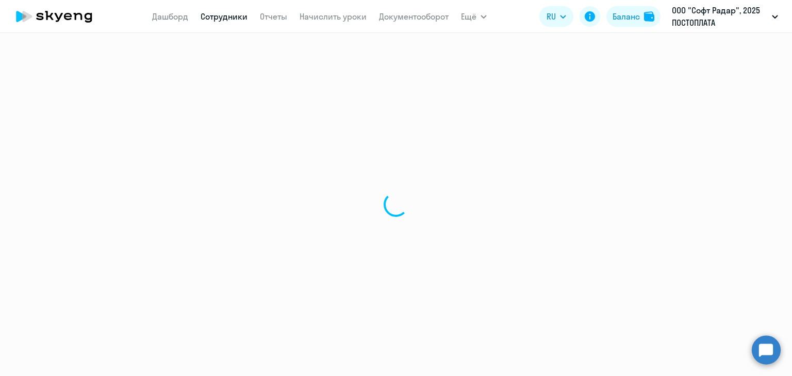
select select "english"
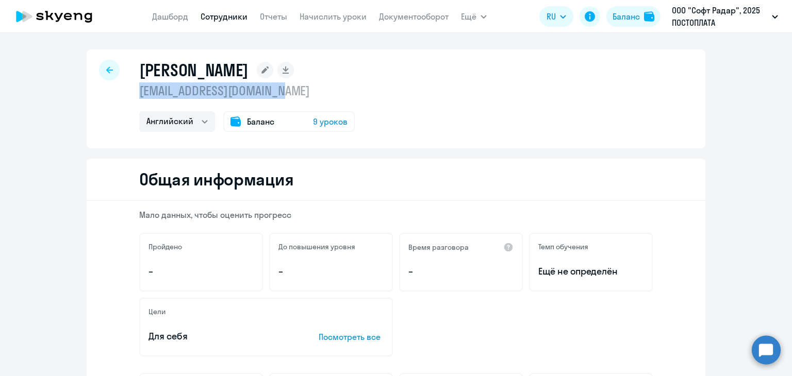
drag, startPoint x: 135, startPoint y: 89, endPoint x: 272, endPoint y: 86, distance: 137.1
click at [294, 85] on p "k.tretiakova@teamjet.com" at bounding box center [246, 90] width 215 height 16
click at [110, 63] on div at bounding box center [109, 70] width 21 height 21
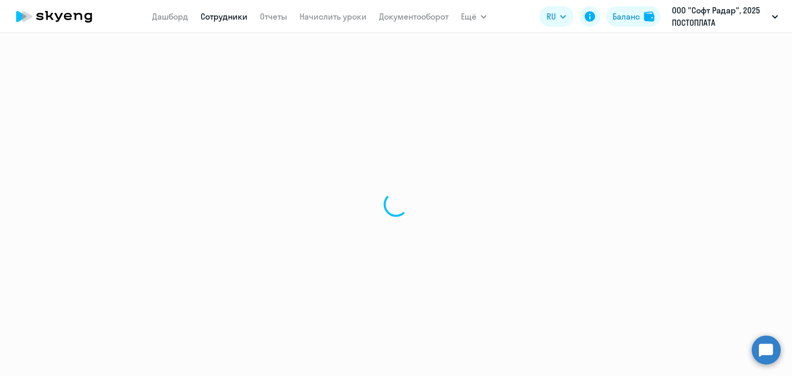
select select "30"
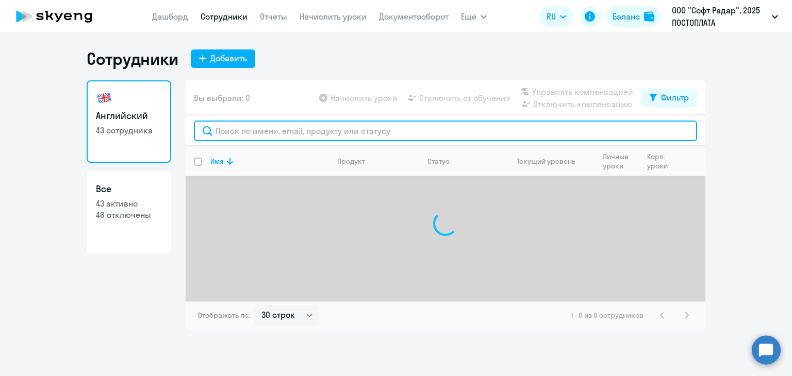
click at [237, 130] on input "text" at bounding box center [445, 131] width 503 height 21
paste input "Вражнов Евгений"
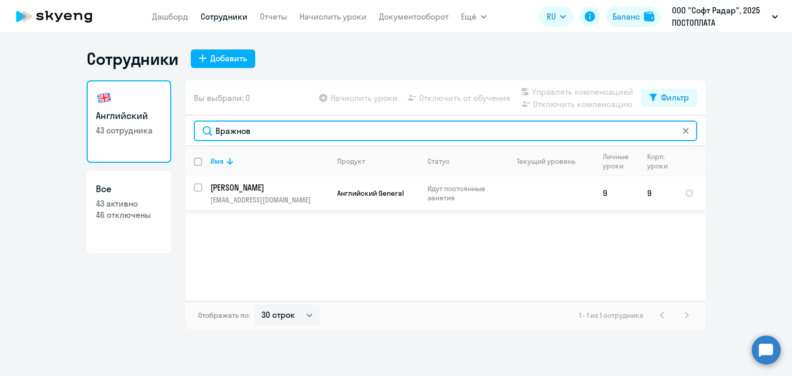
type input "Вражнов"
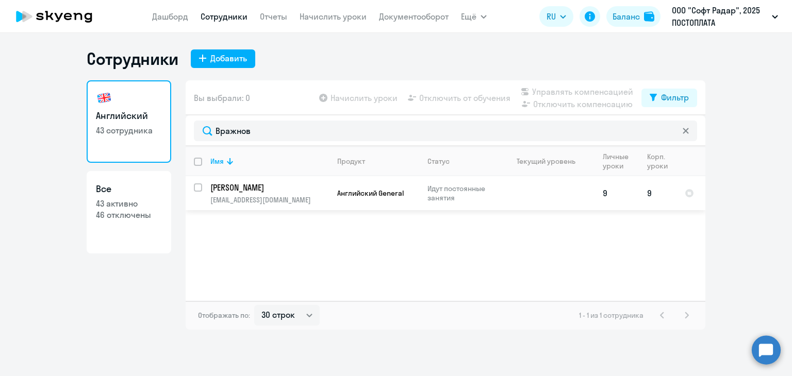
click at [250, 194] on td "Вражнов Евгений e.vrazhnov@gate.express" at bounding box center [265, 193] width 127 height 34
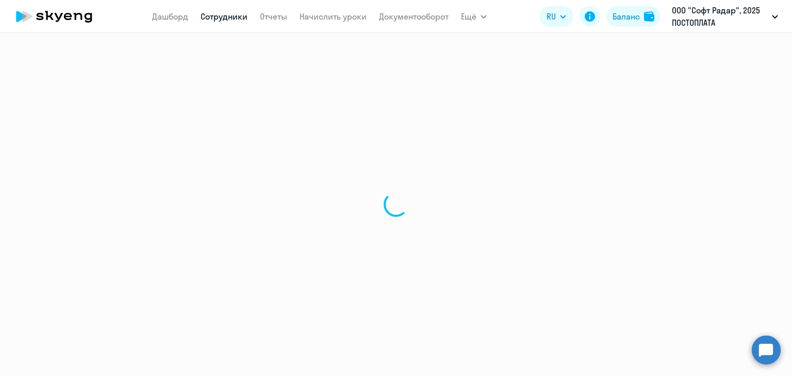
select select "english"
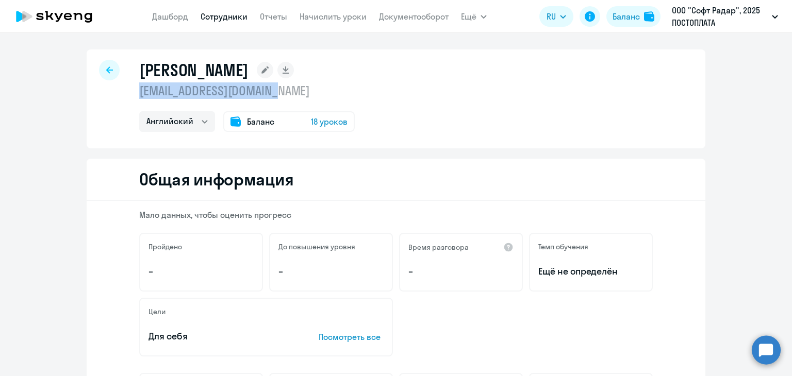
drag, startPoint x: 137, startPoint y: 93, endPoint x: 262, endPoint y: 91, distance: 125.8
click at [295, 90] on p "e.vrazhnov@gate.express" at bounding box center [246, 90] width 215 height 16
click at [108, 70] on icon at bounding box center [109, 69] width 7 height 7
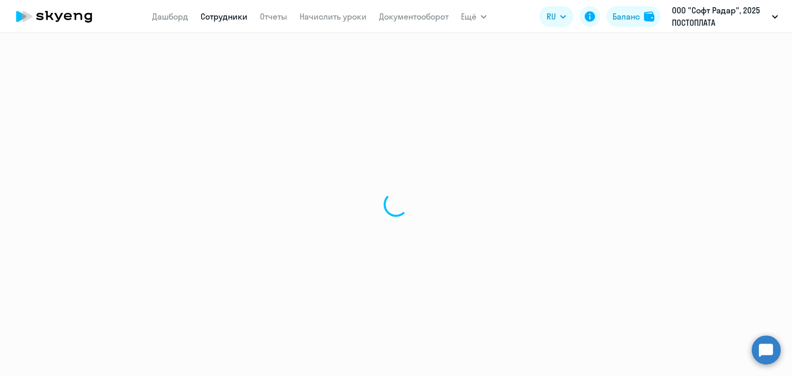
select select "30"
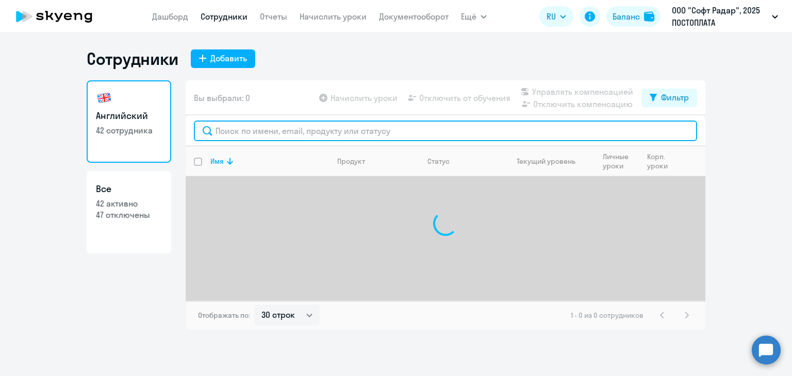
click at [241, 130] on input "text" at bounding box center [445, 131] width 503 height 21
paste input "Галстян Илья"
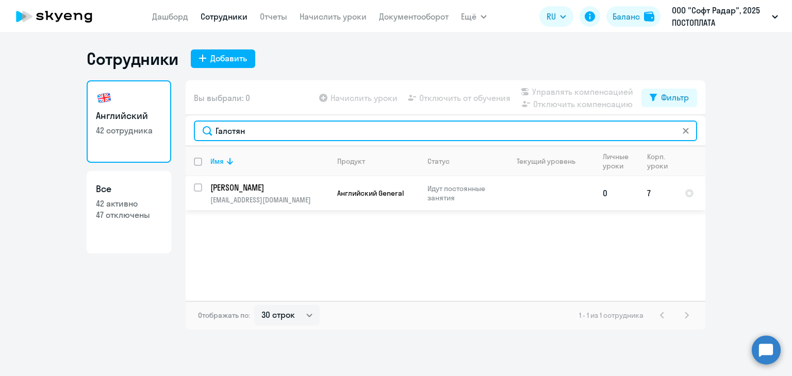
type input "Галстян"
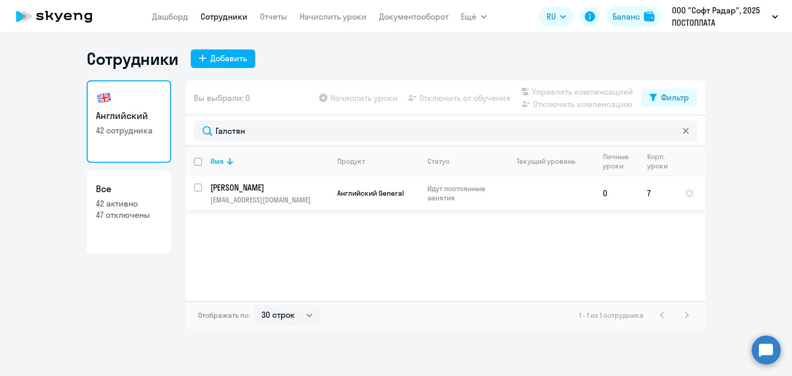
click at [258, 190] on p "Галстян Илья" at bounding box center [268, 187] width 116 height 11
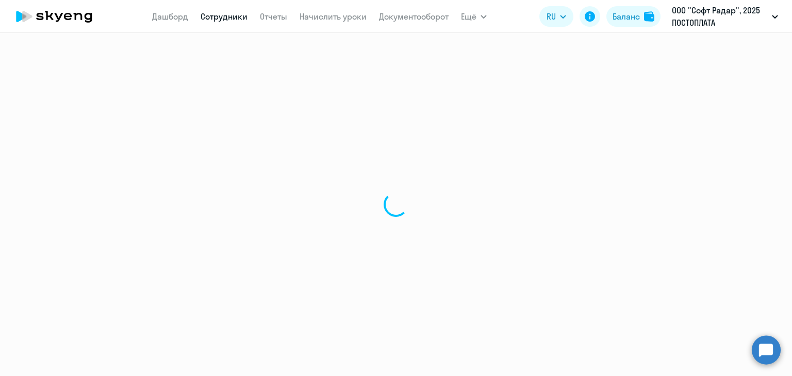
select select "english"
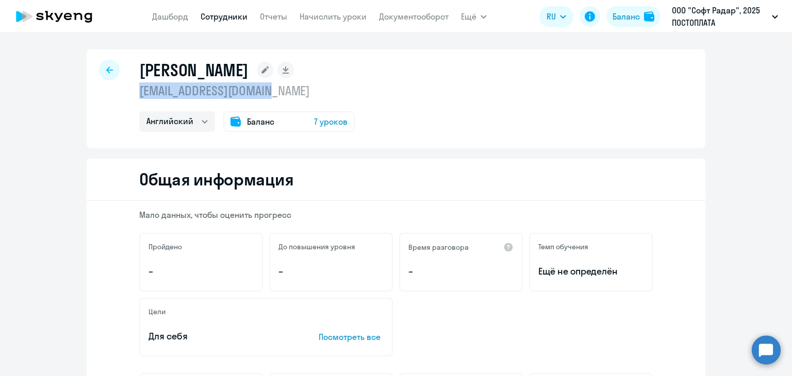
drag, startPoint x: 135, startPoint y: 91, endPoint x: 242, endPoint y: 89, distance: 107.2
click at [299, 93] on div "Галстян Илья i.galstyan@teamjet.com Английский Баланс 7 уроков" at bounding box center [396, 98] width 618 height 99
click at [107, 61] on div at bounding box center [109, 70] width 21 height 21
select select "30"
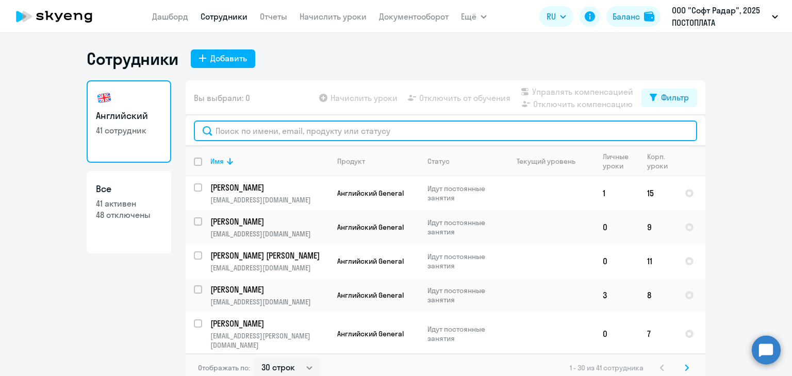
paste input "Гараничева Алена"
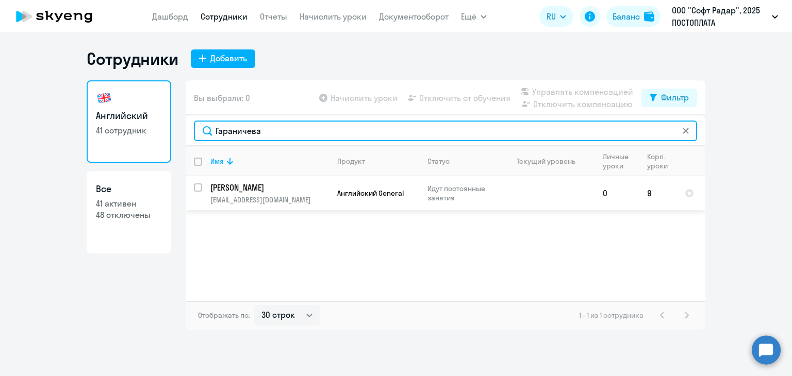
type input "Гараничева"
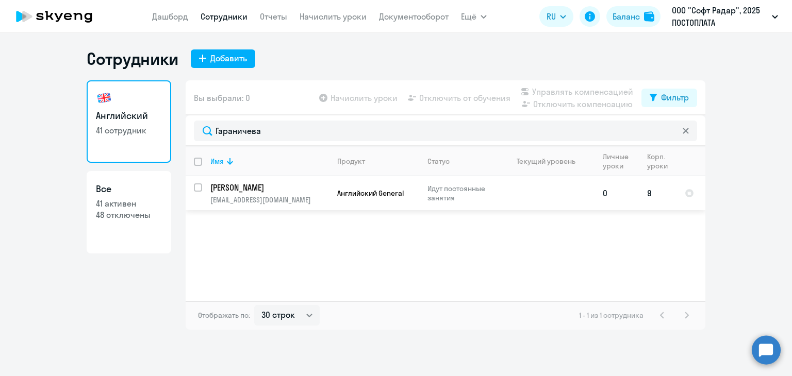
click at [225, 184] on p "Гараничева Алена Игоревна" at bounding box center [268, 187] width 116 height 11
select select "english"
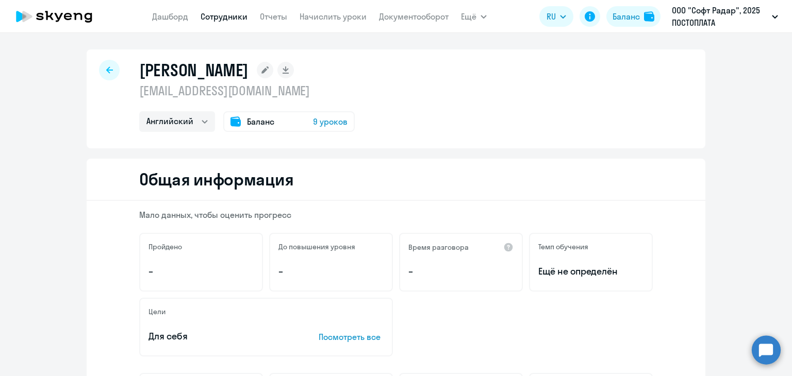
drag, startPoint x: 137, startPoint y: 91, endPoint x: 361, endPoint y: 79, distance: 224.5
click at [355, 79] on div "Гараничева Алена Игоревна a.garanicheva@teamjet.com Английский Баланс 9 уроков" at bounding box center [246, 96] width 215 height 72
drag, startPoint x: 297, startPoint y: 91, endPoint x: 125, endPoint y: 95, distance: 171.7
click at [125, 95] on div "Гараничева Алена Игоревна a.garanicheva@teamjet.com Английский Баланс 9 уроков" at bounding box center [396, 98] width 618 height 99
click at [114, 66] on div at bounding box center [109, 70] width 21 height 21
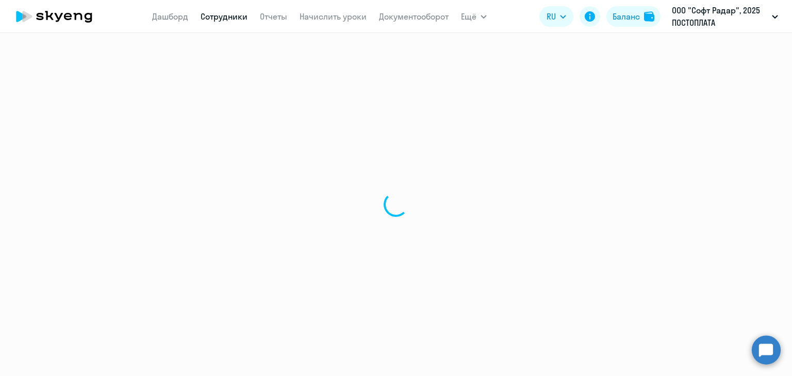
select select "30"
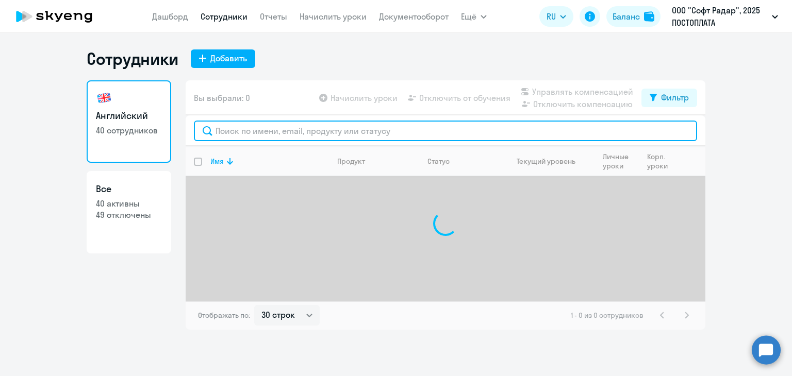
click at [241, 124] on input "text" at bounding box center [445, 131] width 503 height 21
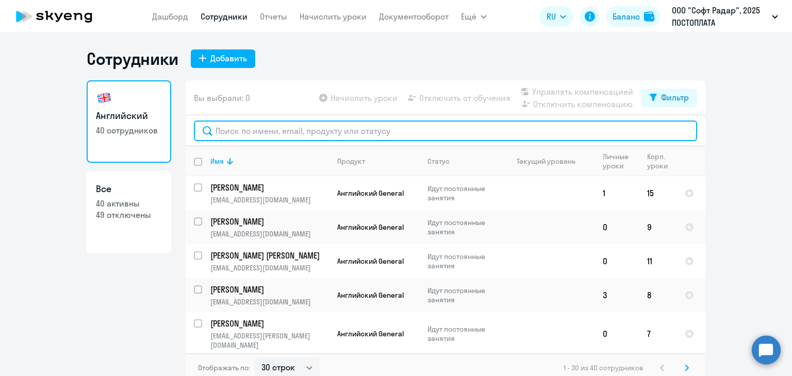
paste input "Дрягунов Игорь"
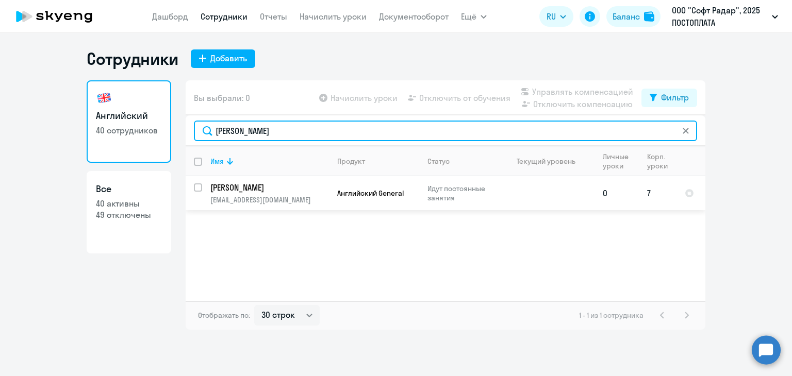
type input "Дрягунов"
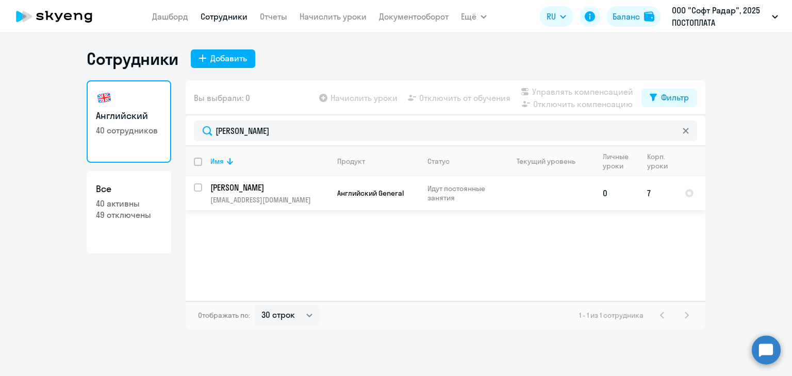
click at [249, 188] on p "Дрягунов Игорь Вячеславович" at bounding box center [268, 187] width 116 height 11
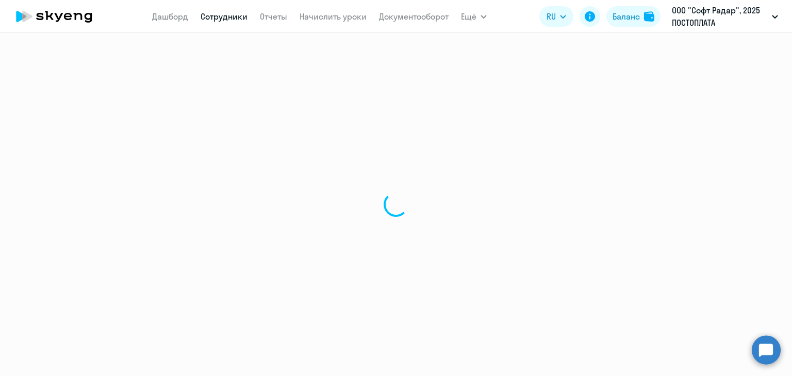
select select "english"
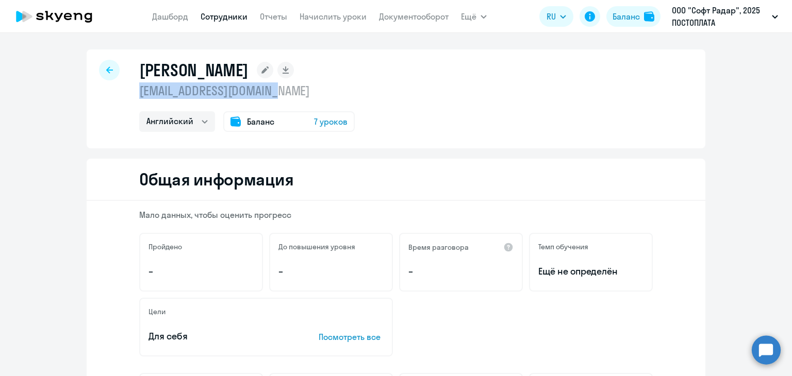
drag, startPoint x: 136, startPoint y: 91, endPoint x: 275, endPoint y: 88, distance: 139.7
click at [295, 86] on p "i.dryagunov@teamjet.com" at bounding box center [246, 90] width 215 height 16
click at [108, 70] on icon at bounding box center [109, 69] width 7 height 7
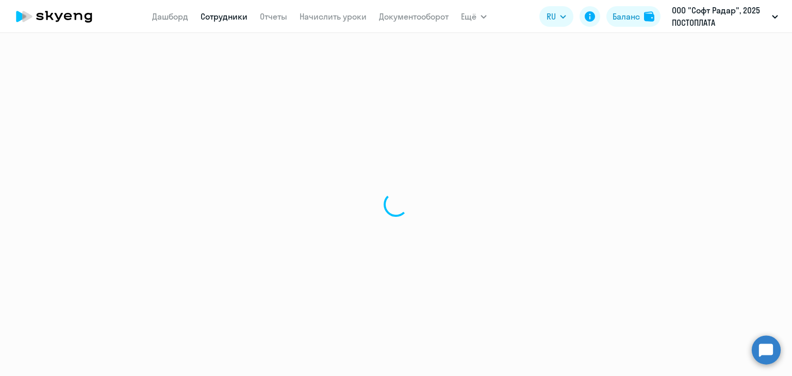
select select "30"
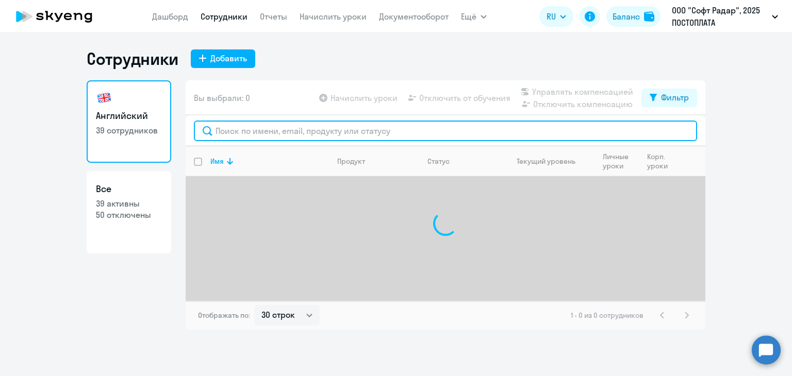
click at [246, 130] on input "text" at bounding box center [445, 131] width 503 height 21
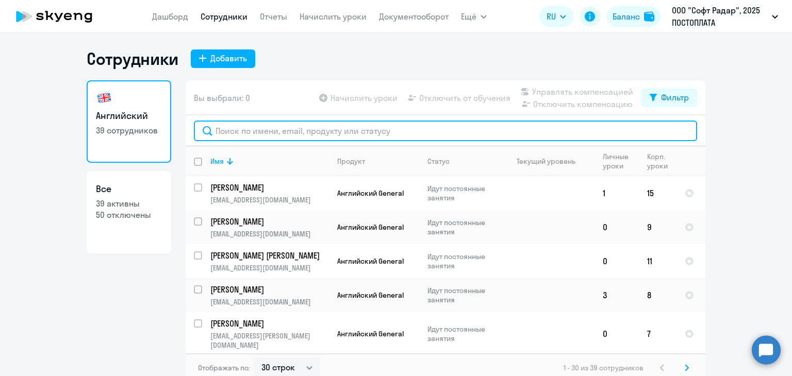
paste input "Орлова Кристэл"
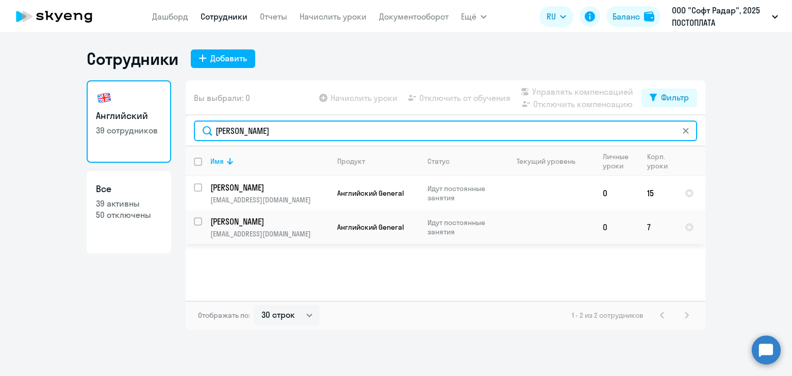
type input "Орлова"
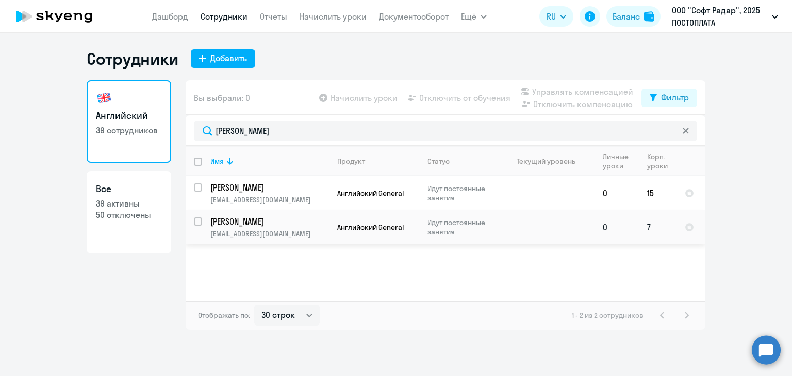
click at [265, 227] on p "Орлова Кристэл Сергеевна" at bounding box center [268, 221] width 116 height 11
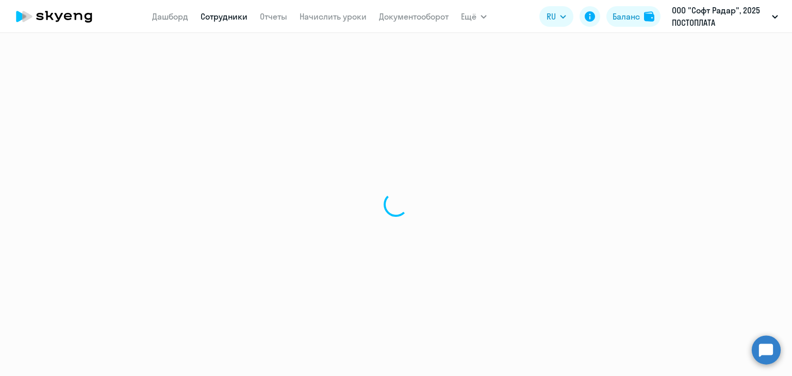
select select "english"
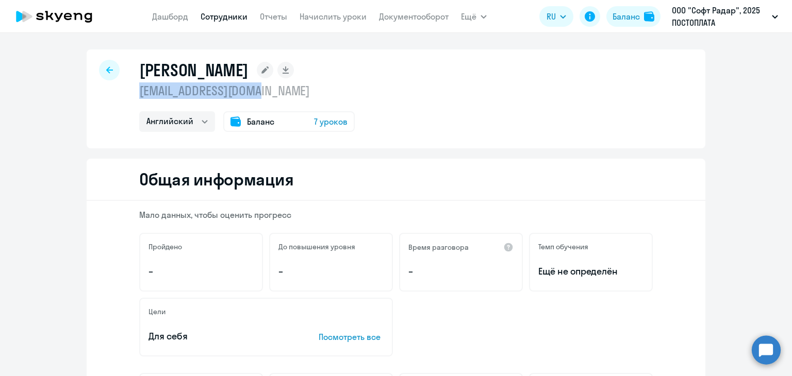
drag, startPoint x: 135, startPoint y: 91, endPoint x: 275, endPoint y: 98, distance: 140.3
click at [275, 98] on p "k.orlova@teamjet.com" at bounding box center [246, 90] width 215 height 16
click at [106, 66] on icon at bounding box center [109, 69] width 7 height 7
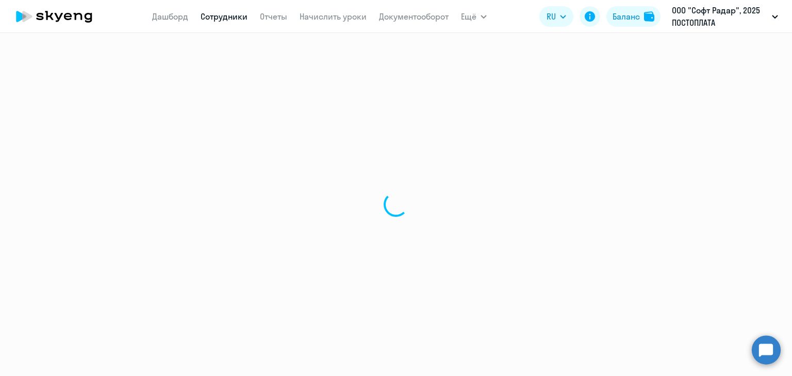
select select "30"
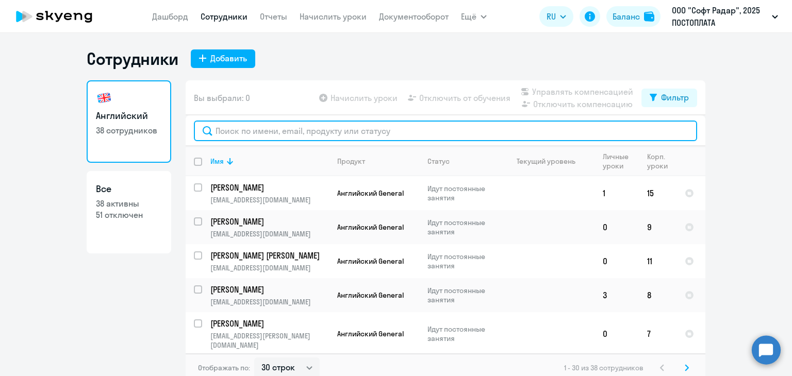
paste input "Пермяков Алексей"
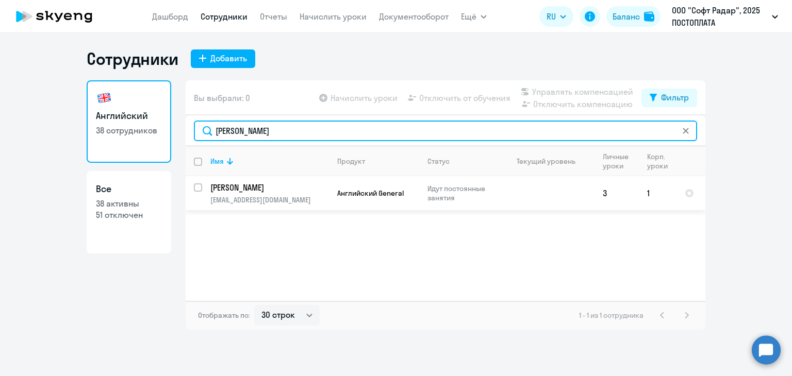
type input "Пермяков"
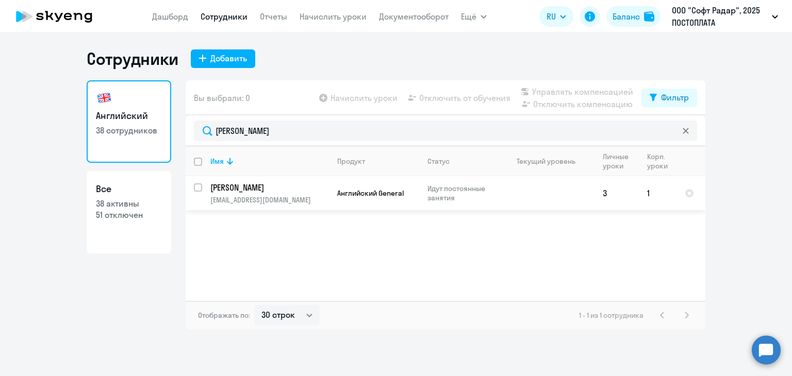
click at [247, 185] on p "Пермяков Алексей Владимирович" at bounding box center [268, 187] width 116 height 11
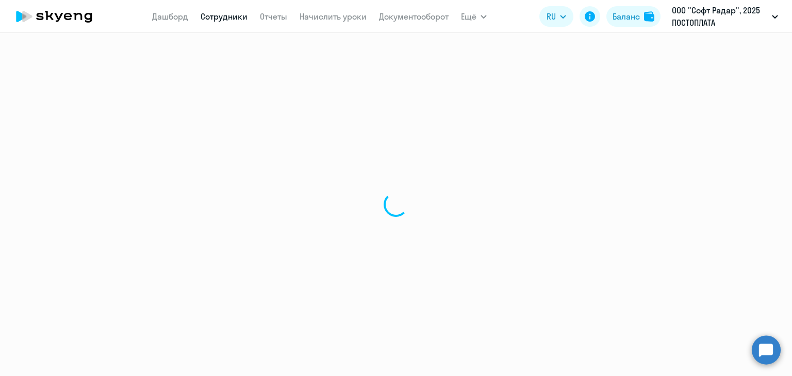
select select "english"
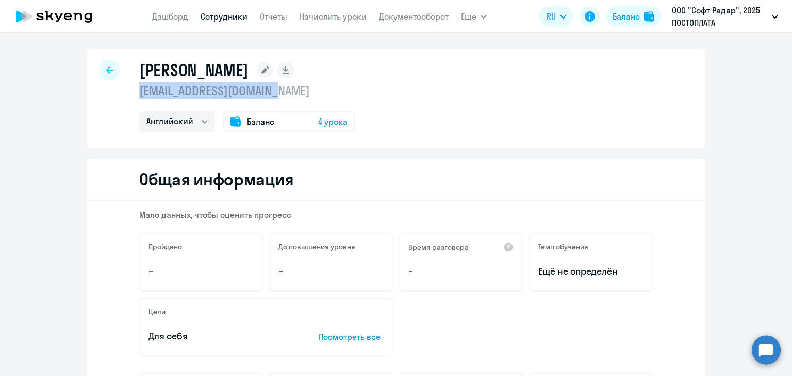
drag, startPoint x: 137, startPoint y: 93, endPoint x: 329, endPoint y: 87, distance: 192.8
click at [329, 87] on p "a.permyakov@teamjet.com" at bounding box center [246, 90] width 215 height 16
click at [108, 72] on icon at bounding box center [109, 69] width 7 height 7
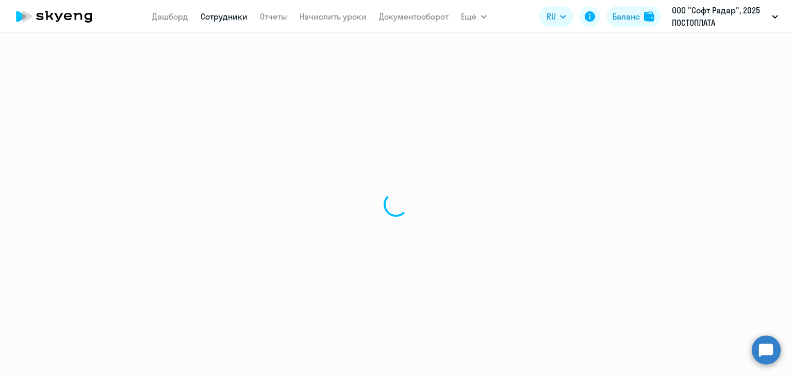
select select "30"
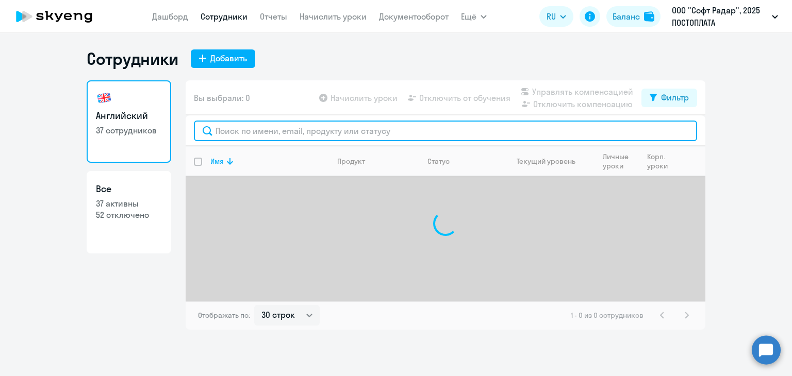
click at [251, 125] on input "text" at bounding box center [445, 131] width 503 height 21
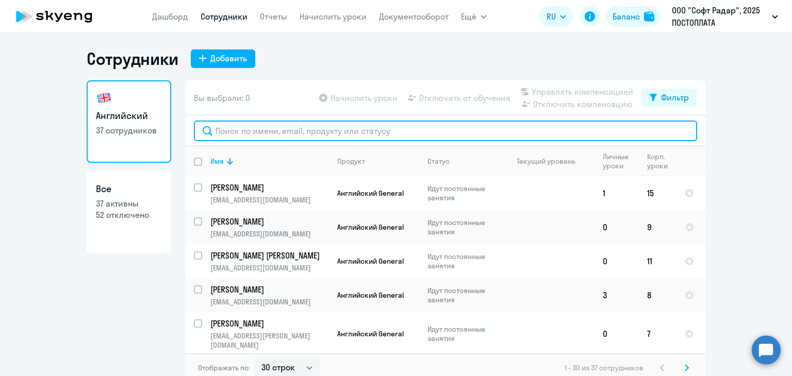
paste input "Харин Сергей"
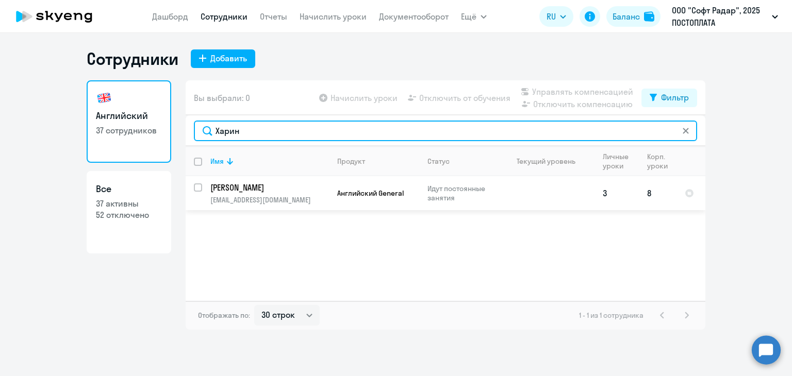
type input "Харин"
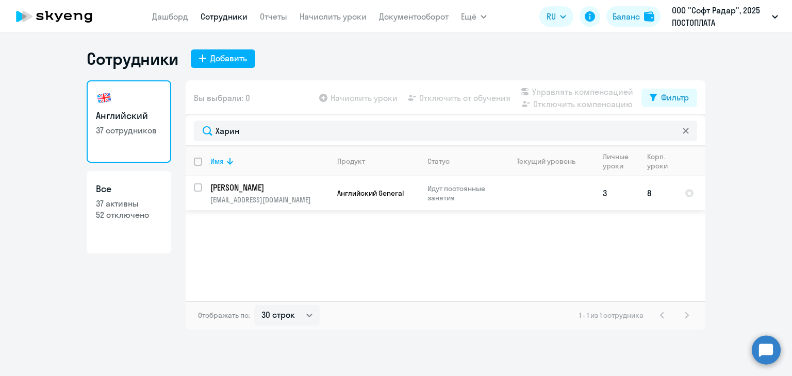
click at [238, 194] on td "Харин Сергей Александрович s.kharin@teamjet.com" at bounding box center [265, 193] width 127 height 34
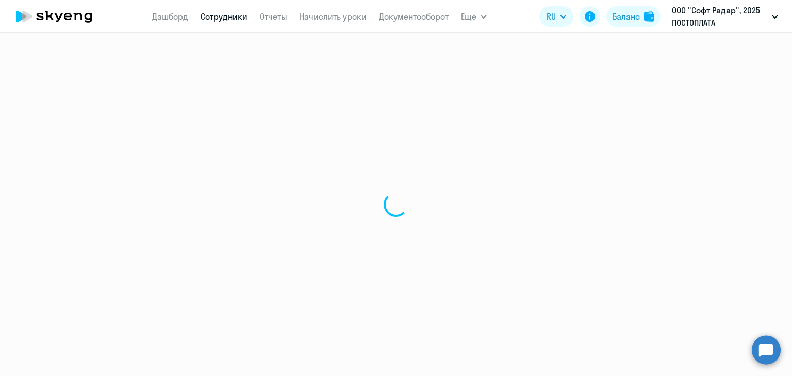
select select "english"
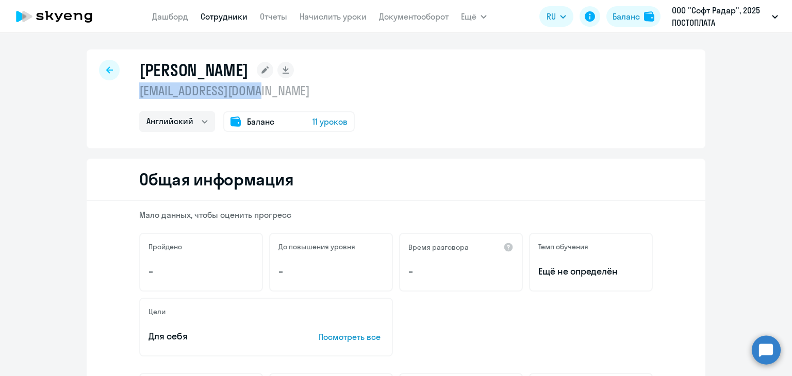
drag, startPoint x: 134, startPoint y: 87, endPoint x: 290, endPoint y: 83, distance: 155.7
click at [290, 83] on div "Харин Сергей Александрович s.kharin@teamjet.com Английский Баланс 11 уроков" at bounding box center [396, 98] width 618 height 99
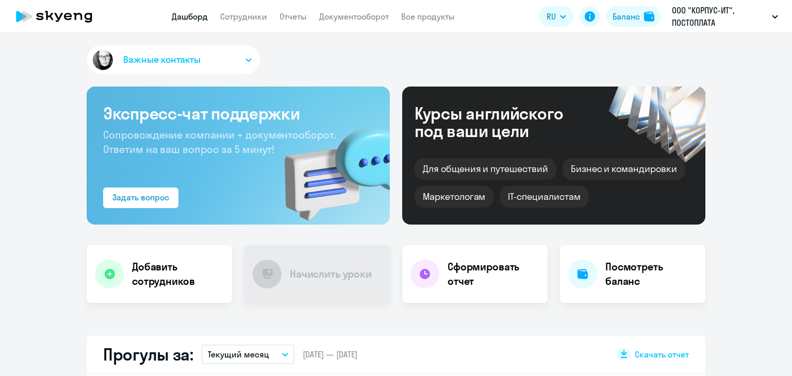
select select "30"
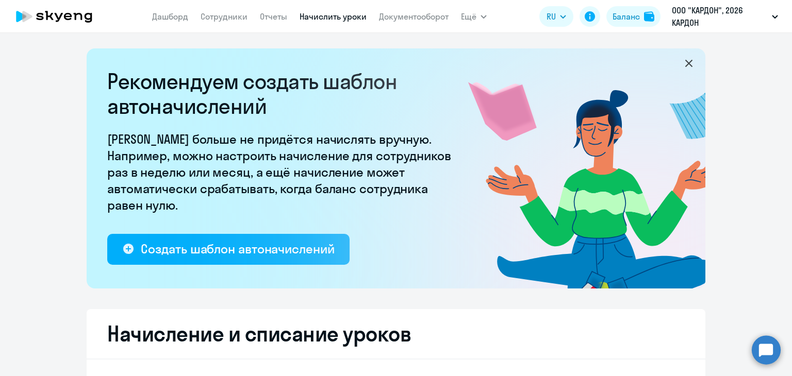
select select "10"
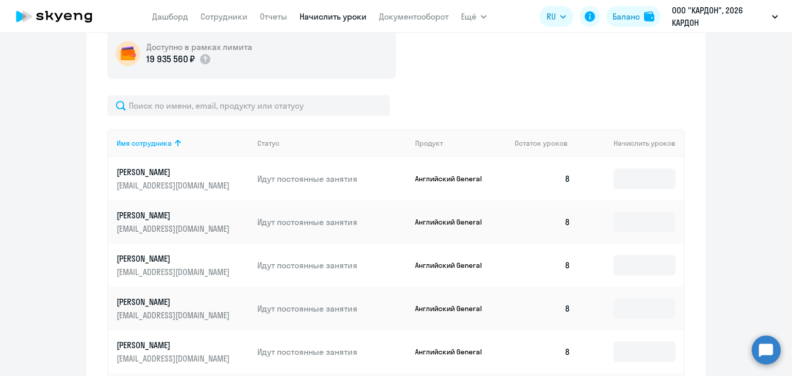
scroll to position [387, 0]
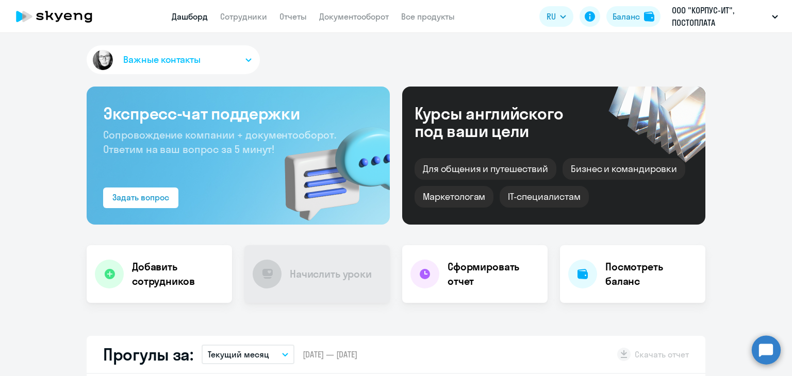
select select "30"
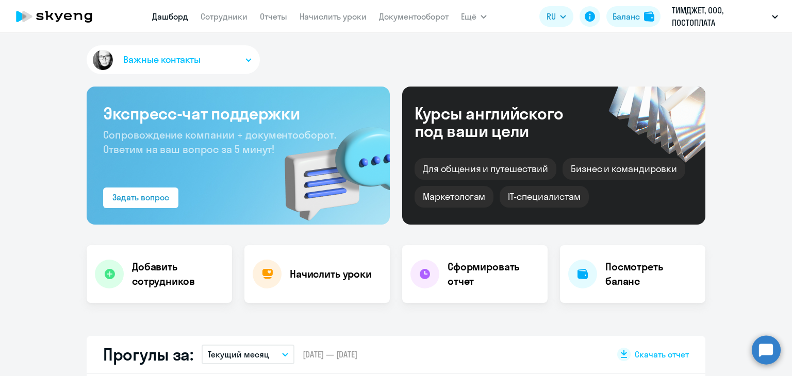
select select "30"
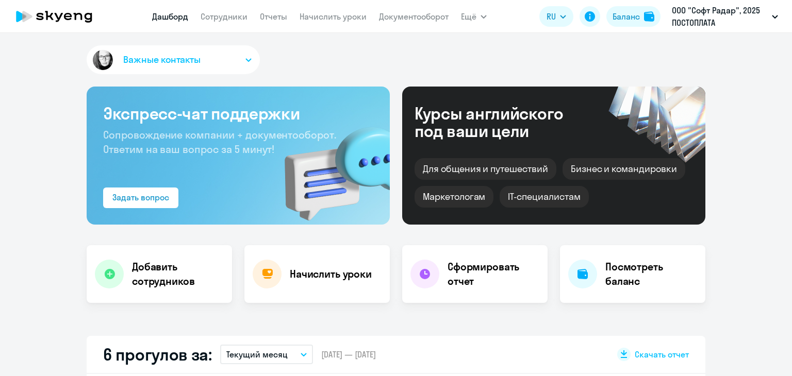
select select "30"
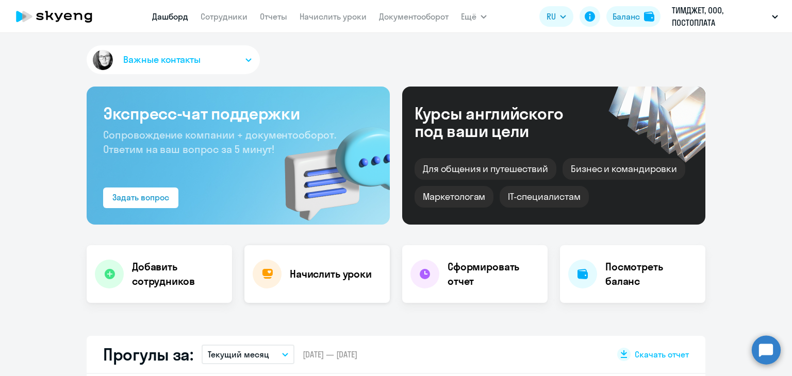
click at [298, 290] on div "Начислить уроки" at bounding box center [316, 274] width 145 height 58
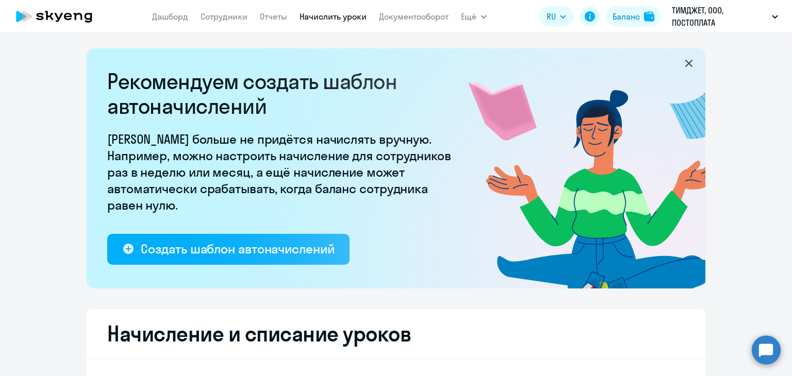
select select "10"
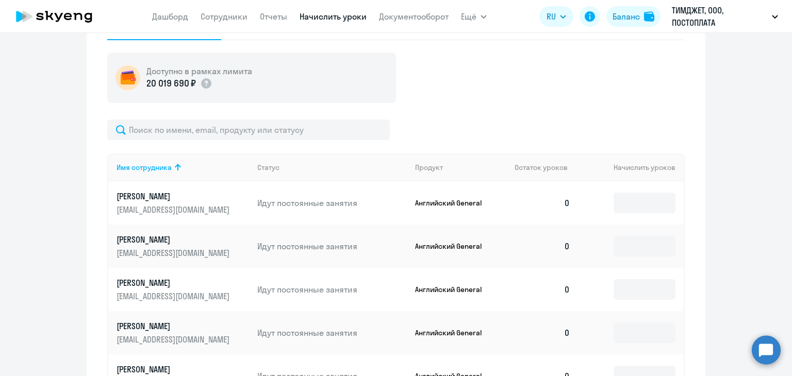
scroll to position [361, 0]
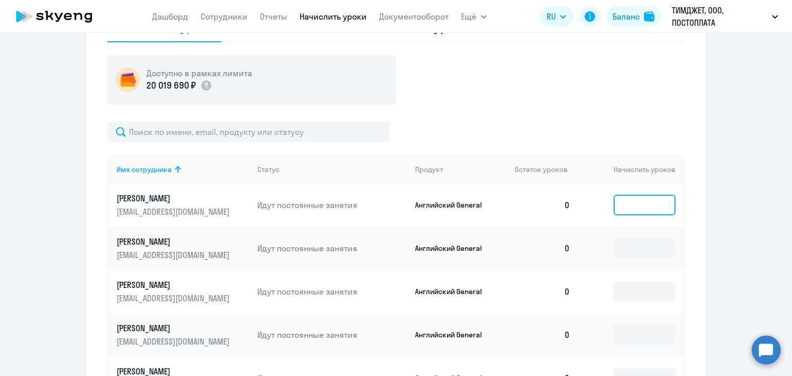
click at [635, 199] on input at bounding box center [644, 205] width 62 height 21
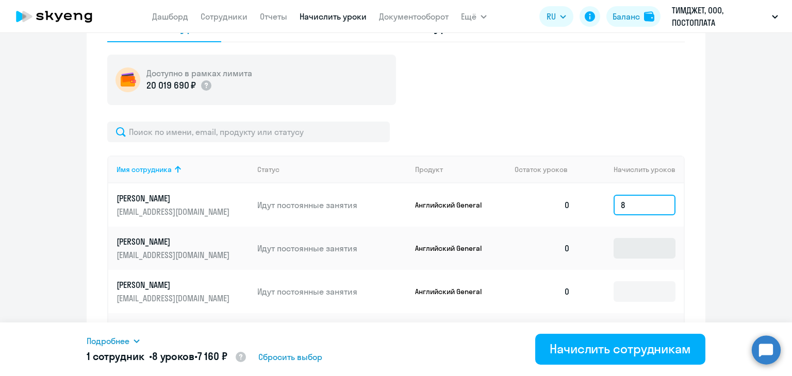
type input "8"
click at [641, 252] on input at bounding box center [644, 248] width 62 height 21
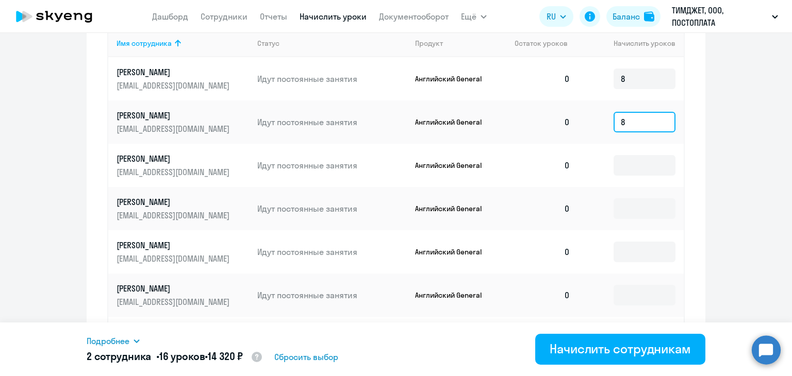
scroll to position [481, 0]
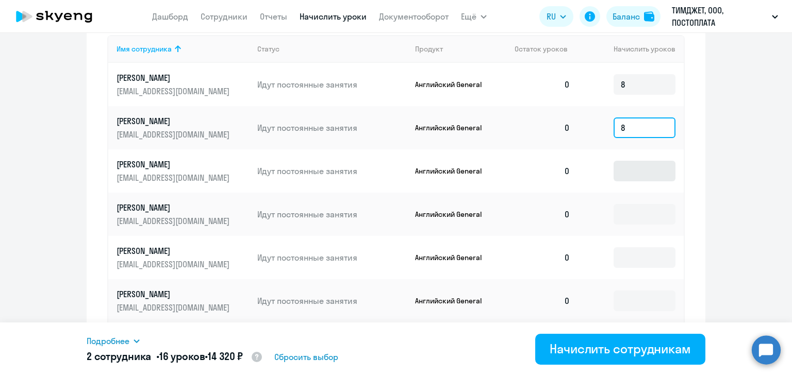
type input "8"
click at [632, 172] on input at bounding box center [644, 171] width 62 height 21
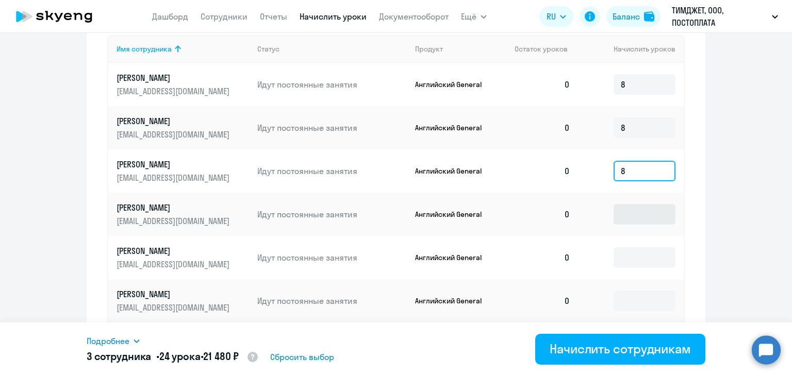
type input "8"
click at [629, 213] on input at bounding box center [644, 214] width 62 height 21
type input "8"
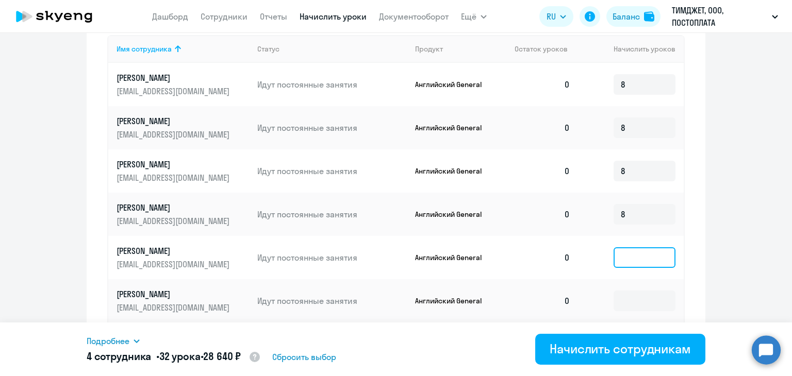
click at [629, 256] on input at bounding box center [644, 257] width 62 height 21
type input "8"
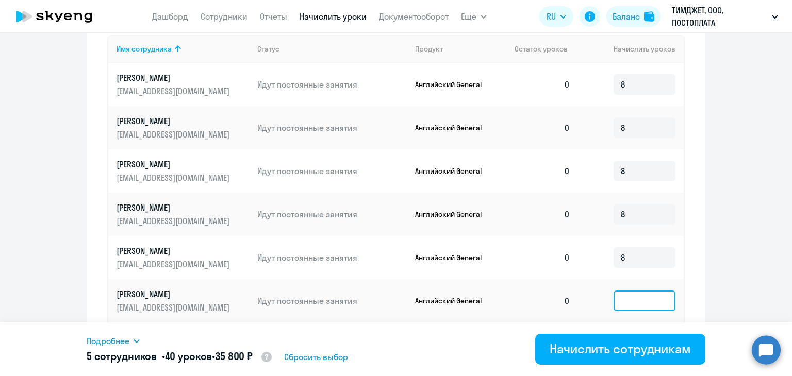
click at [632, 295] on input at bounding box center [644, 301] width 62 height 21
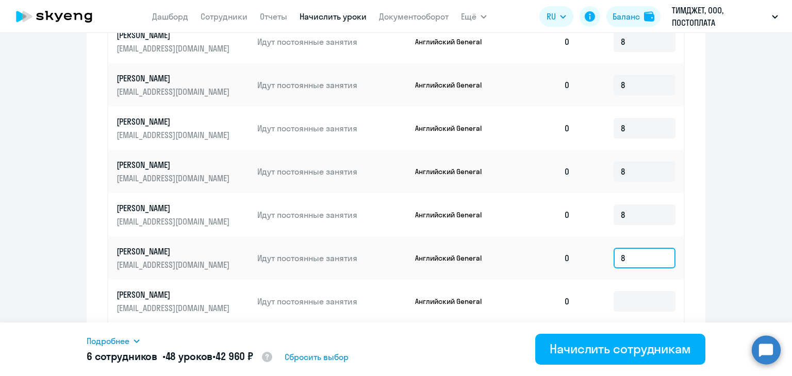
scroll to position [636, 0]
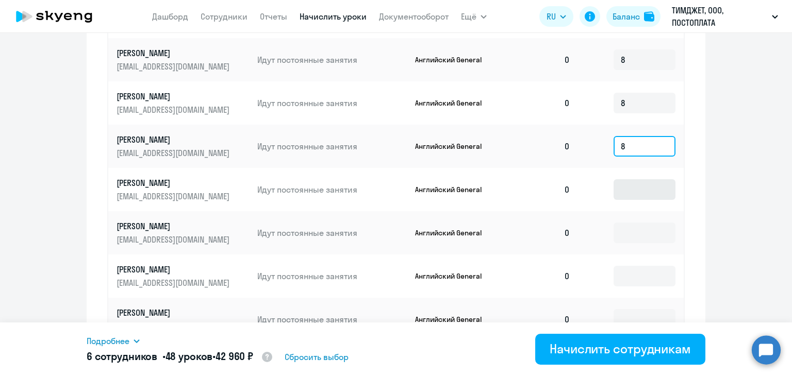
type input "8"
click at [643, 190] on input at bounding box center [644, 189] width 62 height 21
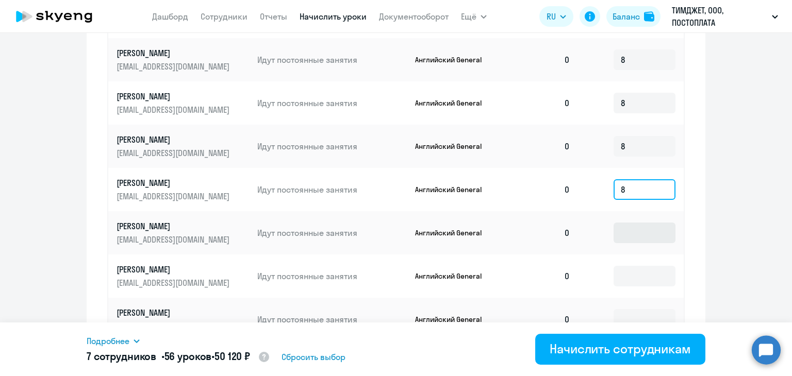
type input "8"
click at [635, 227] on input at bounding box center [644, 233] width 62 height 21
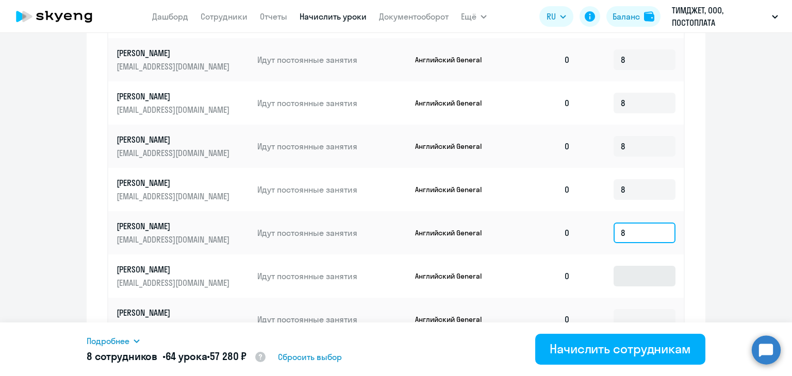
type input "8"
click at [632, 268] on input at bounding box center [644, 276] width 62 height 21
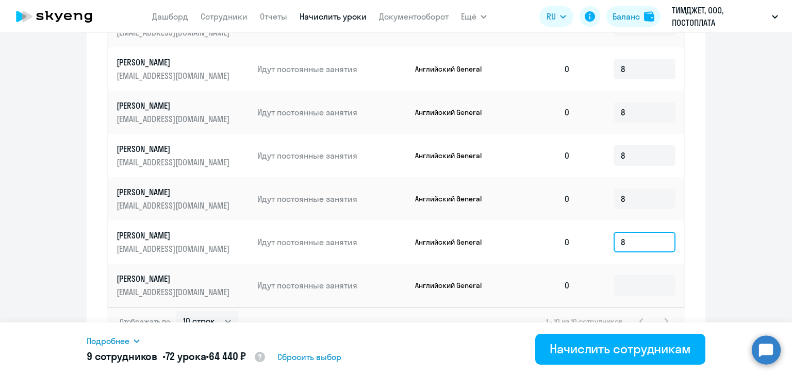
scroll to position [687, 0]
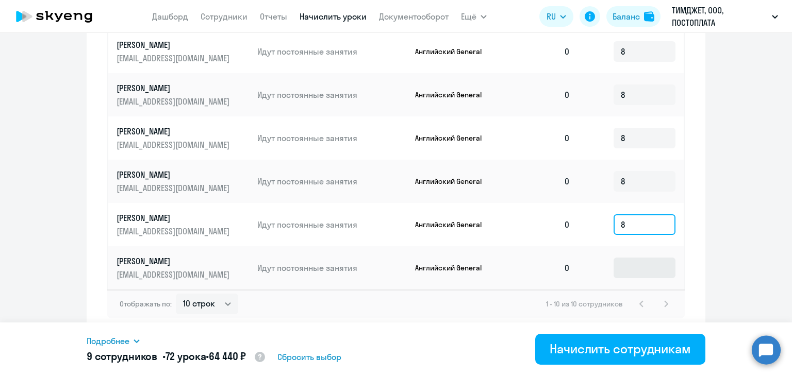
type input "8"
click at [639, 258] on input at bounding box center [644, 268] width 62 height 21
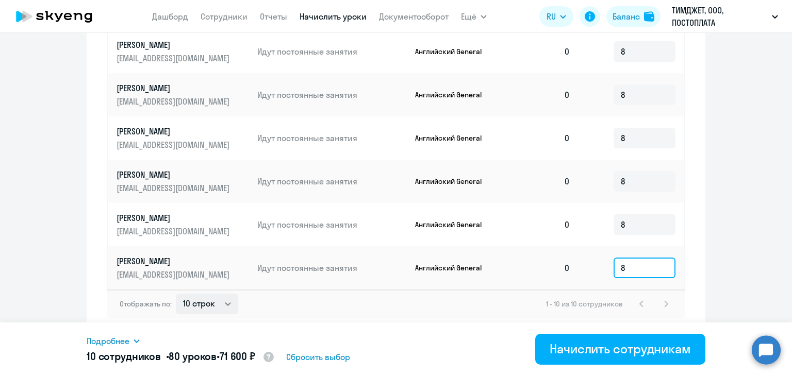
type input "8"
click at [224, 306] on select "10 строк 30 строк 50 строк" at bounding box center [207, 304] width 62 height 21
select select "30"
click at [176, 294] on select "10 строк 30 строк 50 строк" at bounding box center [207, 304] width 62 height 21
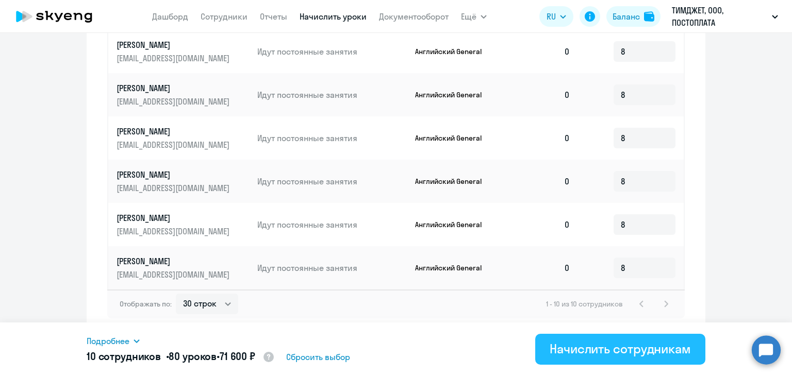
click at [588, 352] on div "Начислить сотрудникам" at bounding box center [619, 349] width 141 height 16
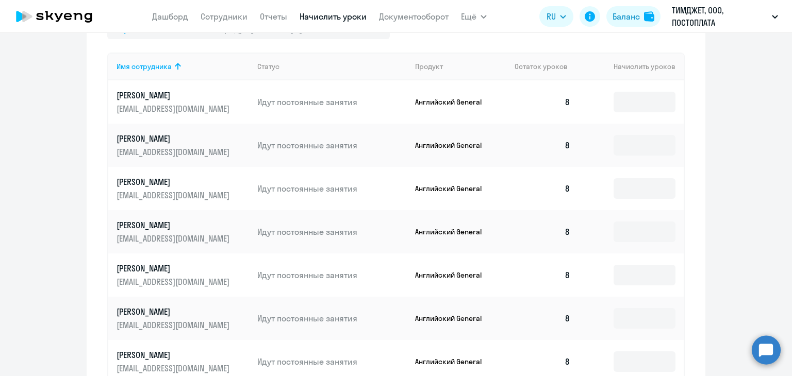
scroll to position [481, 0]
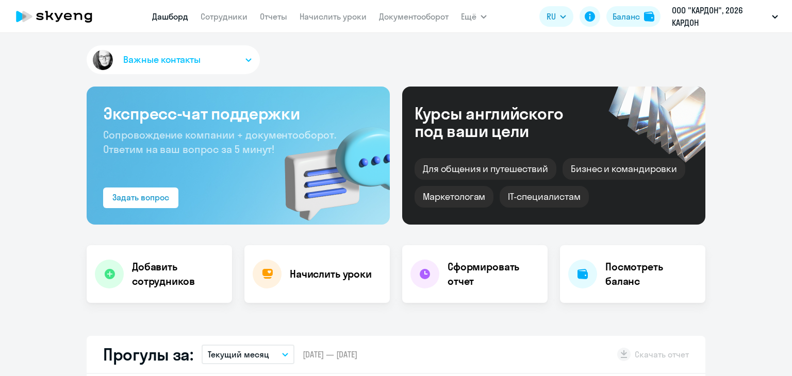
select select "30"
click at [303, 19] on link "Начислить уроки" at bounding box center [332, 16] width 67 height 10
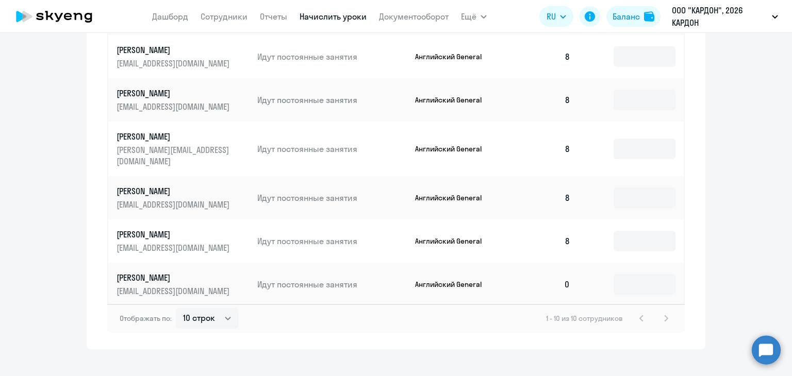
scroll to position [687, 0]
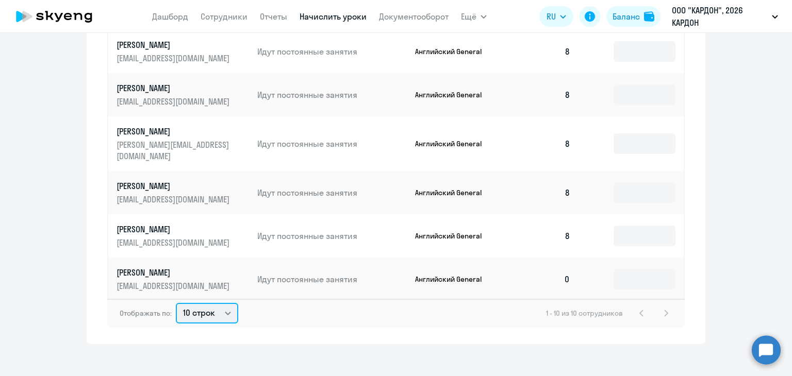
click at [222, 303] on select "10 строк 30 строк 50 строк" at bounding box center [207, 313] width 62 height 21
select select "50"
click at [176, 303] on select "10 строк 30 строк 50 строк" at bounding box center [207, 313] width 62 height 21
click at [627, 269] on input at bounding box center [644, 279] width 62 height 21
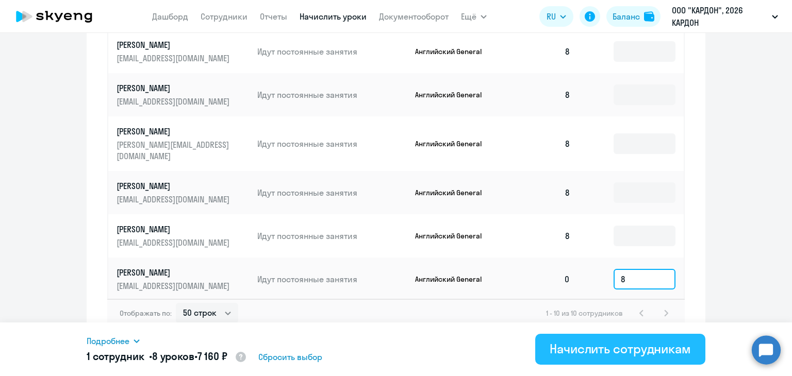
type input "8"
click at [558, 353] on div "Начислить сотрудникам" at bounding box center [619, 349] width 141 height 16
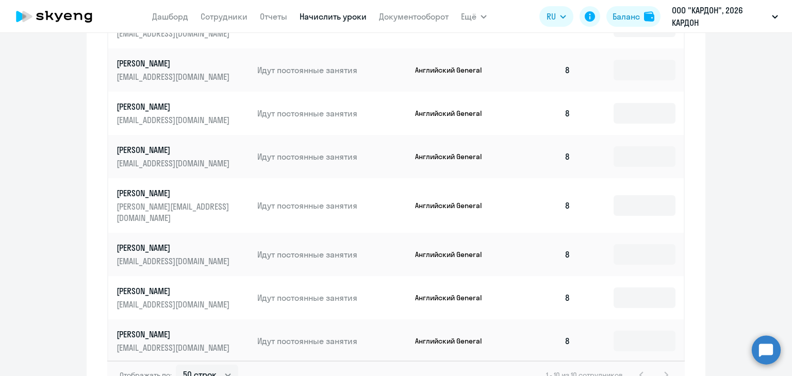
scroll to position [533, 0]
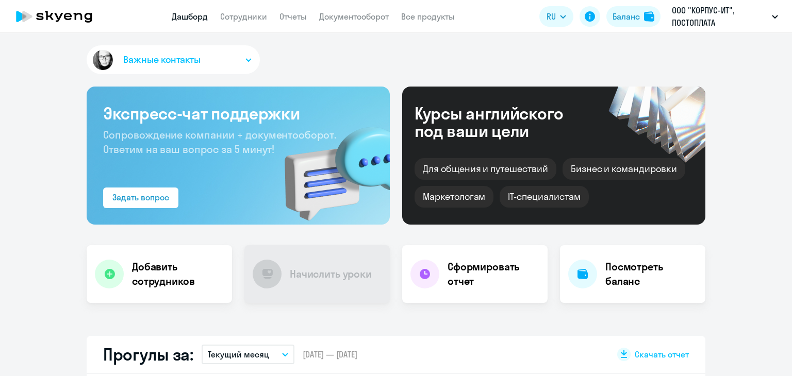
select select "30"
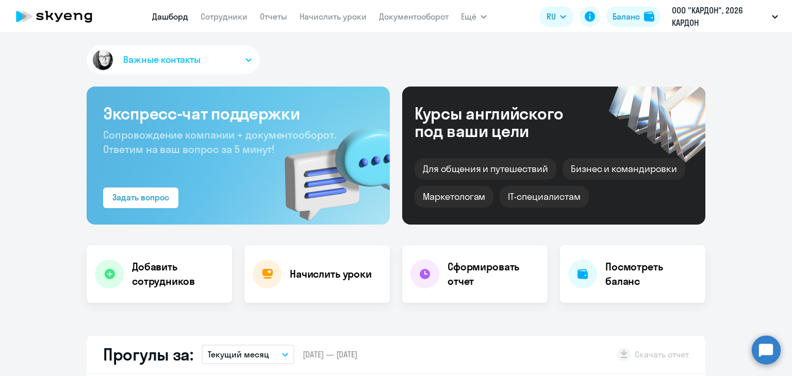
select select "30"
click at [312, 13] on link "Начислить уроки" at bounding box center [332, 16] width 67 height 10
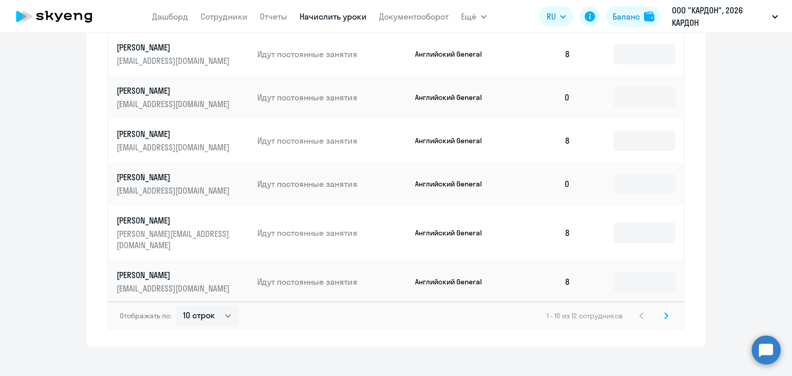
scroll to position [687, 0]
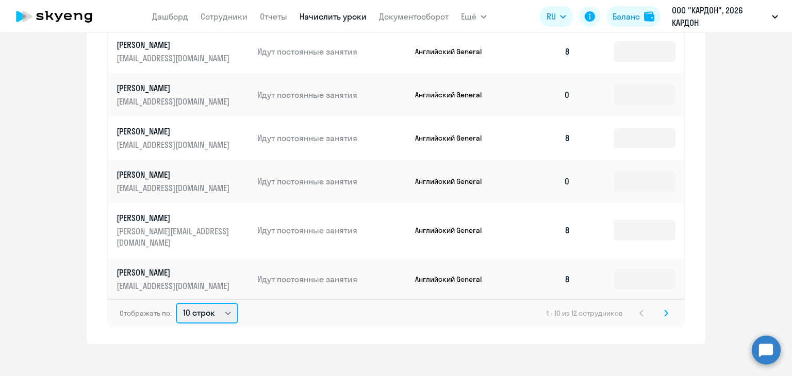
click at [196, 303] on select "10 строк 30 строк 50 строк" at bounding box center [207, 313] width 62 height 21
select select "30"
click at [176, 303] on select "10 строк 30 строк 50 строк" at bounding box center [207, 313] width 62 height 21
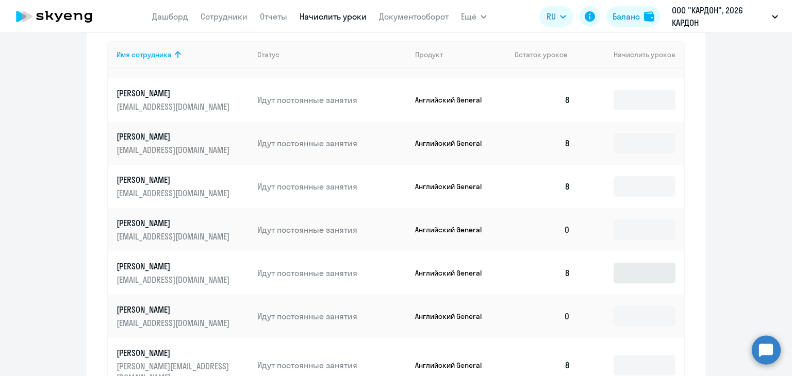
scroll to position [481, 0]
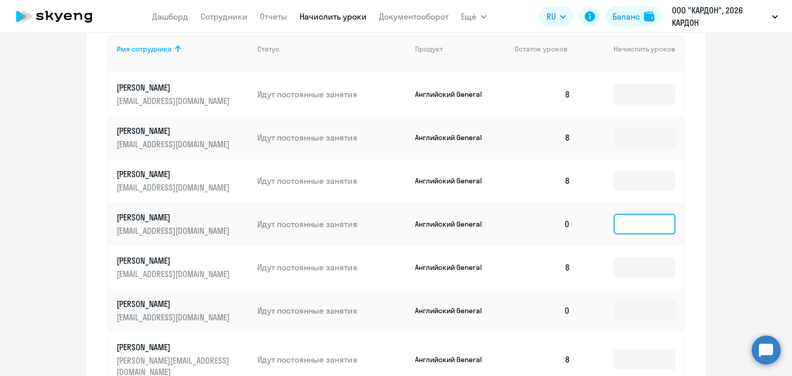
click at [639, 214] on input at bounding box center [644, 224] width 62 height 21
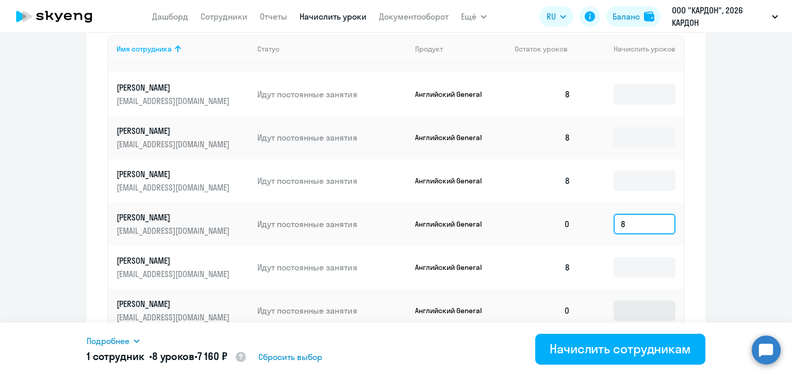
type input "8"
click at [623, 308] on input at bounding box center [644, 310] width 62 height 21
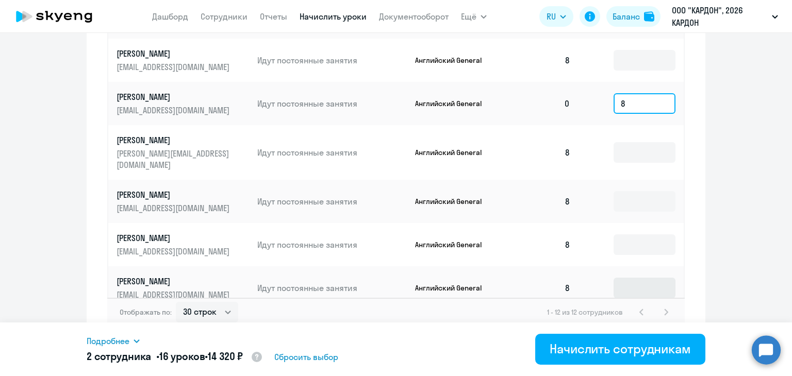
scroll to position [697, 0]
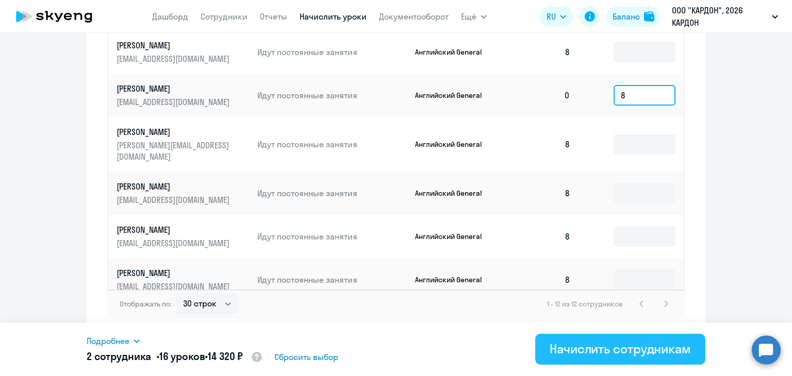
type input "8"
click at [590, 351] on div "Начислить сотрудникам" at bounding box center [619, 349] width 141 height 16
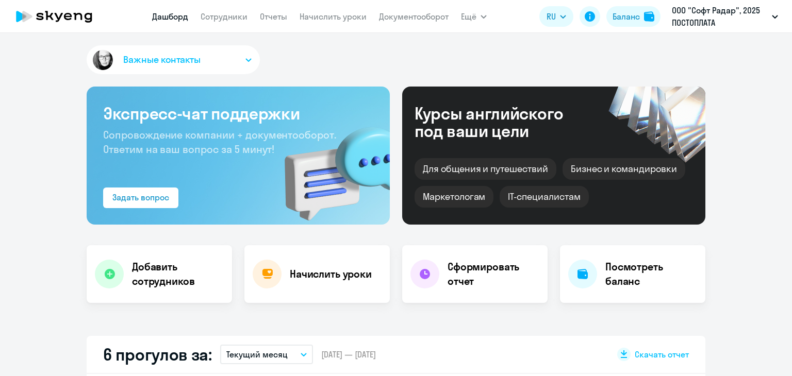
select select "30"
click at [212, 13] on link "Сотрудники" at bounding box center [223, 16] width 47 height 10
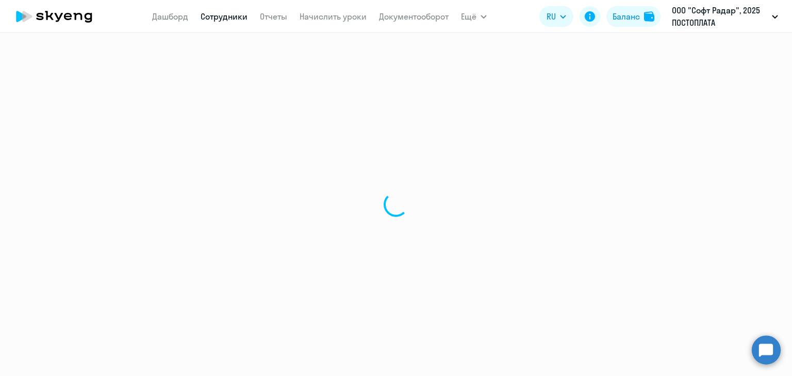
select select "30"
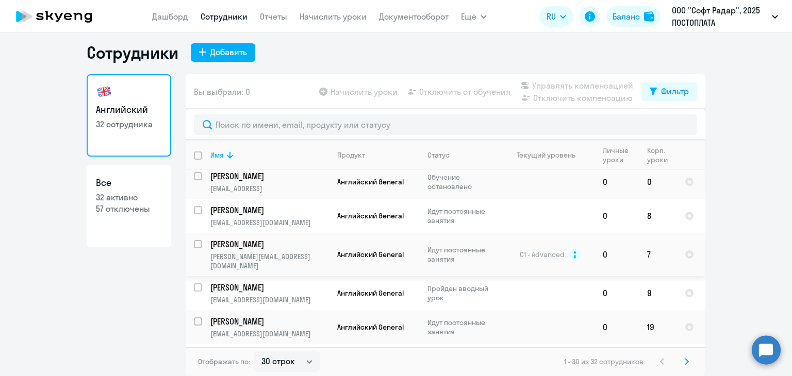
scroll to position [849, 0]
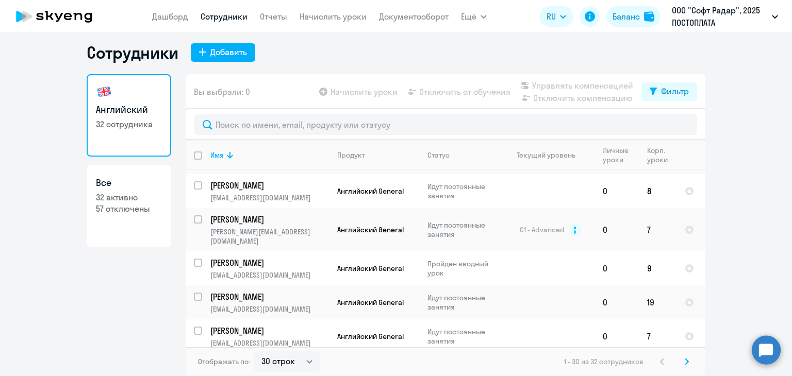
click at [58, 282] on ng-component "Сотрудники Добавить Английский 32 сотрудника Все 32 активно 57 отключены Вы выб…" at bounding box center [396, 209] width 792 height 334
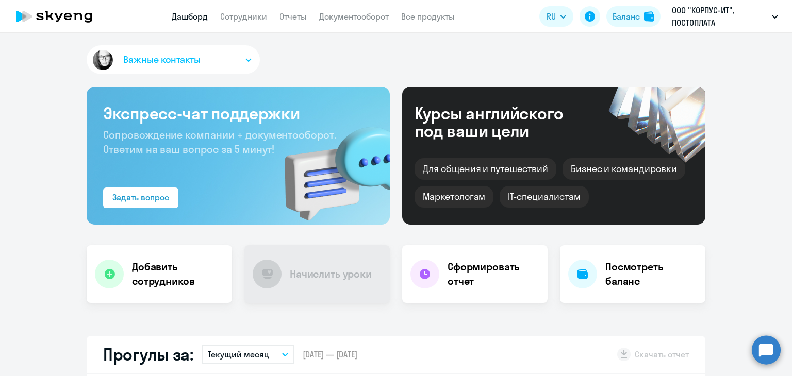
select select "30"
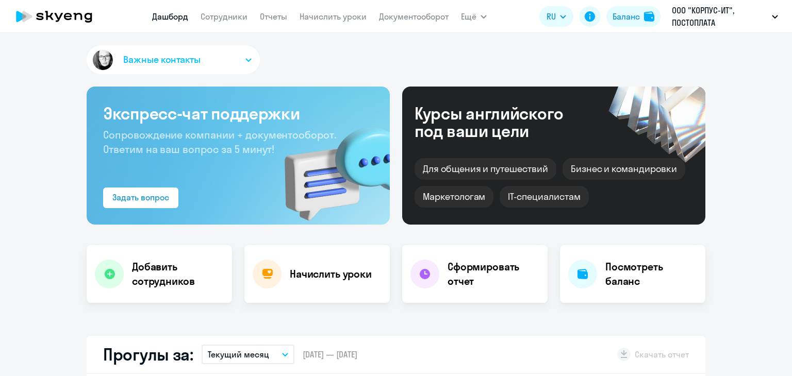
select select "30"
click at [306, 21] on link "Начислить уроки" at bounding box center [332, 16] width 67 height 10
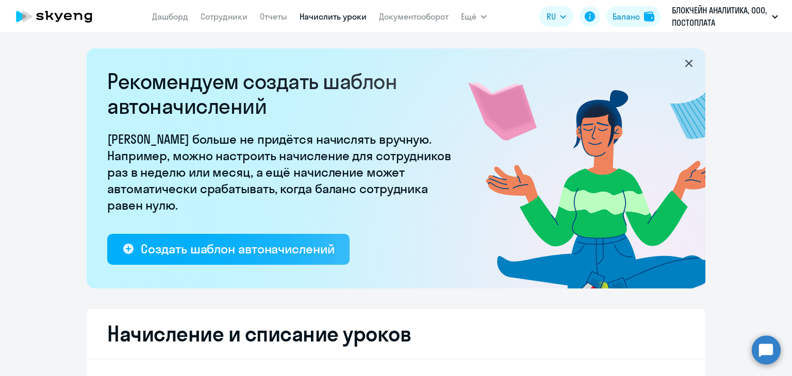
select select "10"
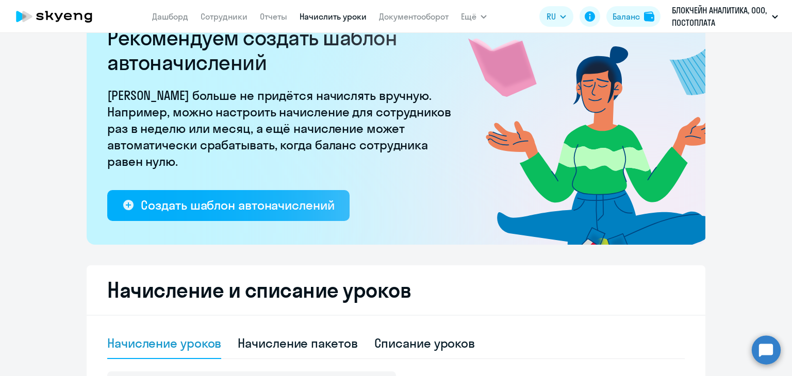
scroll to position [381, 0]
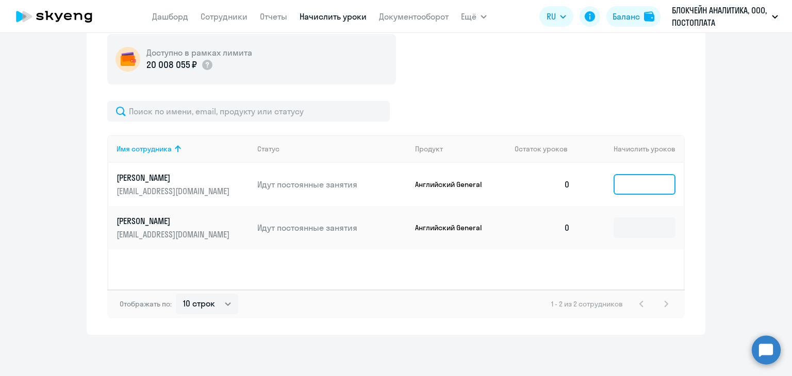
click at [639, 182] on input at bounding box center [644, 184] width 62 height 21
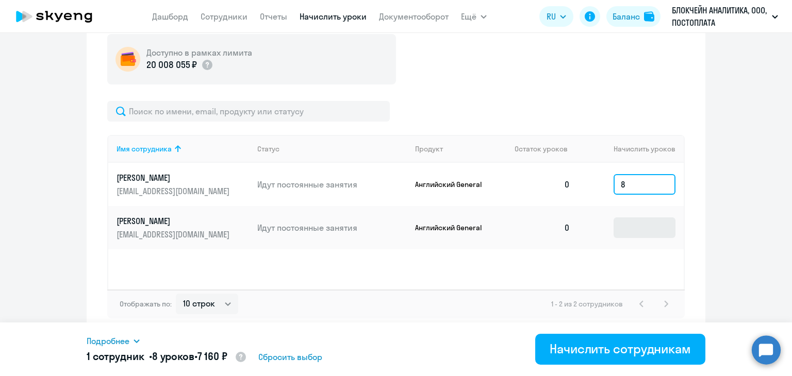
type input "8"
click at [635, 227] on input at bounding box center [644, 227] width 62 height 21
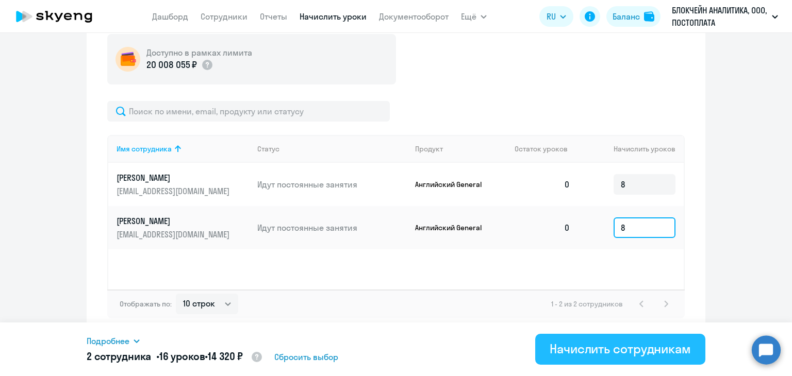
type input "8"
click at [609, 347] on div "Начислить сотрудникам" at bounding box center [619, 349] width 141 height 16
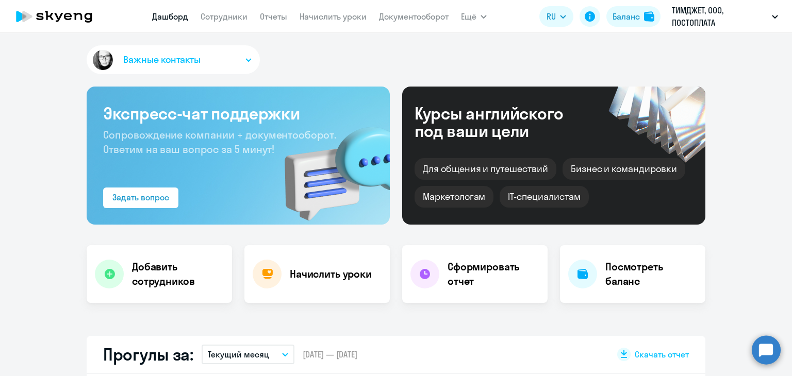
select select "30"
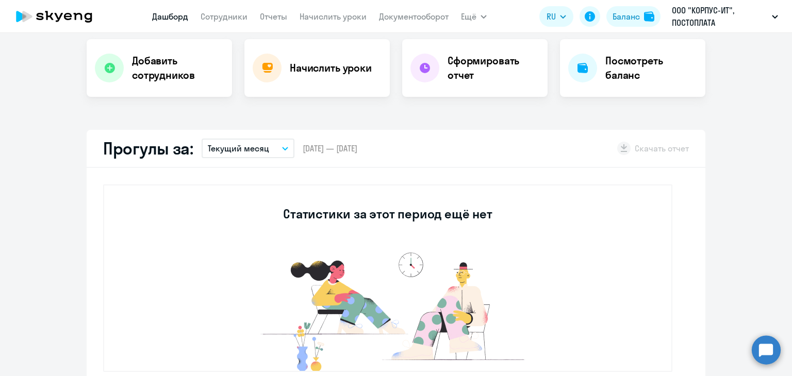
scroll to position [52, 0]
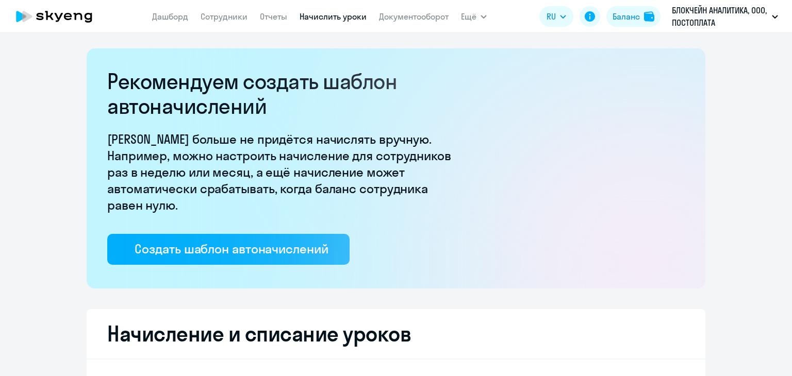
select select "10"
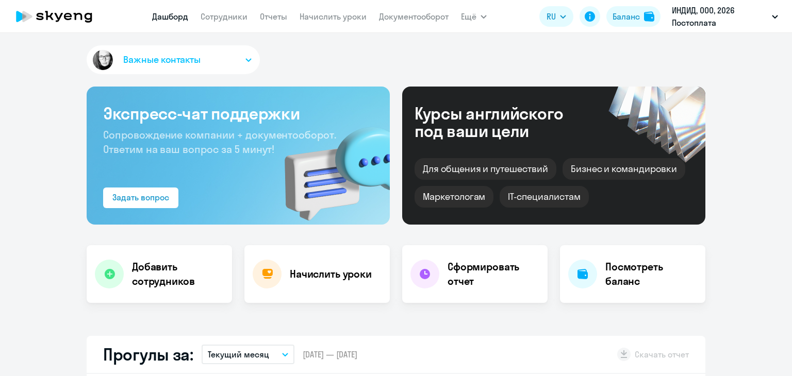
select select "30"
click at [227, 24] on nav "Дашборд Сотрудники Отчеты Начислить уроки Документооборот" at bounding box center [300, 16] width 296 height 21
click at [227, 18] on link "Сотрудники" at bounding box center [223, 16] width 47 height 10
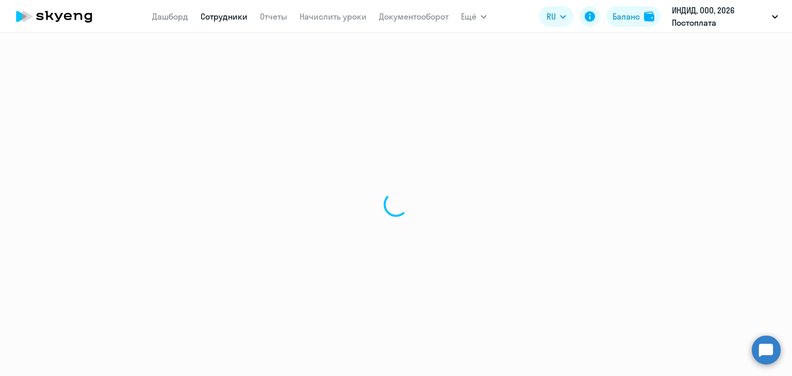
select select "30"
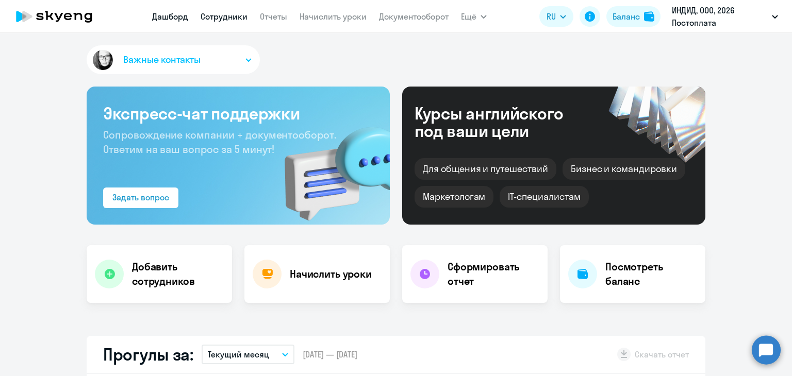
click at [210, 13] on link "Сотрудники" at bounding box center [223, 16] width 47 height 10
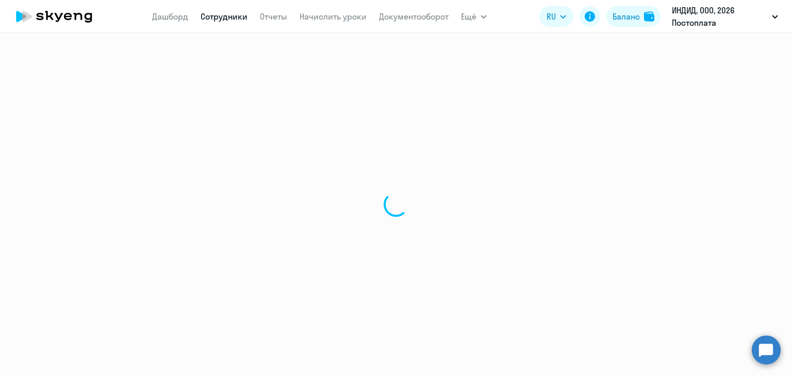
select select "30"
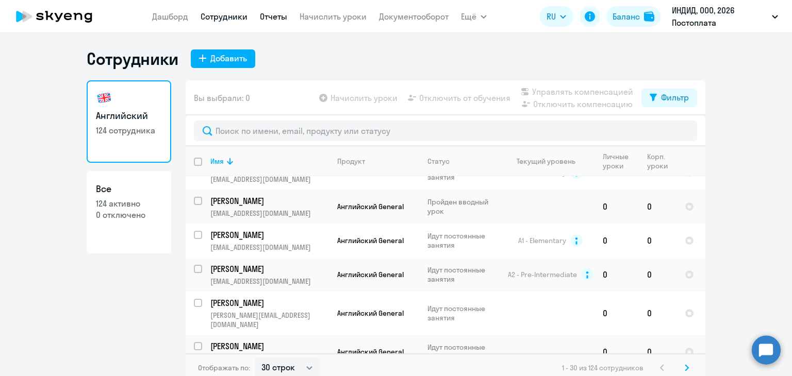
scroll to position [641, 0]
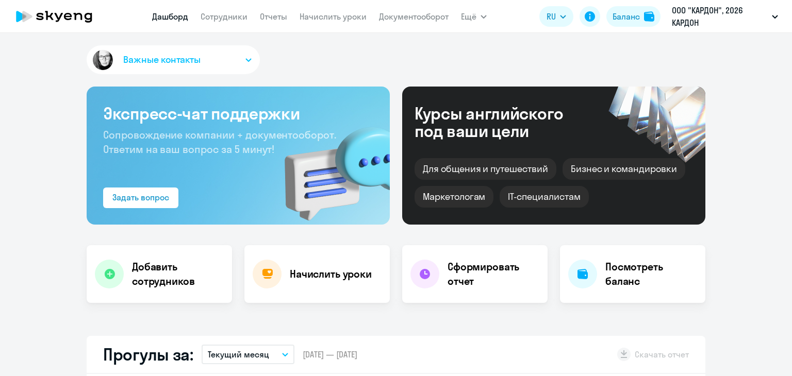
select select "30"
click at [322, 19] on link "Начислить уроки" at bounding box center [332, 16] width 67 height 10
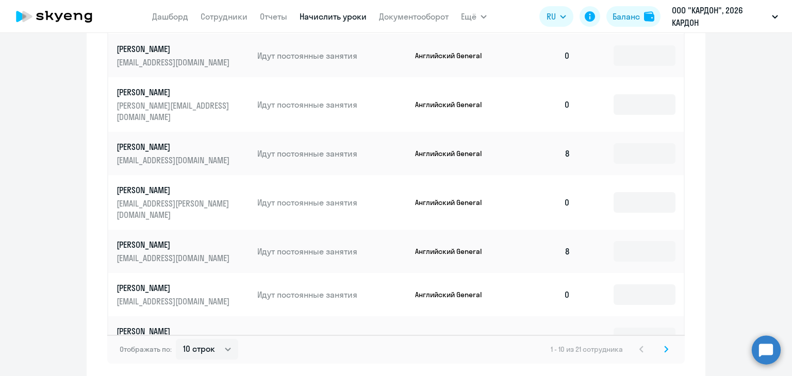
scroll to position [687, 0]
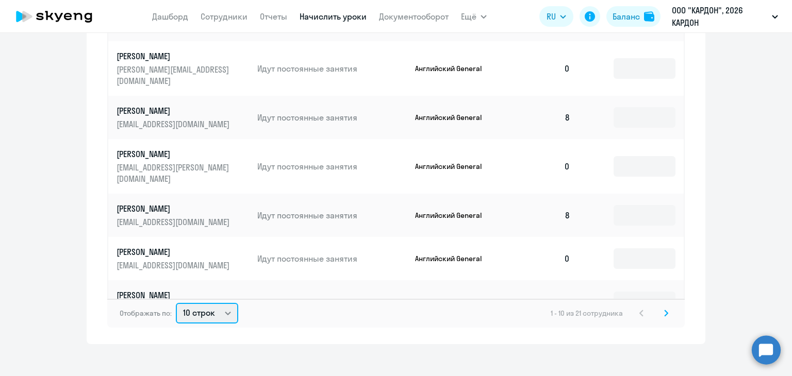
click at [198, 305] on select "10 строк 30 строк 50 строк" at bounding box center [207, 313] width 62 height 21
click at [226, 305] on select "10 строк 30 строк 50 строк" at bounding box center [207, 313] width 62 height 21
select select "50"
click at [176, 303] on select "10 строк 30 строк 50 строк" at bounding box center [207, 313] width 62 height 21
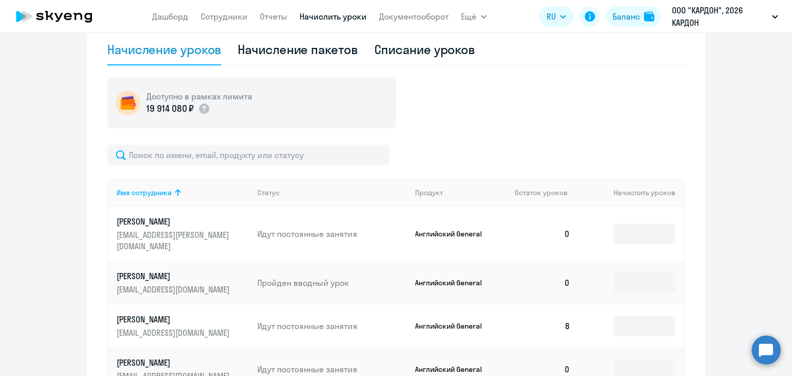
scroll to position [327, 0]
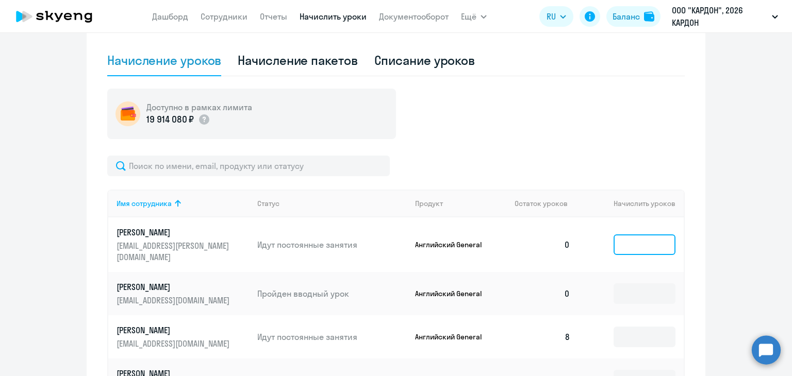
click at [656, 234] on input at bounding box center [644, 244] width 62 height 21
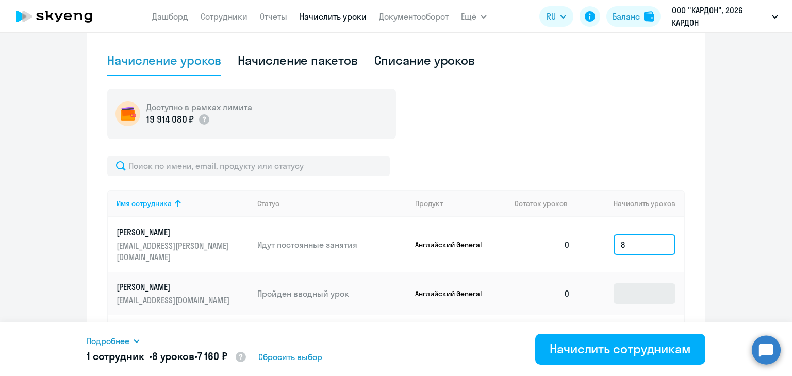
type input "8"
click at [641, 283] on input at bounding box center [644, 293] width 62 height 21
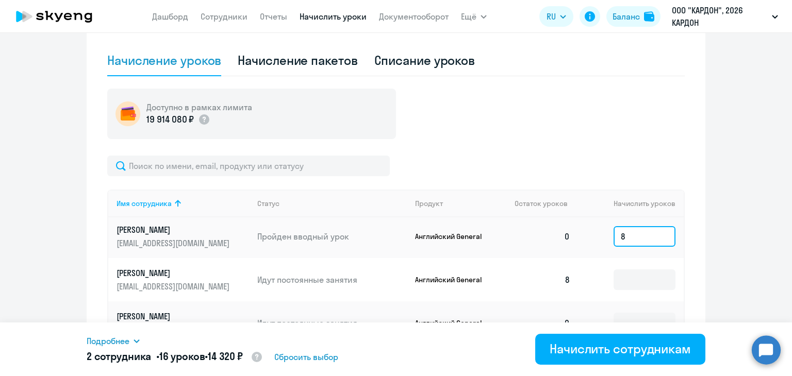
scroll to position [52, 0]
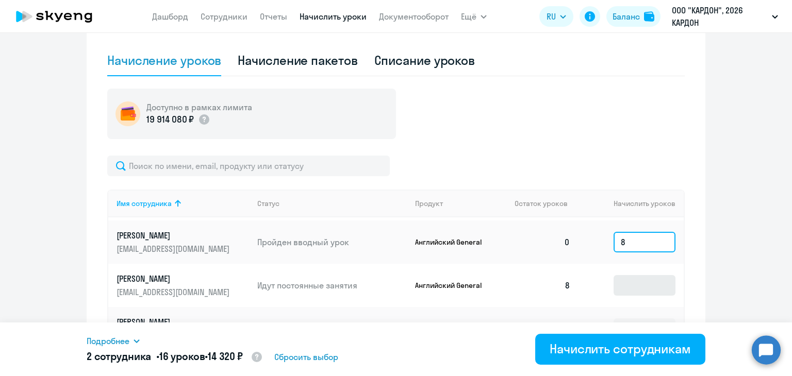
type input "8"
click at [641, 275] on input at bounding box center [644, 285] width 62 height 21
type input "8"
click at [630, 319] on input at bounding box center [644, 328] width 62 height 21
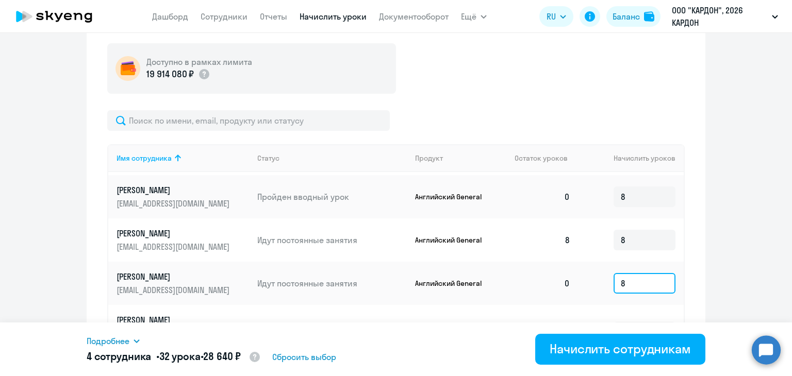
scroll to position [481, 0]
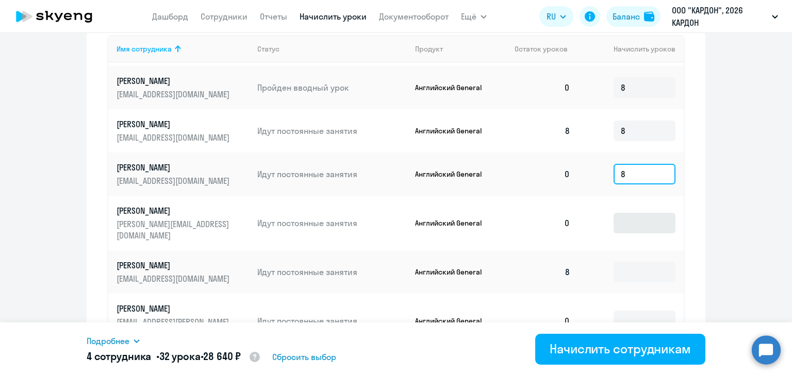
type input "8"
click at [639, 213] on input at bounding box center [644, 223] width 62 height 21
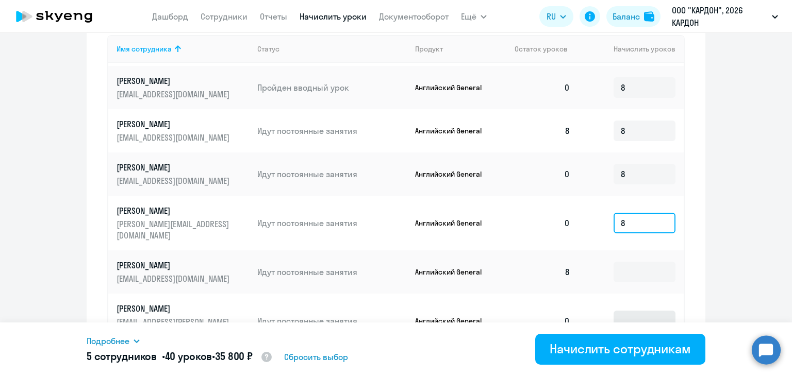
type input "8"
click at [633, 311] on input at bounding box center [644, 321] width 62 height 21
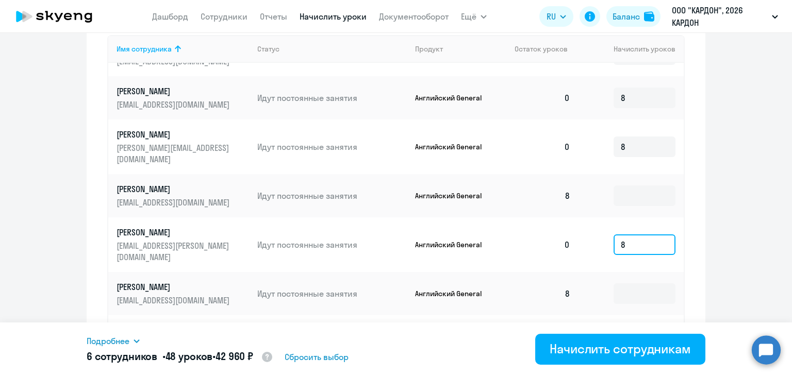
scroll to position [155, 0]
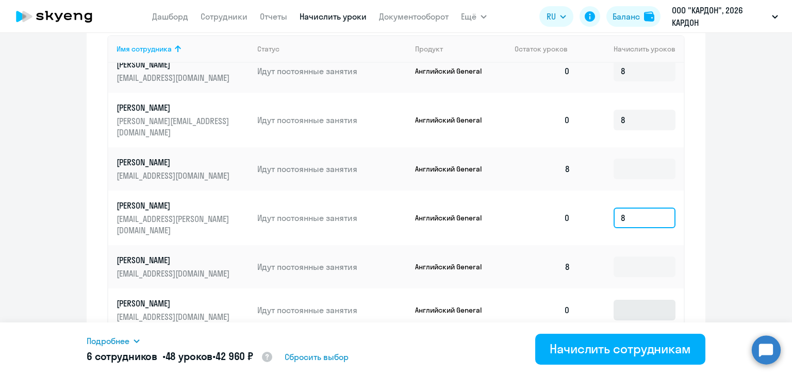
type input "8"
click at [628, 300] on input at bounding box center [644, 310] width 62 height 21
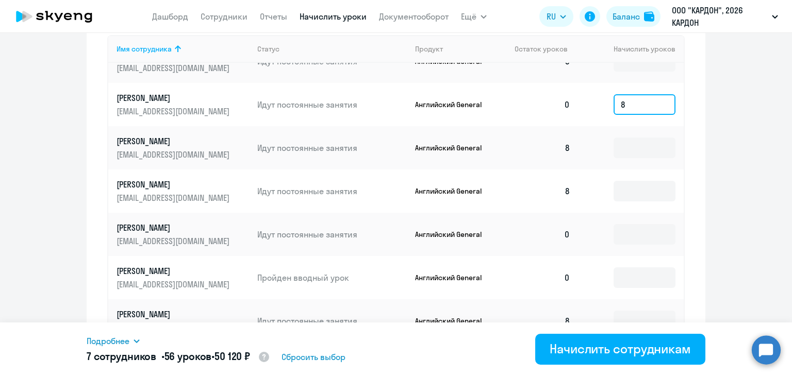
scroll to position [361, 0]
type input "8"
click at [624, 224] on input at bounding box center [644, 234] width 62 height 21
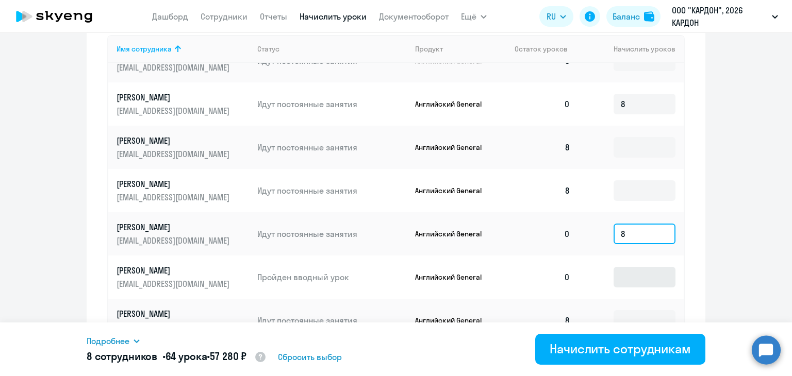
type input "8"
click at [625, 267] on input at bounding box center [644, 277] width 62 height 21
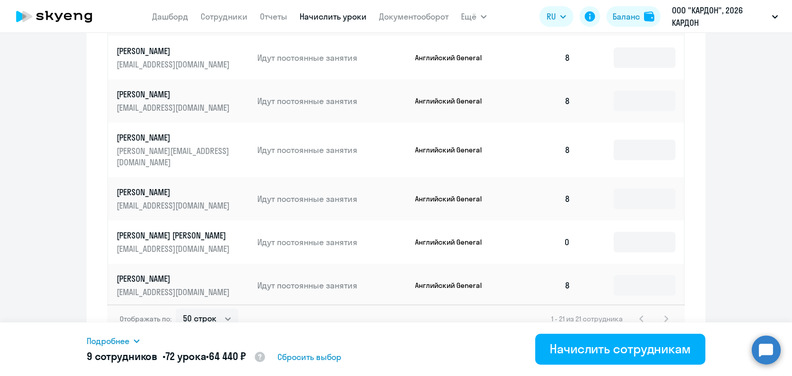
scroll to position [687, 0]
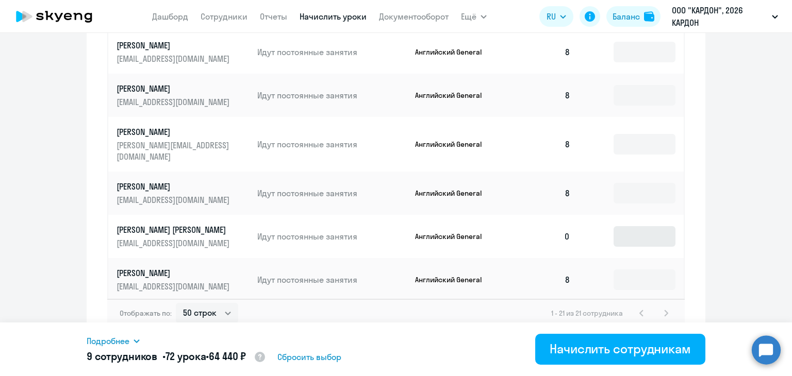
type input "8"
click at [643, 226] on input at bounding box center [644, 236] width 62 height 21
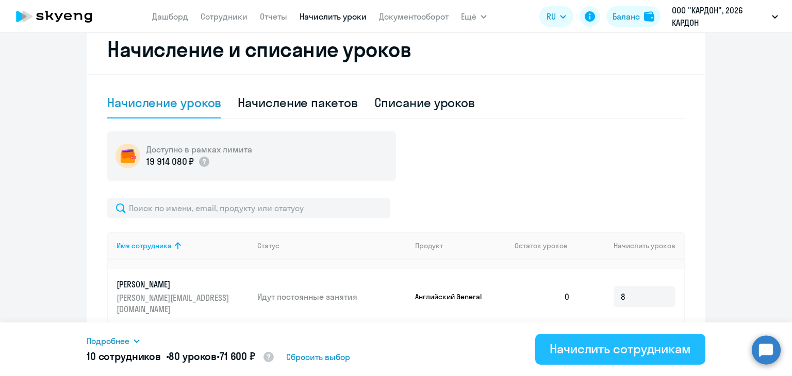
scroll to position [206, 0]
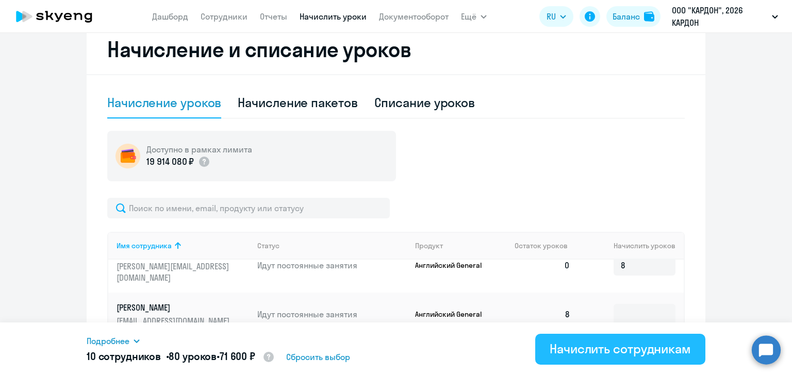
type input "8"
click at [578, 349] on div "Начислить сотрудникам" at bounding box center [619, 349] width 141 height 16
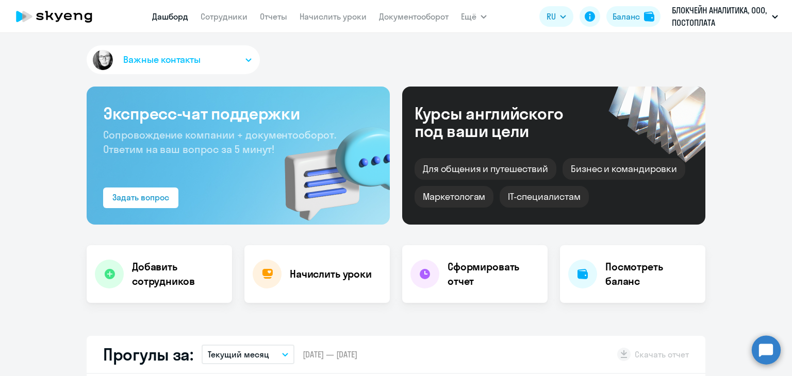
select select "30"
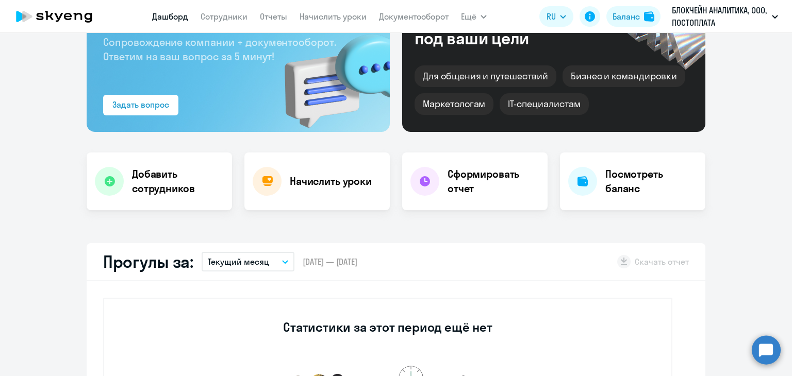
scroll to position [77, 0]
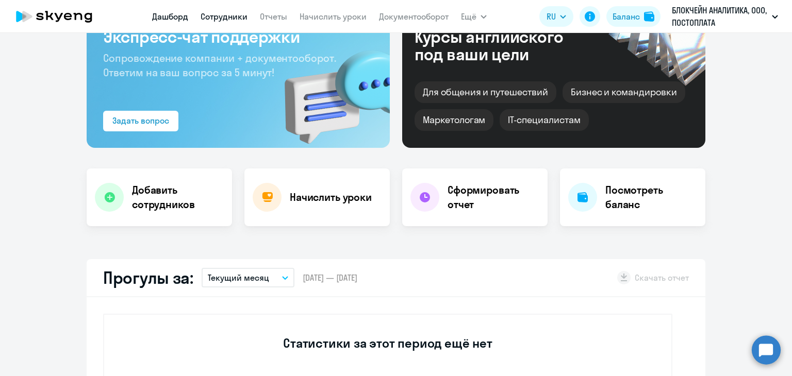
click at [227, 13] on link "Сотрудники" at bounding box center [223, 16] width 47 height 10
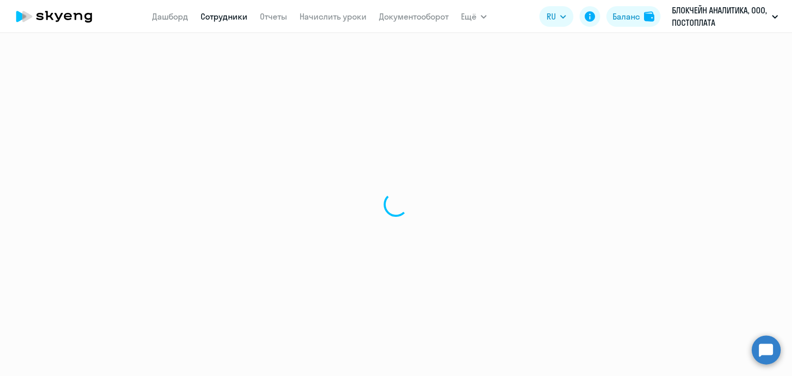
select select "30"
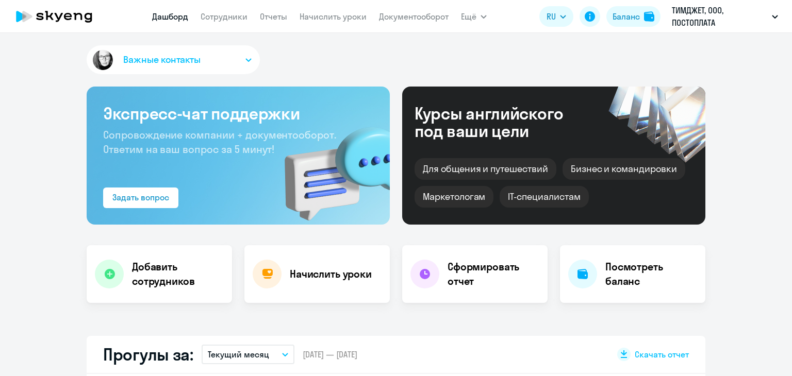
select select "30"
click at [317, 13] on link "Начислить уроки" at bounding box center [332, 16] width 67 height 10
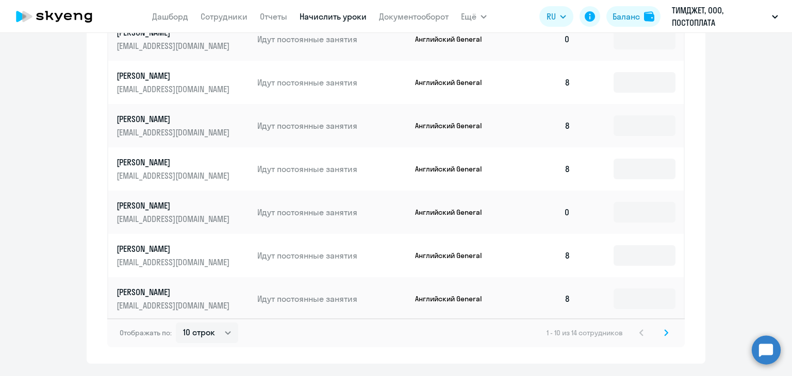
scroll to position [670, 0]
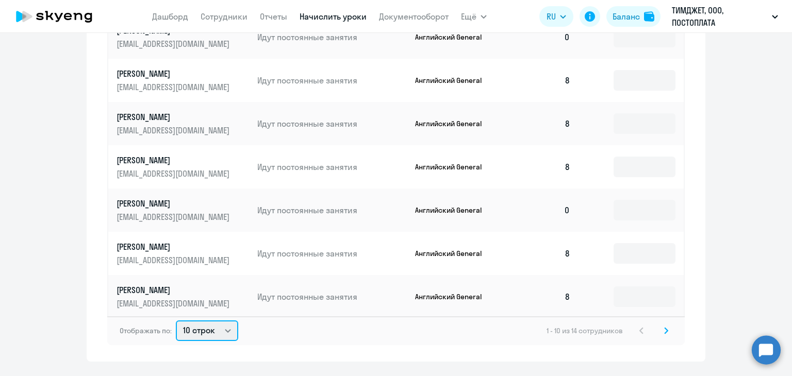
click at [212, 322] on select "10 строк 30 строк 50 строк" at bounding box center [207, 331] width 62 height 21
select select "30"
click at [176, 321] on select "10 строк 30 строк 50 строк" at bounding box center [207, 331] width 62 height 21
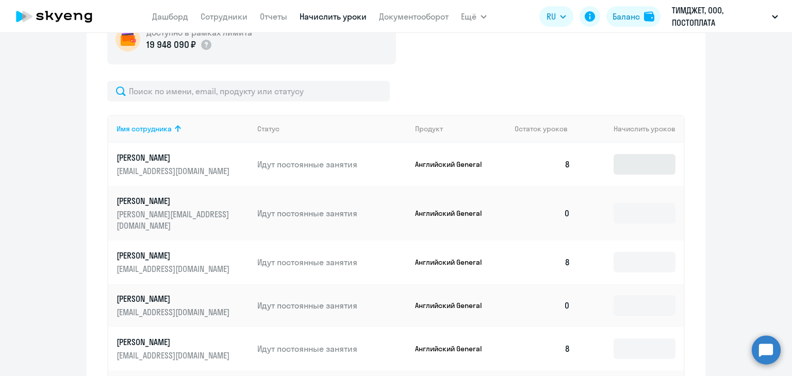
scroll to position [361, 0]
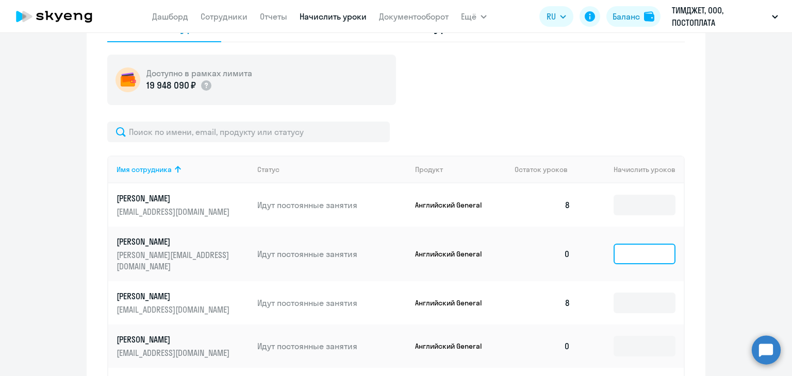
click at [629, 250] on input at bounding box center [644, 254] width 62 height 21
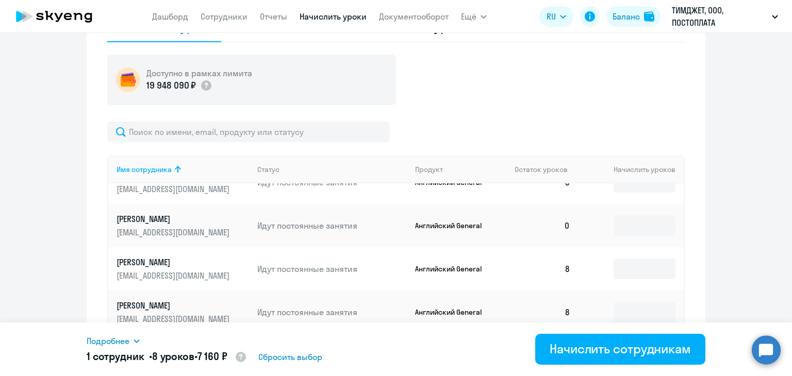
scroll to position [103, 0]
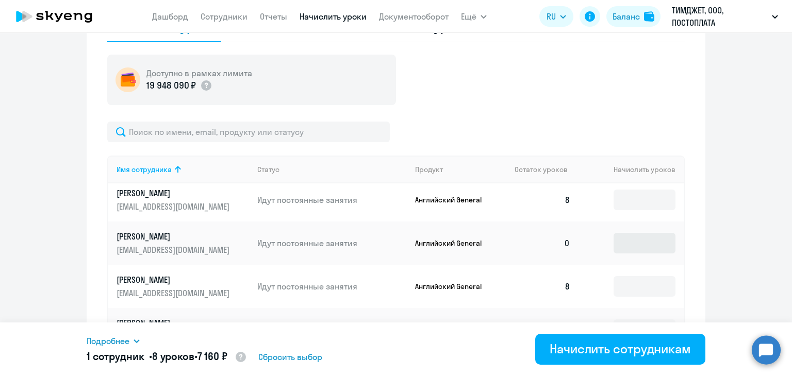
type input "8"
click at [628, 234] on input at bounding box center [644, 243] width 62 height 21
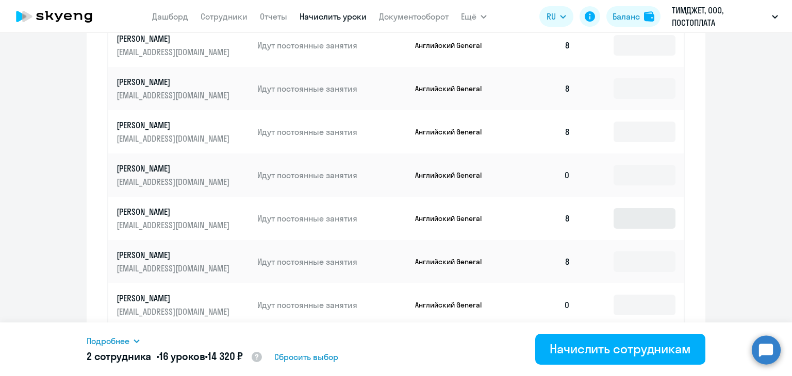
scroll to position [567, 0]
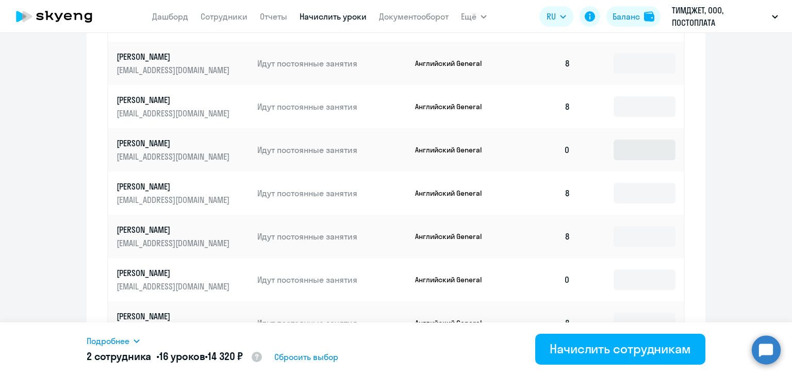
type input "8"
click at [637, 146] on input at bounding box center [644, 150] width 62 height 21
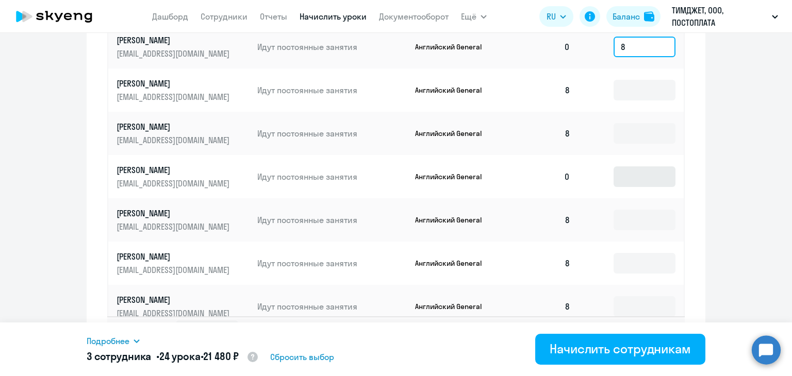
type input "8"
click at [636, 166] on input at bounding box center [644, 176] width 62 height 21
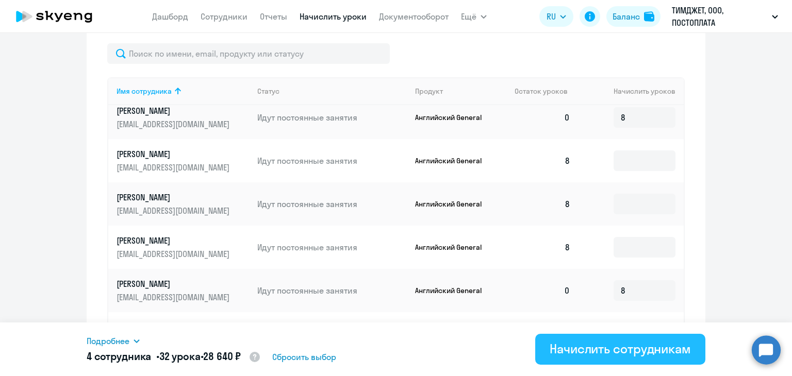
scroll to position [155, 0]
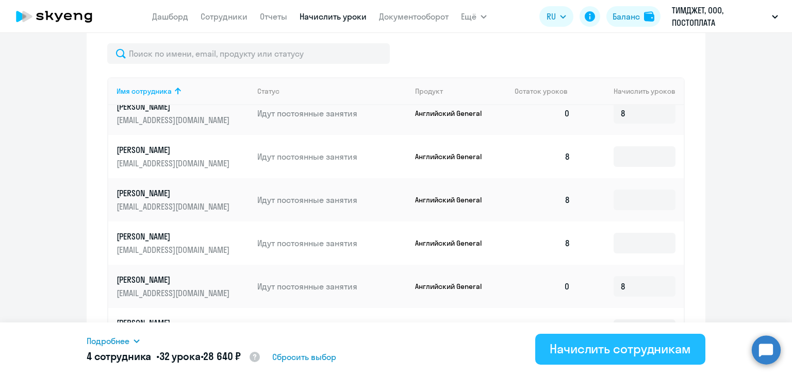
type input "8"
click at [574, 345] on div "Начислить сотрудникам" at bounding box center [619, 349] width 141 height 16
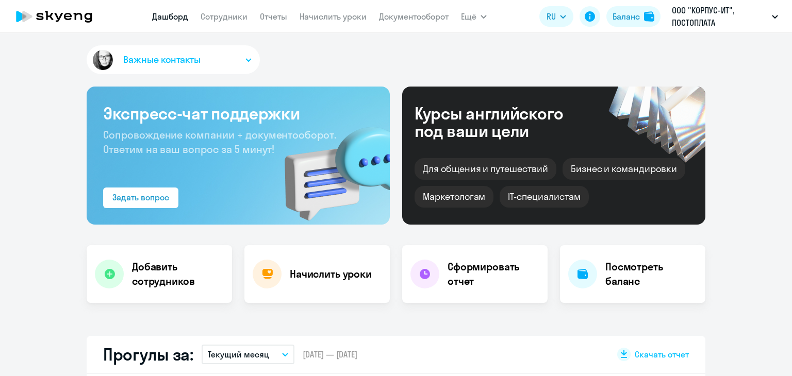
select select "30"
click at [333, 19] on link "Начислить уроки" at bounding box center [332, 16] width 67 height 10
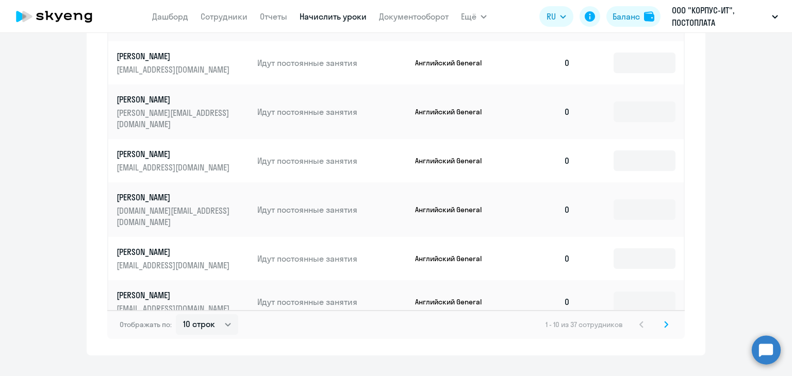
scroll to position [687, 0]
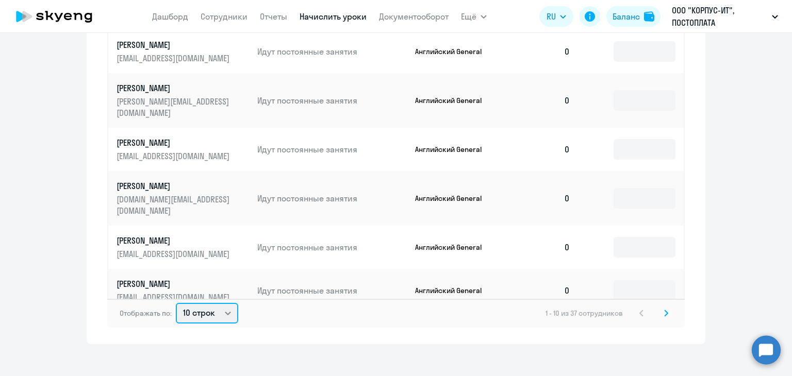
click at [206, 304] on select "10 строк 30 строк 50 строк" at bounding box center [207, 313] width 62 height 21
click at [202, 350] on div "Рекомендуем создать шаблон автоначислений Уроки больше не придётся начислять вр…" at bounding box center [396, 204] width 792 height 343
click at [214, 307] on select "10 строк 30 строк 50 строк" at bounding box center [207, 313] width 62 height 21
select select "50"
click at [176, 303] on select "10 строк 30 строк 50 строк" at bounding box center [207, 313] width 62 height 21
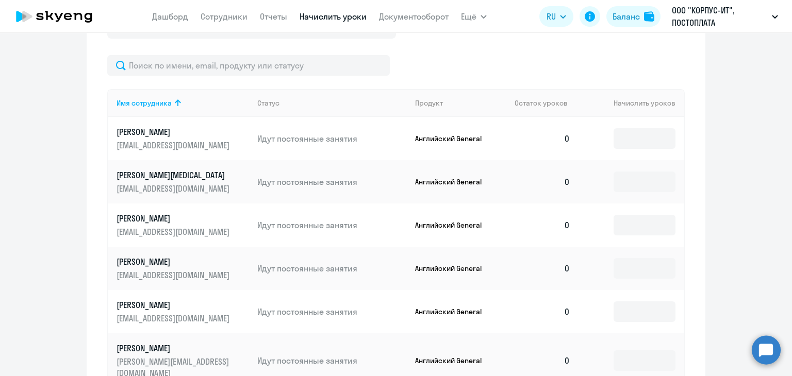
scroll to position [378, 0]
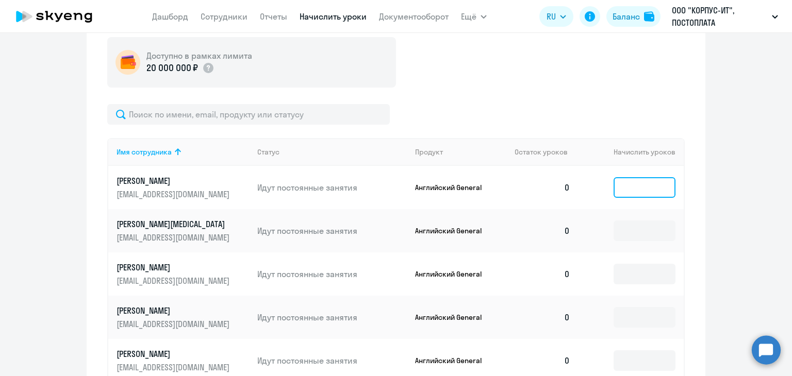
click at [639, 182] on input at bounding box center [644, 187] width 62 height 21
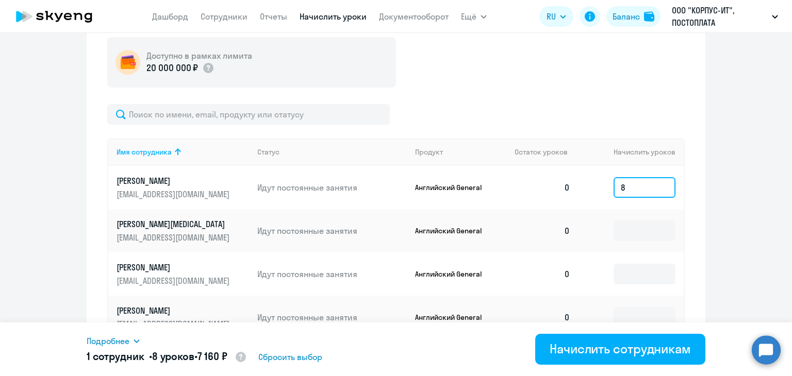
type input "8"
click at [628, 218] on td at bounding box center [630, 230] width 105 height 43
click at [627, 233] on input at bounding box center [644, 231] width 62 height 21
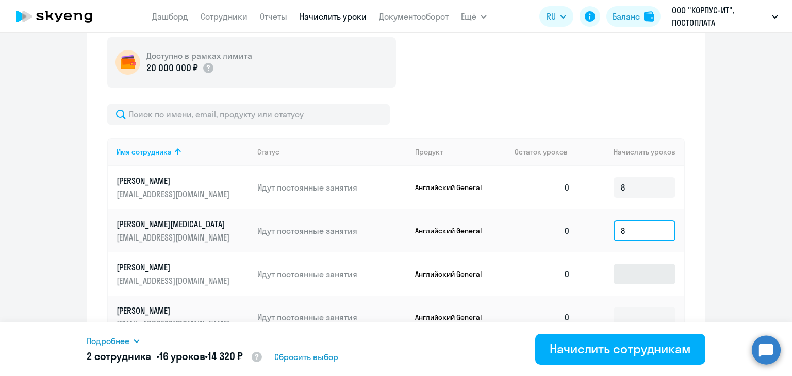
type input "8"
click at [630, 273] on input at bounding box center [644, 274] width 62 height 21
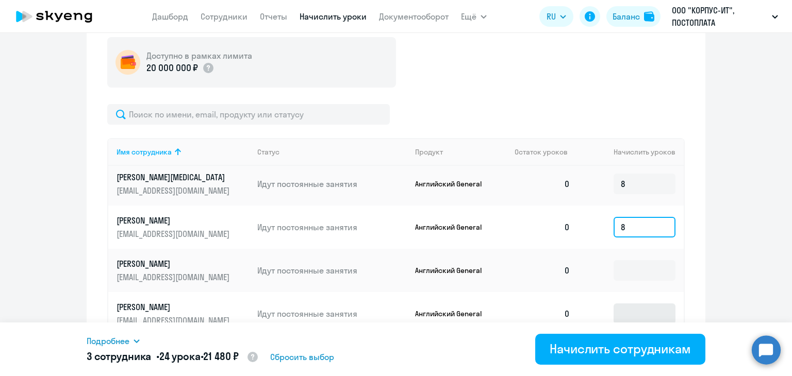
scroll to position [103, 0]
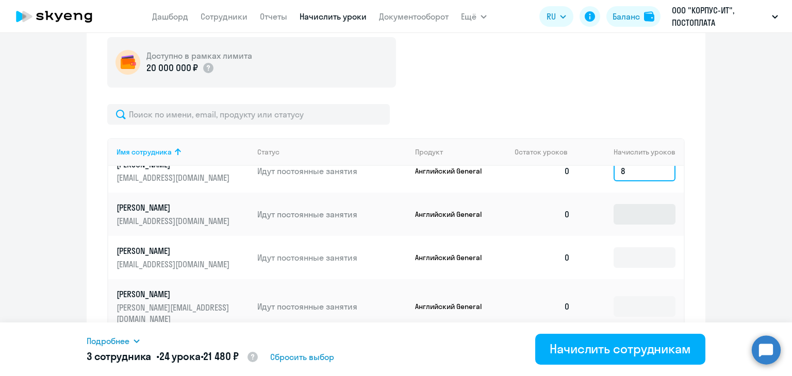
type input "8"
click at [639, 217] on input at bounding box center [644, 214] width 62 height 21
type input "8"
click at [626, 260] on input at bounding box center [644, 257] width 62 height 21
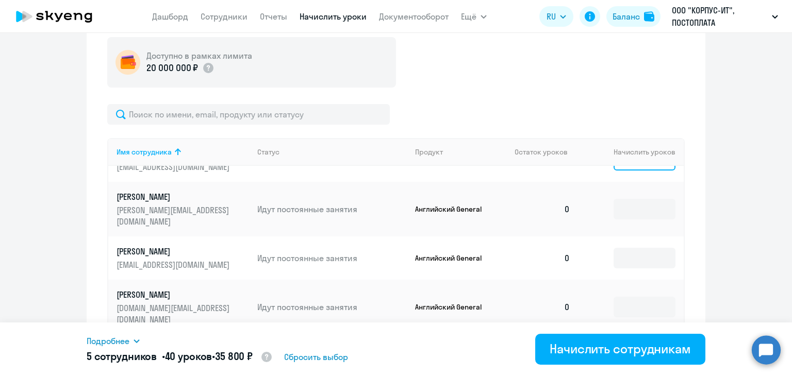
scroll to position [206, 0]
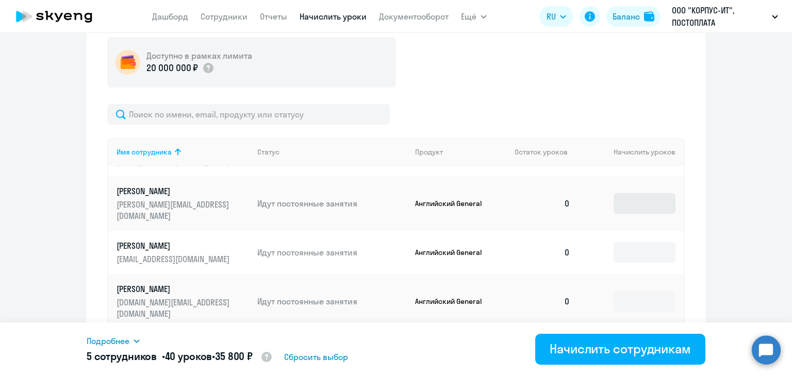
type input "8"
click at [633, 204] on input at bounding box center [644, 203] width 62 height 21
type input "8"
click at [630, 242] on input at bounding box center [644, 252] width 62 height 21
type input "8"
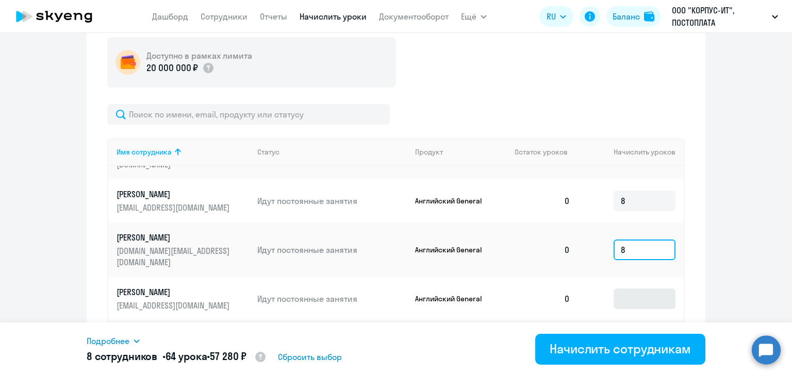
type input "8"
click at [630, 289] on input at bounding box center [644, 299] width 62 height 21
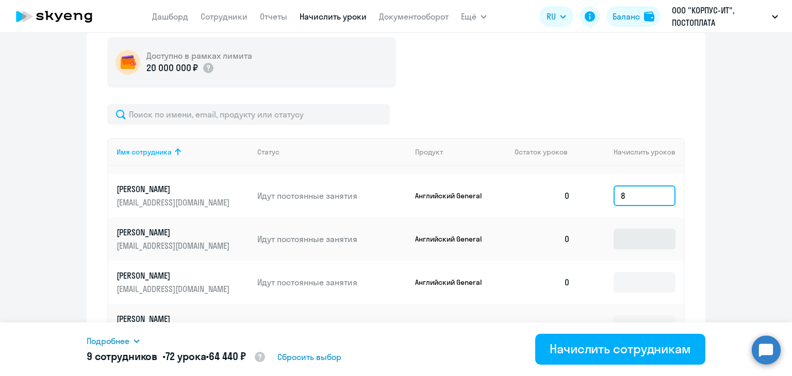
type input "8"
click at [634, 229] on input at bounding box center [644, 239] width 62 height 21
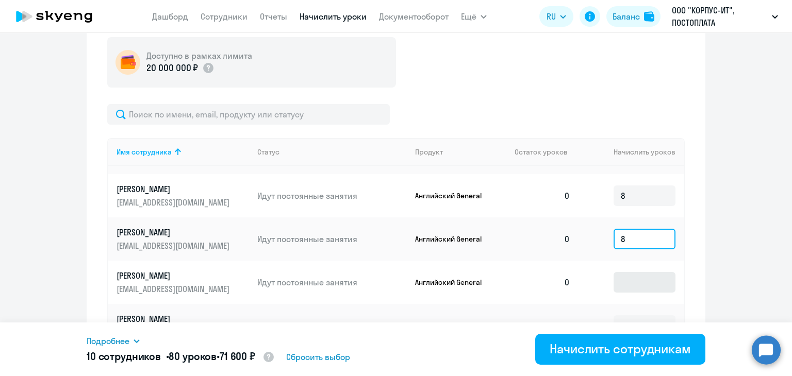
type input "8"
click at [631, 272] on input at bounding box center [644, 282] width 62 height 21
type input "8"
click at [631, 315] on input at bounding box center [644, 325] width 62 height 21
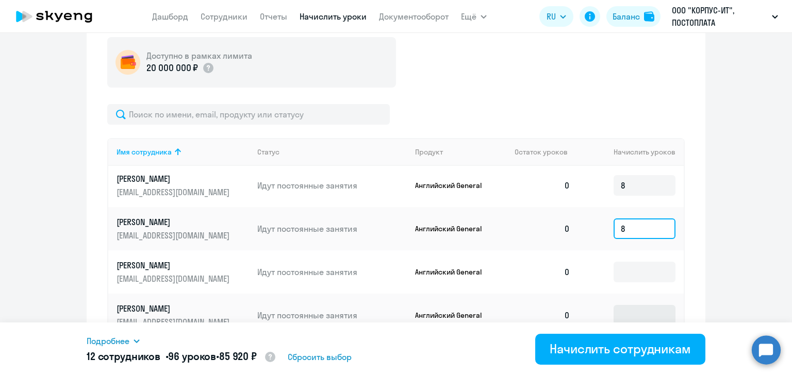
scroll to position [464, 0]
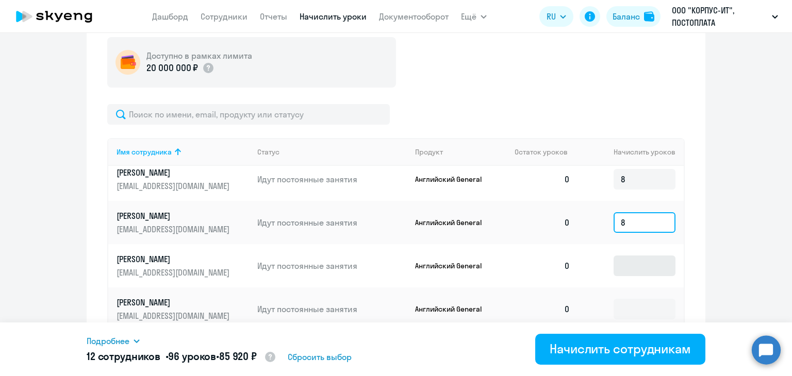
type input "8"
click at [634, 256] on input at bounding box center [644, 266] width 62 height 21
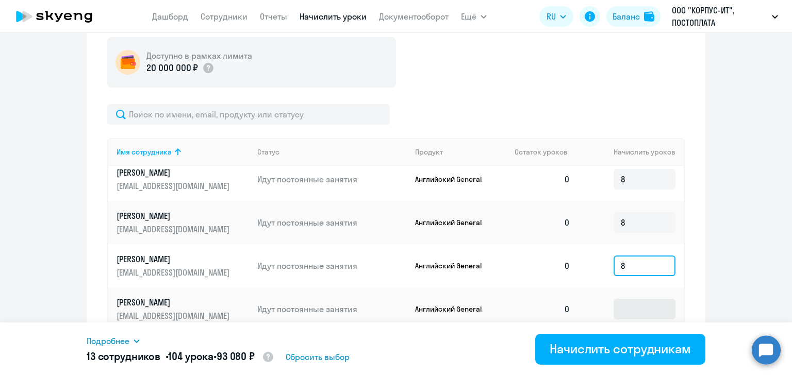
type input "8"
click at [632, 299] on input at bounding box center [644, 309] width 62 height 21
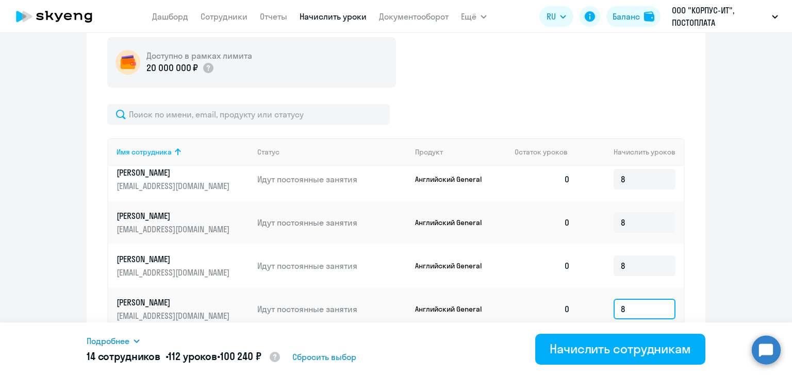
scroll to position [567, 0]
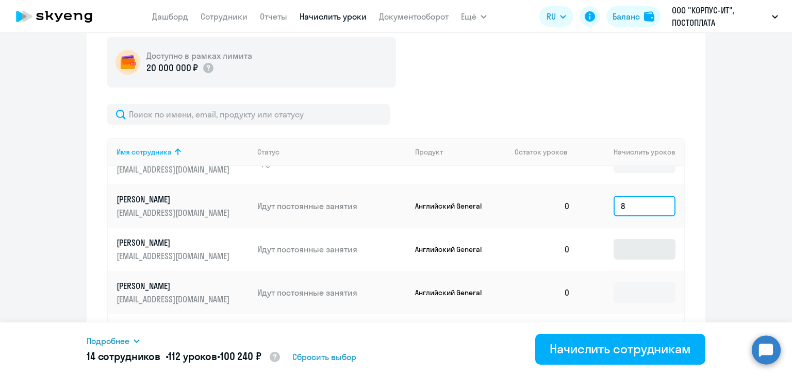
type input "8"
click at [633, 239] on input at bounding box center [644, 249] width 62 height 21
type input "8"
click at [635, 282] on input at bounding box center [644, 292] width 62 height 21
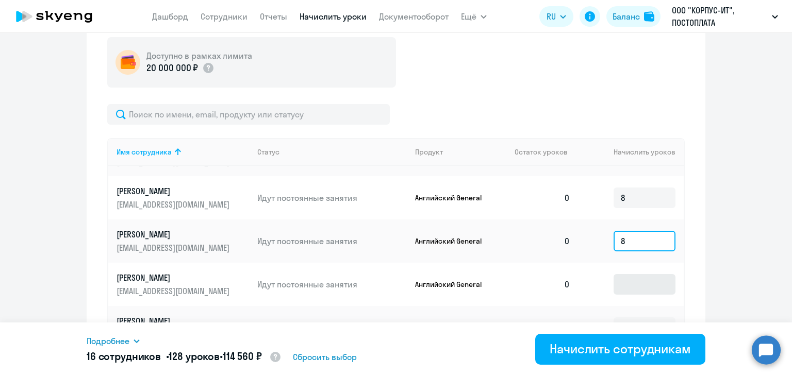
type input "8"
click at [634, 263] on td at bounding box center [630, 284] width 105 height 43
click at [633, 274] on input at bounding box center [644, 284] width 62 height 21
type input "8"
click at [634, 317] on input at bounding box center [644, 327] width 62 height 21
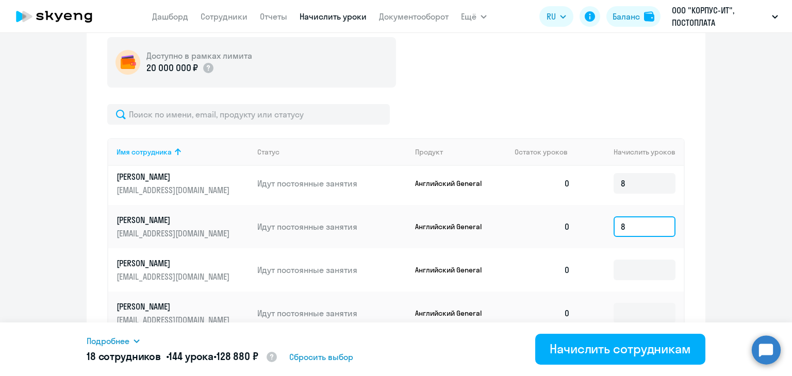
scroll to position [721, 0]
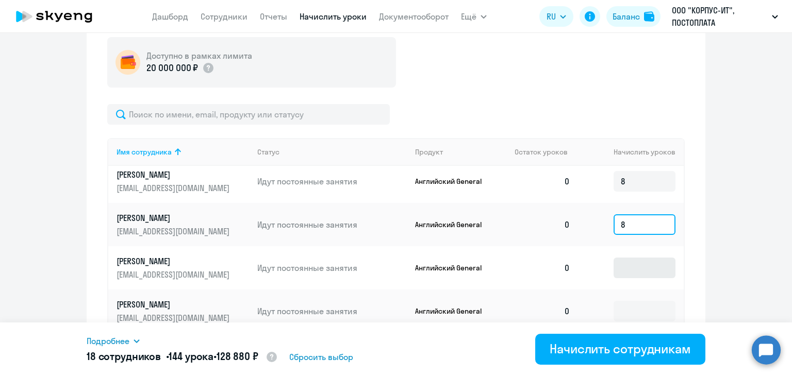
type input "8"
click at [627, 258] on input at bounding box center [644, 268] width 62 height 21
type input "8"
click at [630, 301] on input at bounding box center [644, 311] width 62 height 21
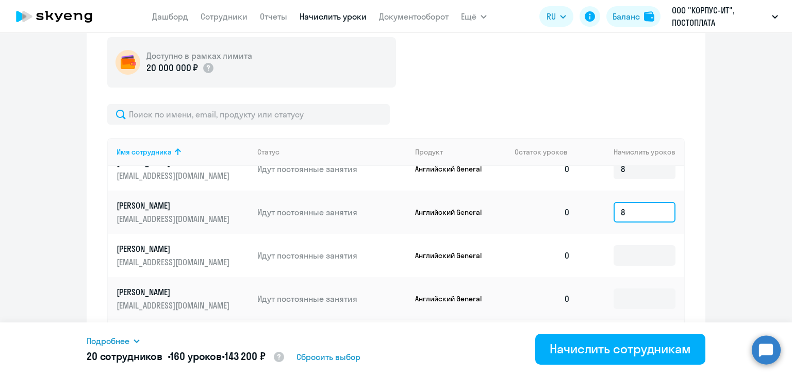
scroll to position [825, 0]
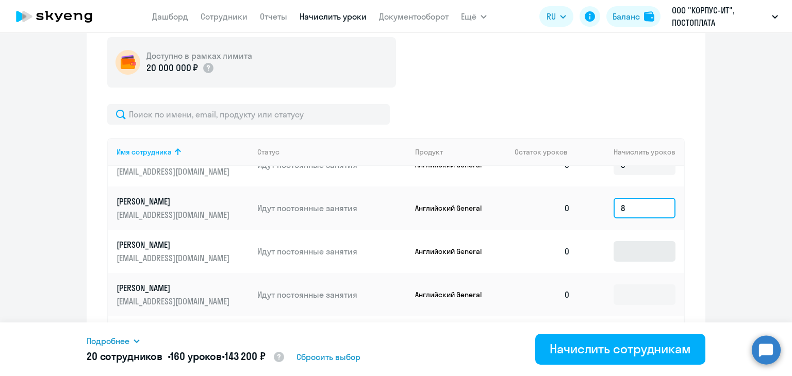
type input "8"
click at [631, 241] on input at bounding box center [644, 251] width 62 height 21
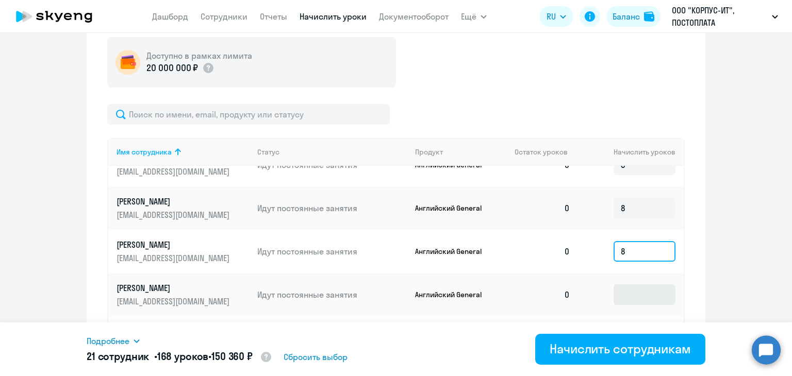
type input "8"
click at [630, 284] on input at bounding box center [644, 294] width 62 height 21
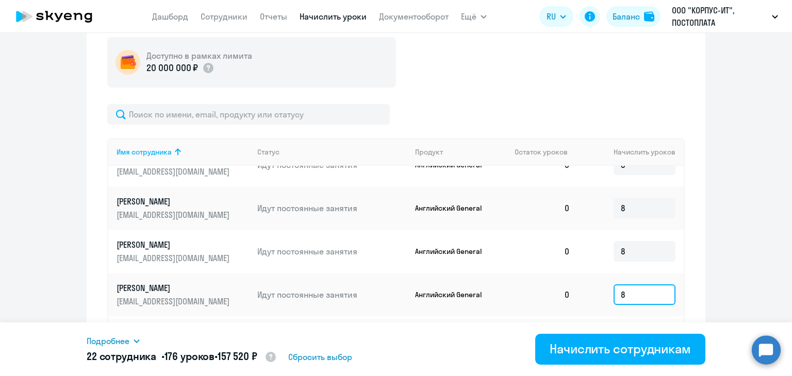
type input "8"
click at [635, 328] on input at bounding box center [644, 338] width 62 height 21
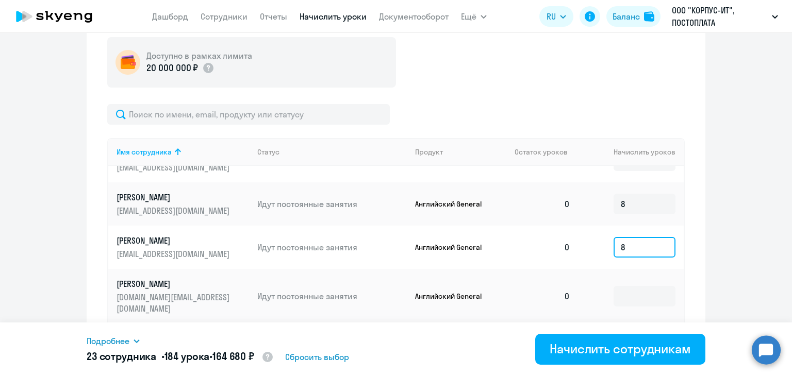
scroll to position [928, 0]
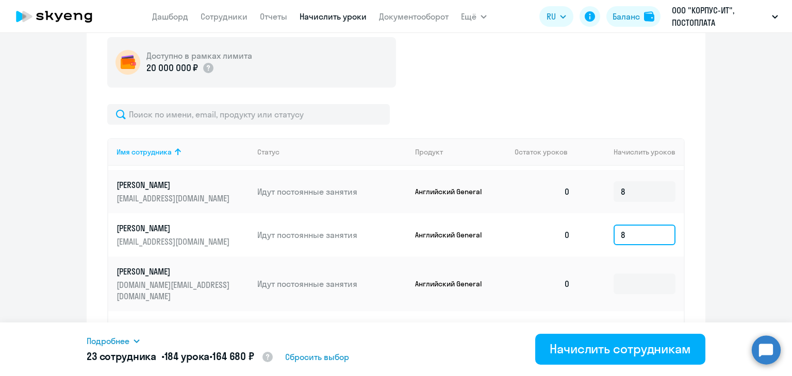
type input "8"
click at [633, 270] on td at bounding box center [630, 284] width 105 height 55
click at [632, 274] on input at bounding box center [644, 284] width 62 height 21
type input "8"
click at [630, 323] on input at bounding box center [644, 333] width 62 height 21
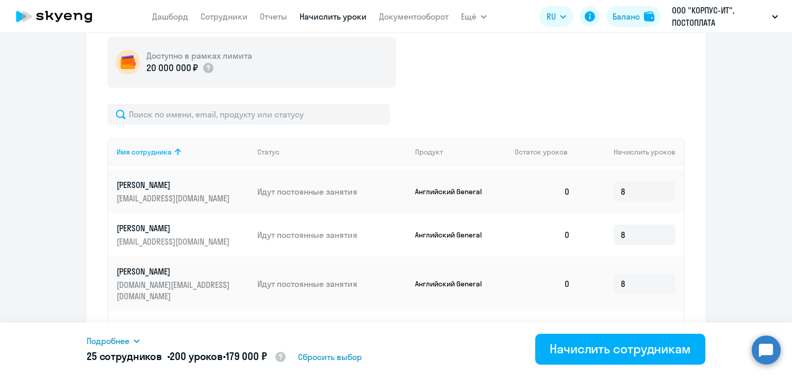
scroll to position [1031, 0]
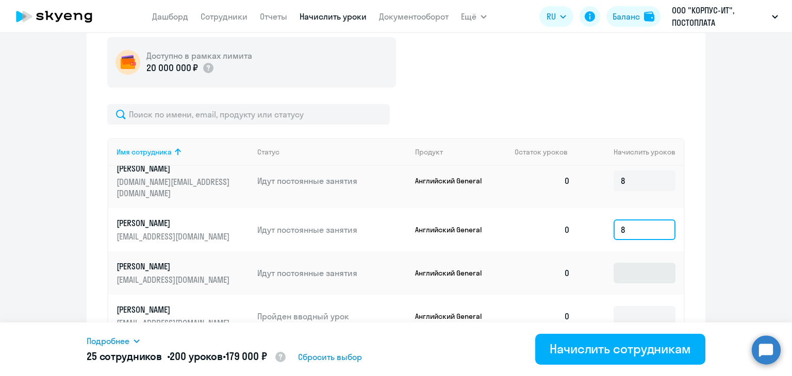
type input "8"
click at [626, 263] on input at bounding box center [644, 273] width 62 height 21
type input "8"
click at [633, 306] on input at bounding box center [644, 316] width 62 height 21
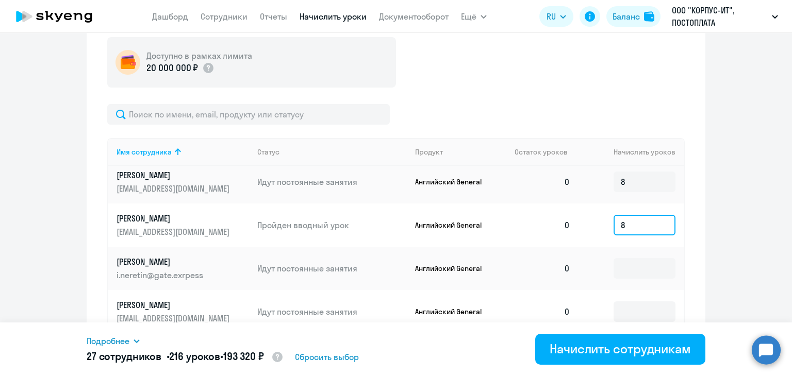
scroll to position [1134, 0]
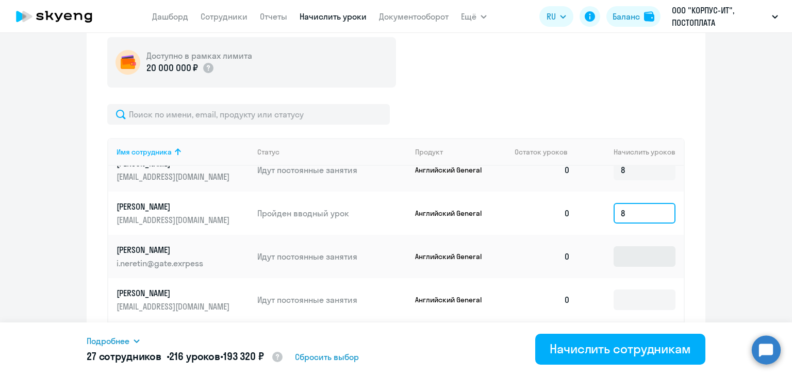
type input "8"
click at [637, 246] on input at bounding box center [644, 256] width 62 height 21
type input "8"
click at [635, 290] on input at bounding box center [644, 300] width 62 height 21
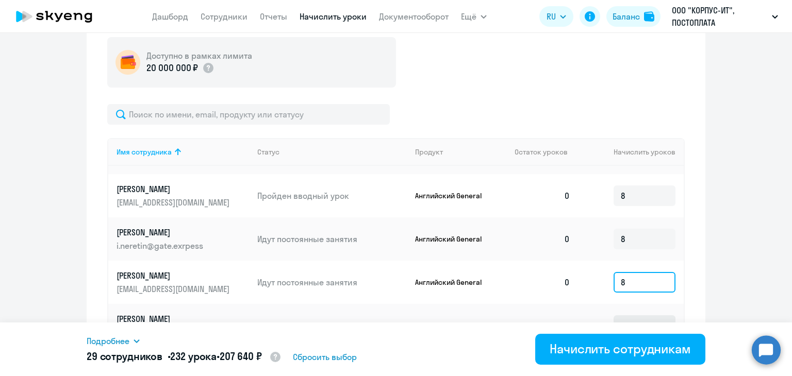
scroll to position [1159, 0]
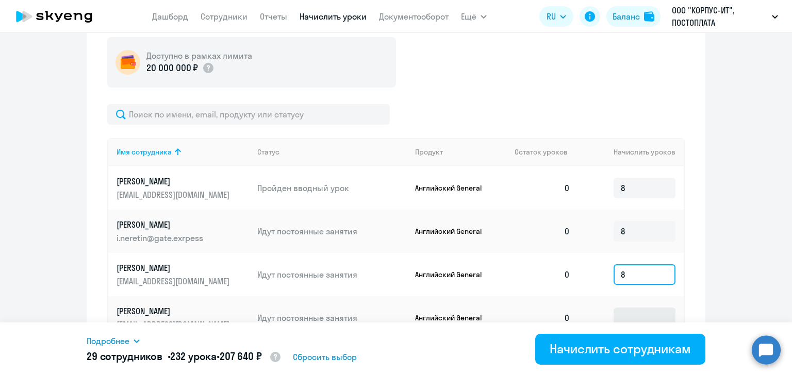
type input "8"
click at [635, 308] on input at bounding box center [644, 318] width 62 height 21
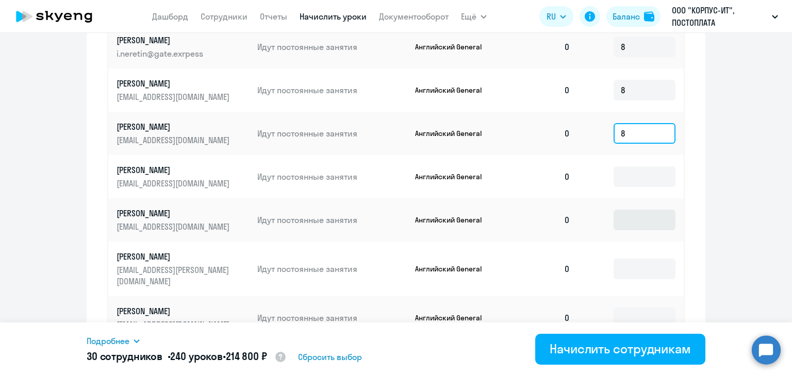
scroll to position [584, 0]
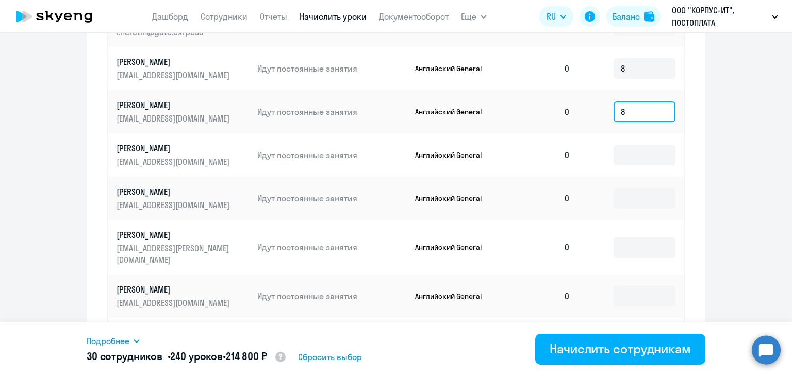
type input "8"
drag, startPoint x: 635, startPoint y: 133, endPoint x: 632, endPoint y: 122, distance: 11.6
click at [635, 133] on td at bounding box center [630, 154] width 105 height 43
click at [631, 145] on input at bounding box center [644, 155] width 62 height 21
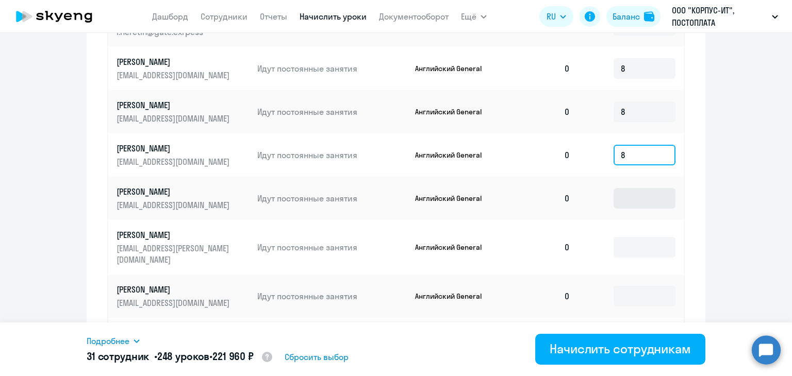
type input "8"
click at [633, 188] on input at bounding box center [644, 198] width 62 height 21
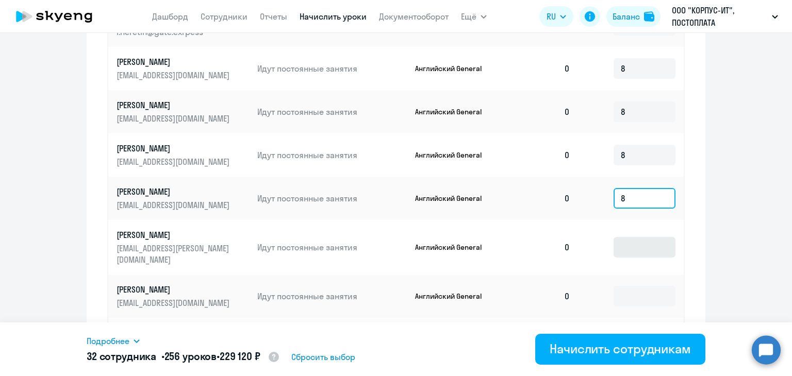
type input "8"
click at [636, 237] on input at bounding box center [644, 247] width 62 height 21
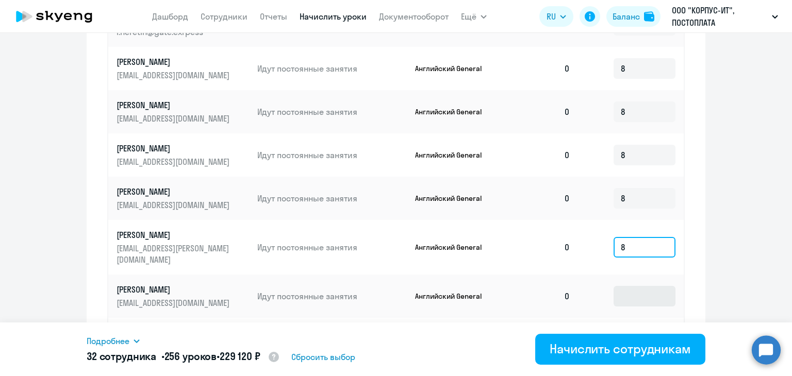
type input "8"
click at [635, 286] on input at bounding box center [644, 296] width 62 height 21
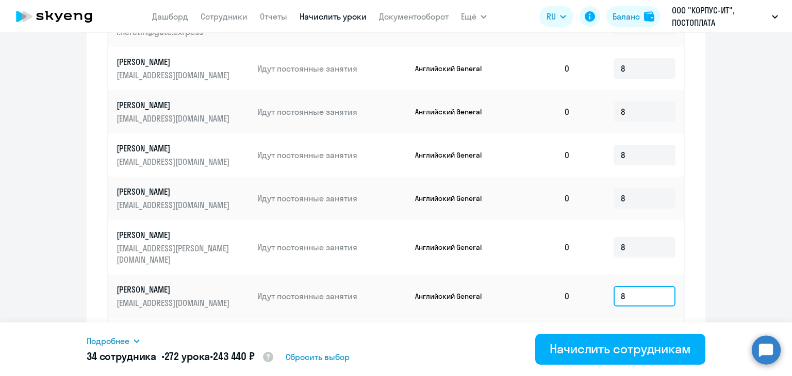
type input "8"
click at [639, 329] on input at bounding box center [644, 339] width 62 height 21
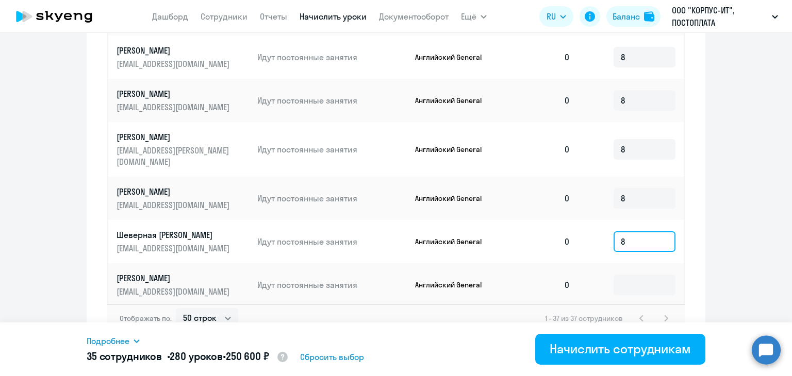
scroll to position [687, 0]
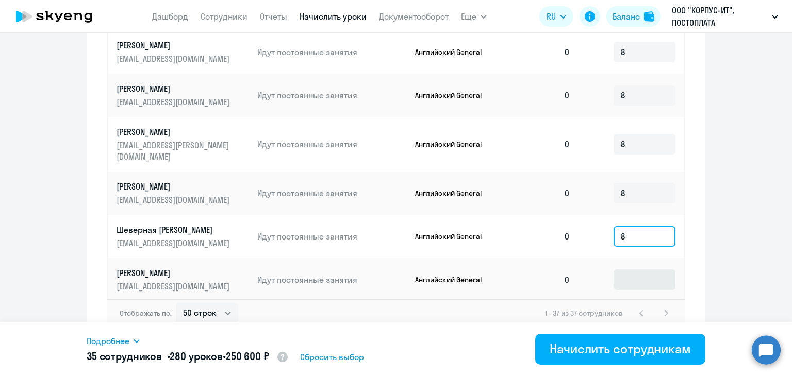
type input "8"
click at [631, 270] on input at bounding box center [644, 280] width 62 height 21
type input "8"
click at [634, 313] on input at bounding box center [644, 323] width 62 height 21
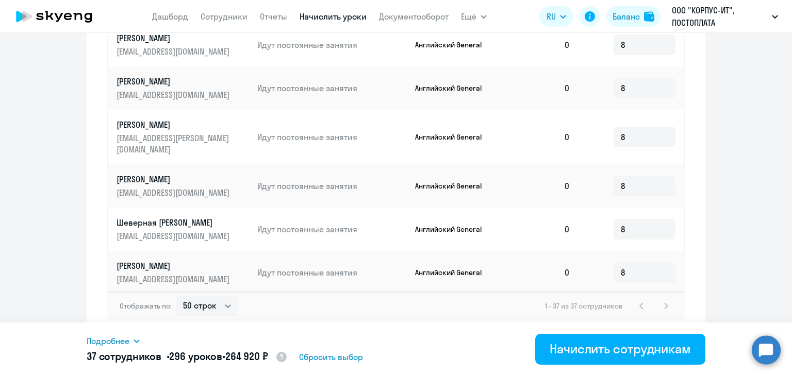
scroll to position [697, 0]
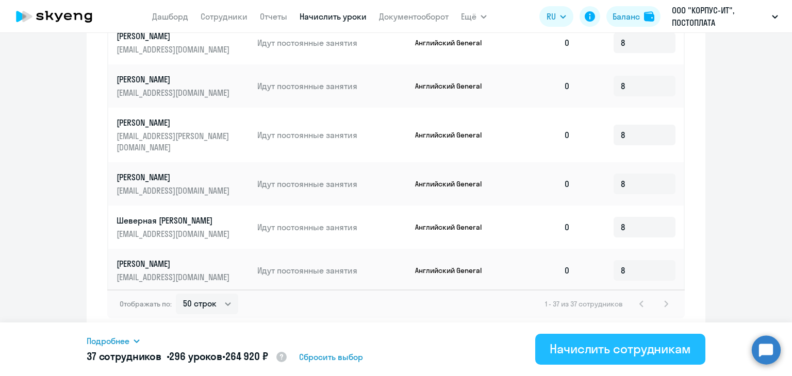
type input "8"
click at [592, 347] on div "Начислить сотрудникам" at bounding box center [619, 349] width 141 height 16
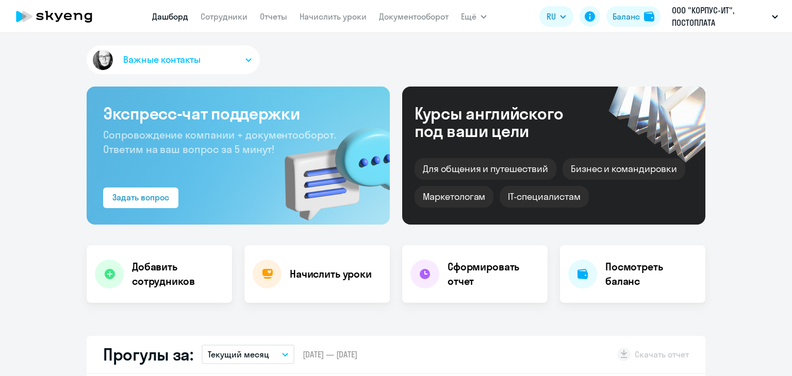
select select "30"
click at [400, 14] on link "Документооборот" at bounding box center [414, 16] width 70 height 10
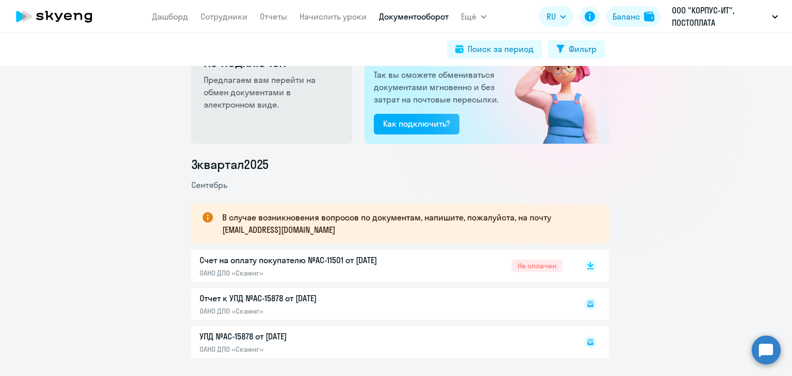
scroll to position [85, 0]
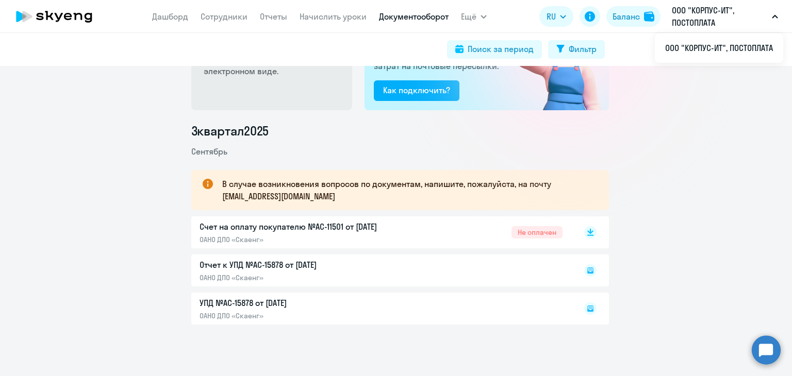
click at [743, 19] on p "ООО "КОРПУС-ИТ", ПОСТОПЛАТА" at bounding box center [720, 16] width 96 height 25
